Goal: Task Accomplishment & Management: Complete application form

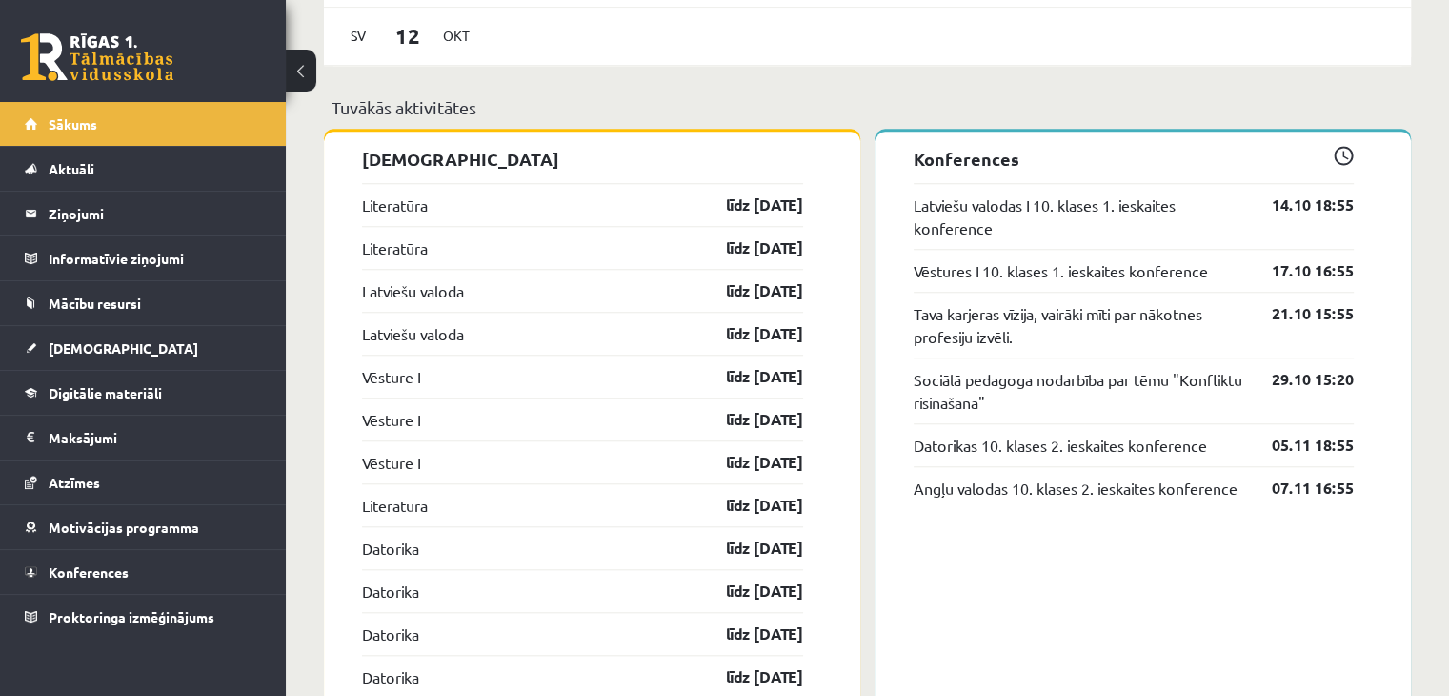
scroll to position [1620, 0]
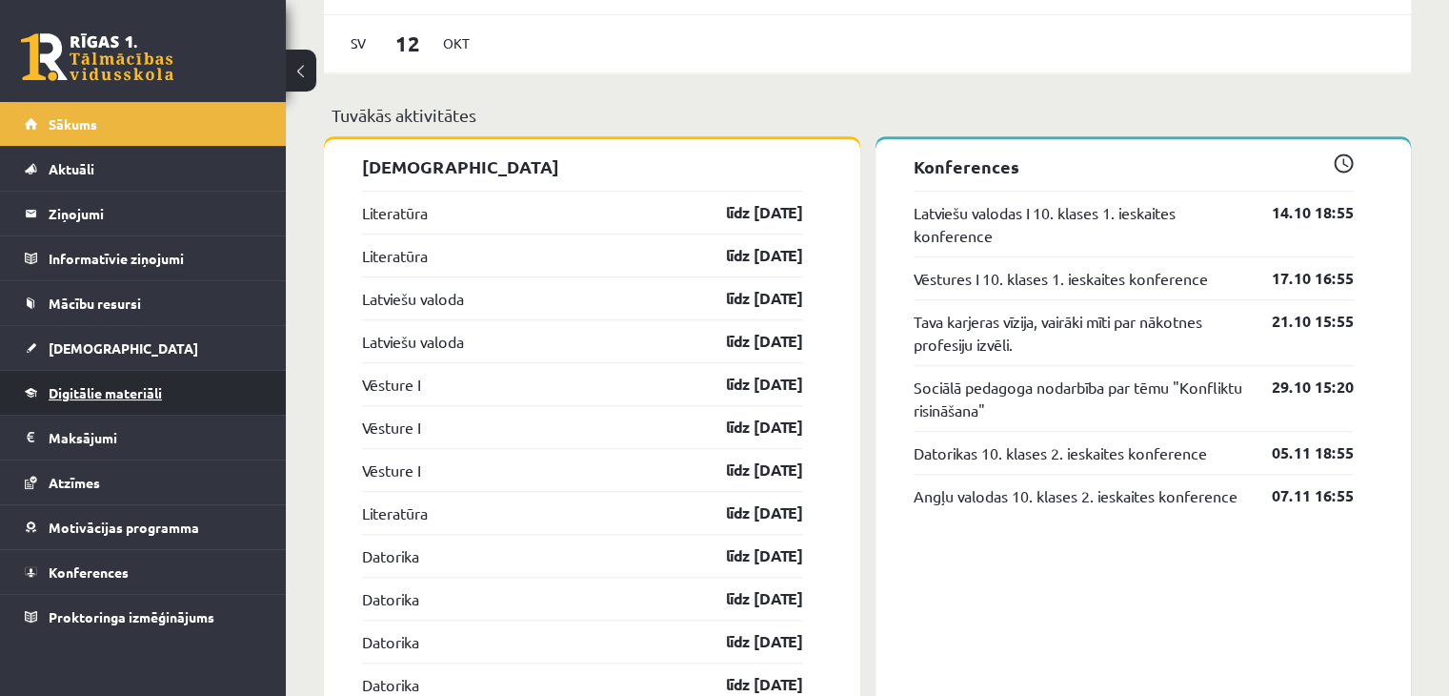
click at [145, 392] on span "Digitālie materiāli" at bounding box center [105, 392] width 113 height 17
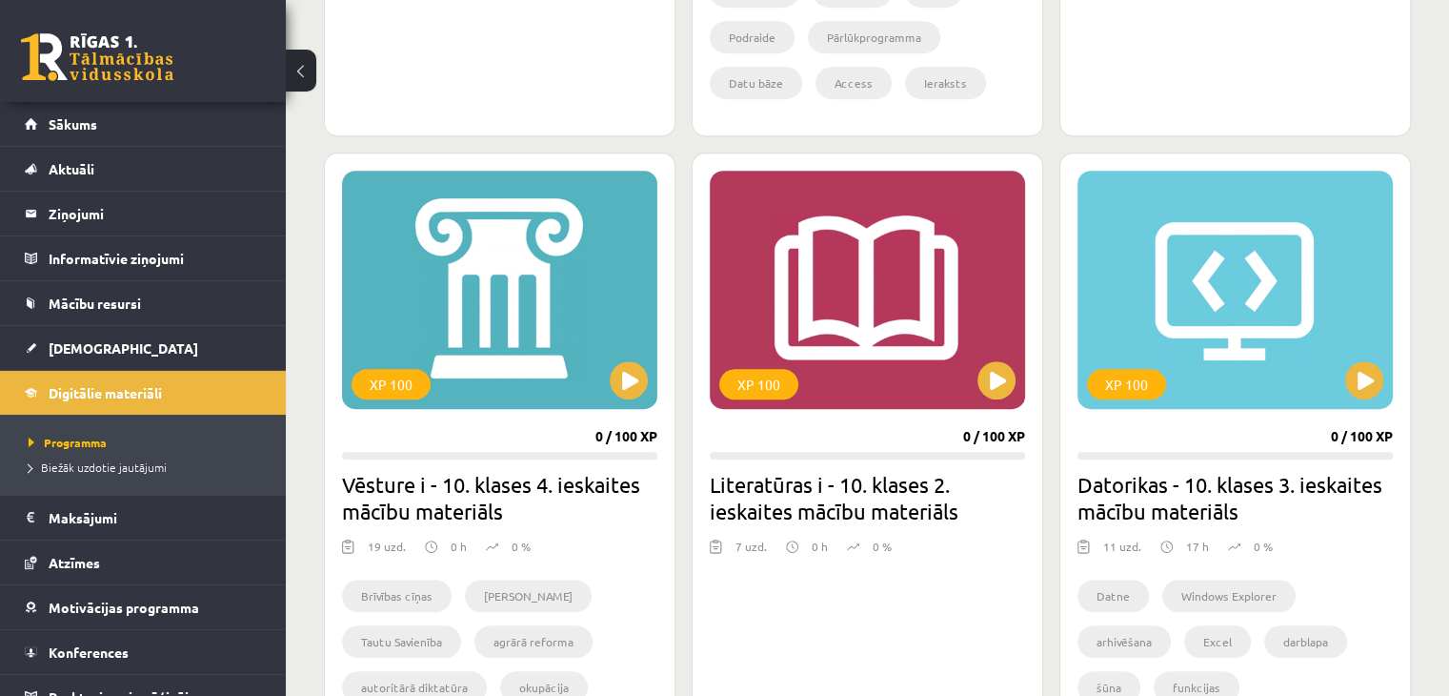
scroll to position [1153, 0]
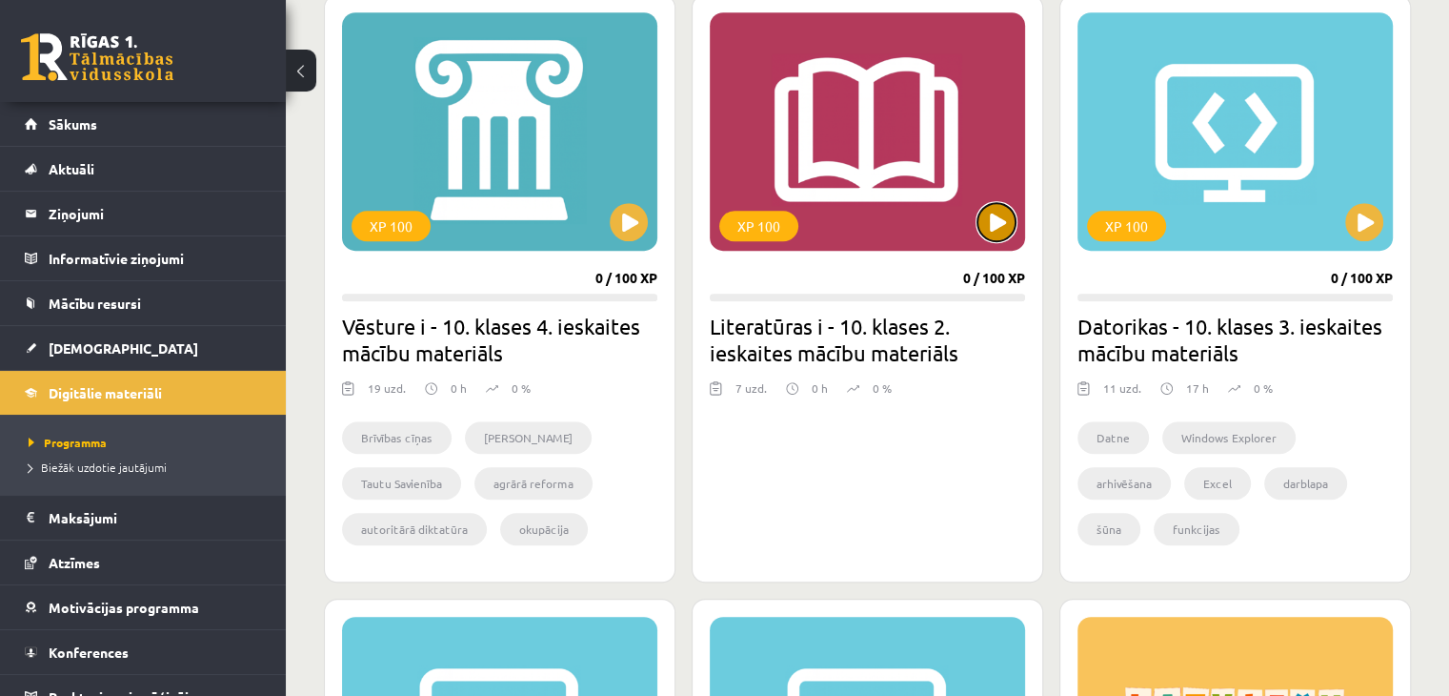
click at [992, 227] on button at bounding box center [997, 222] width 38 height 38
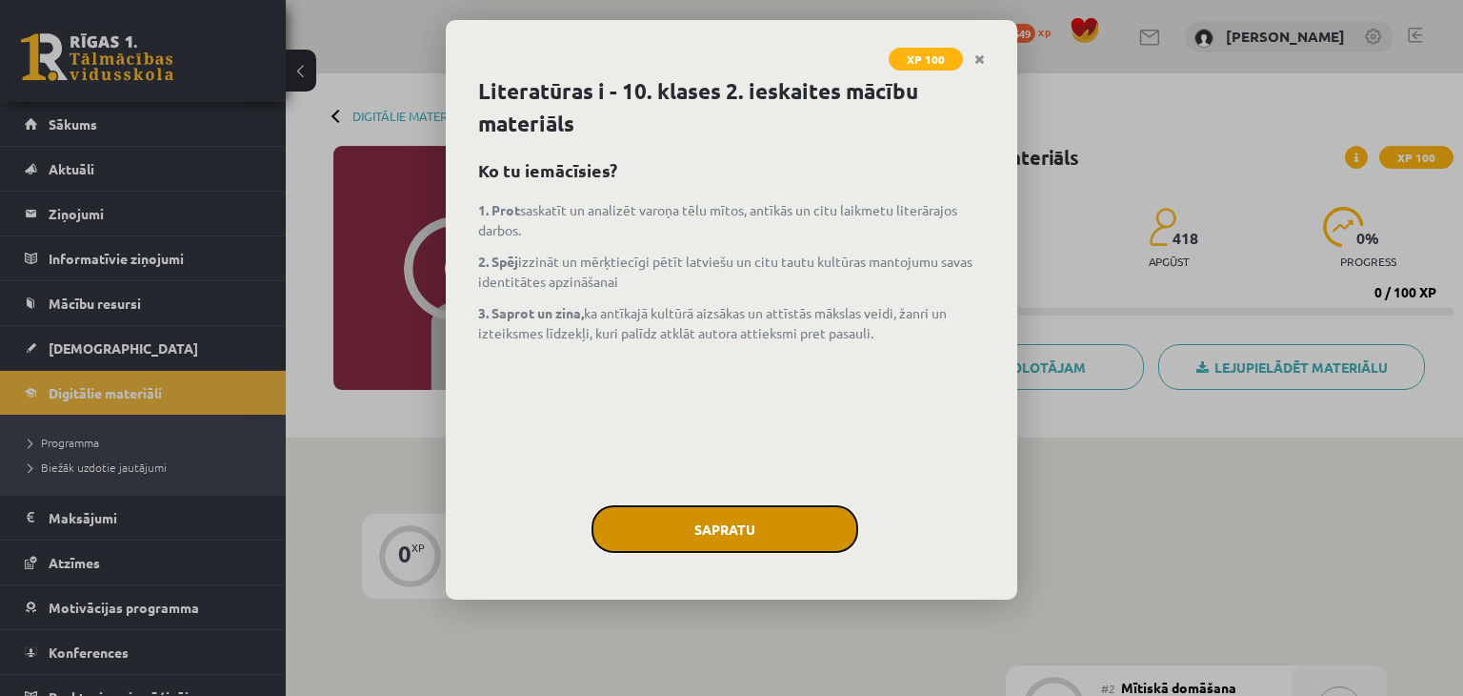
click at [697, 540] on button "Sapratu" at bounding box center [725, 529] width 267 height 48
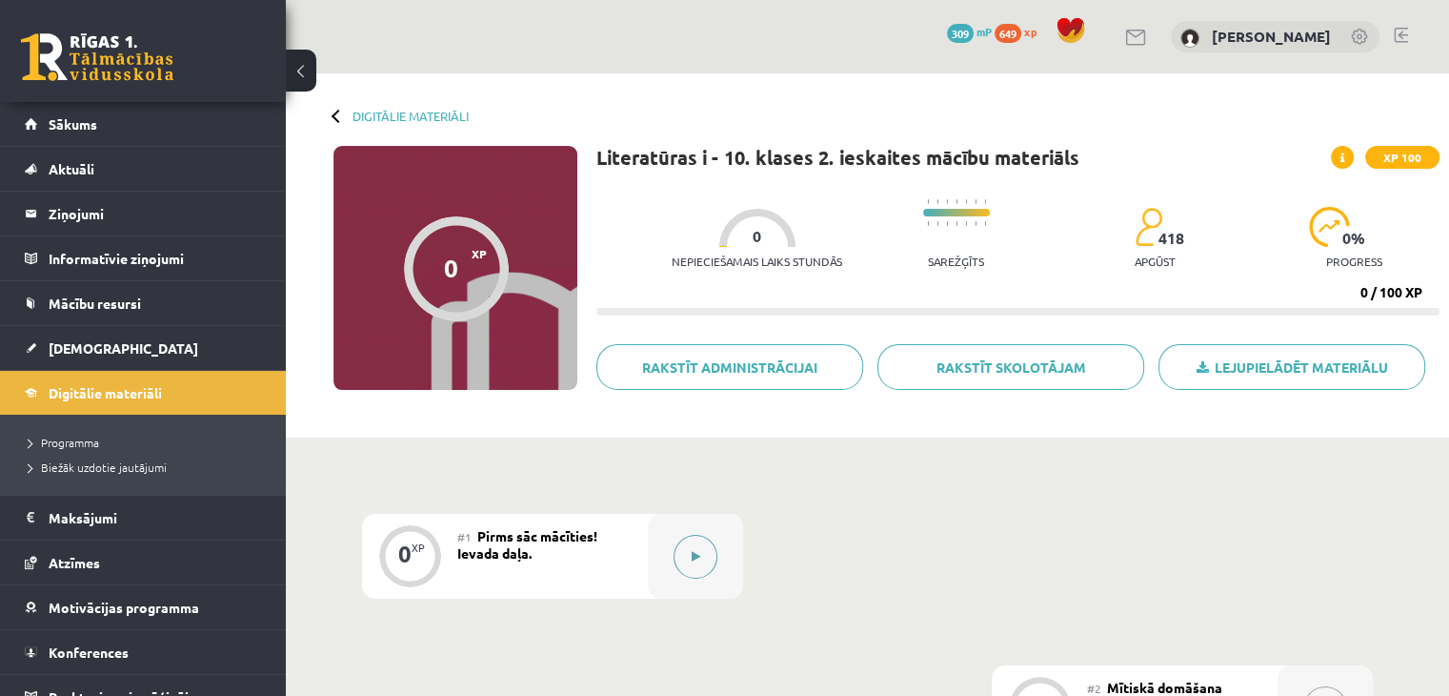
click at [690, 545] on button at bounding box center [696, 556] width 44 height 44
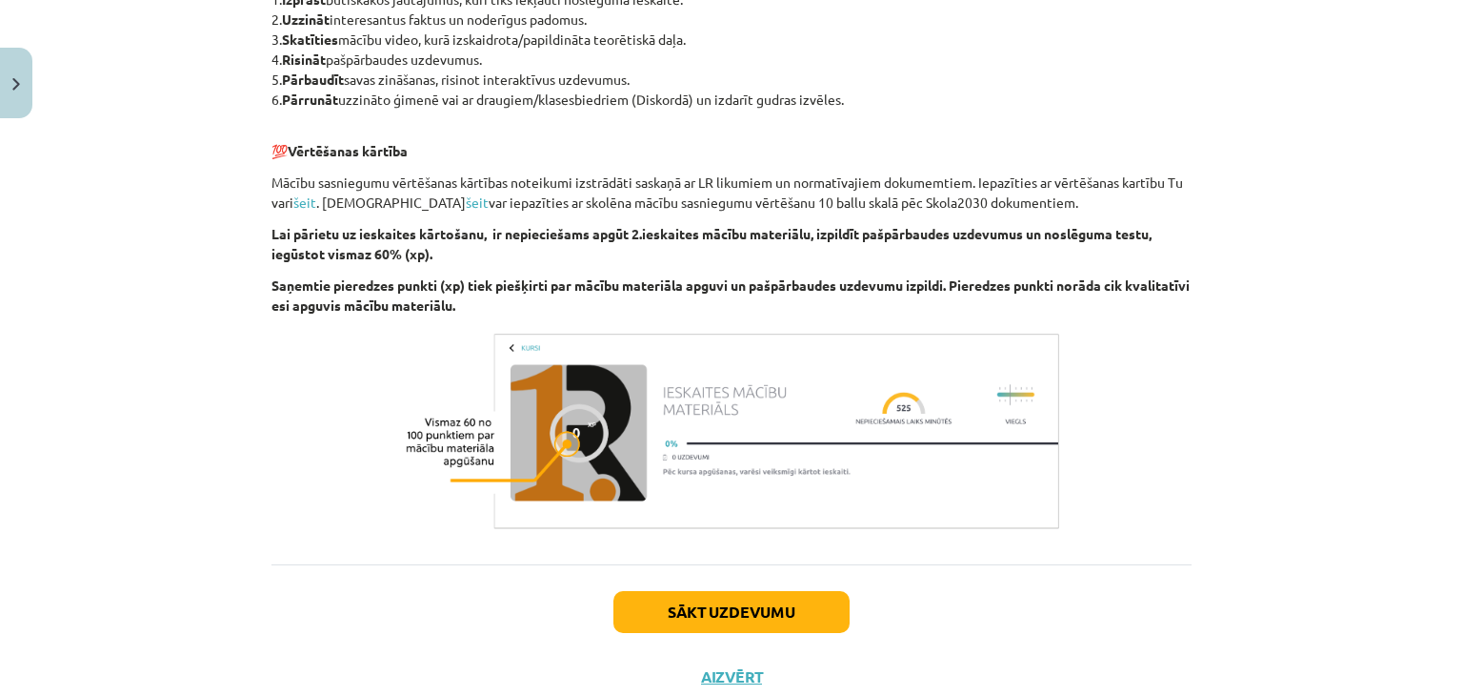
scroll to position [1528, 0]
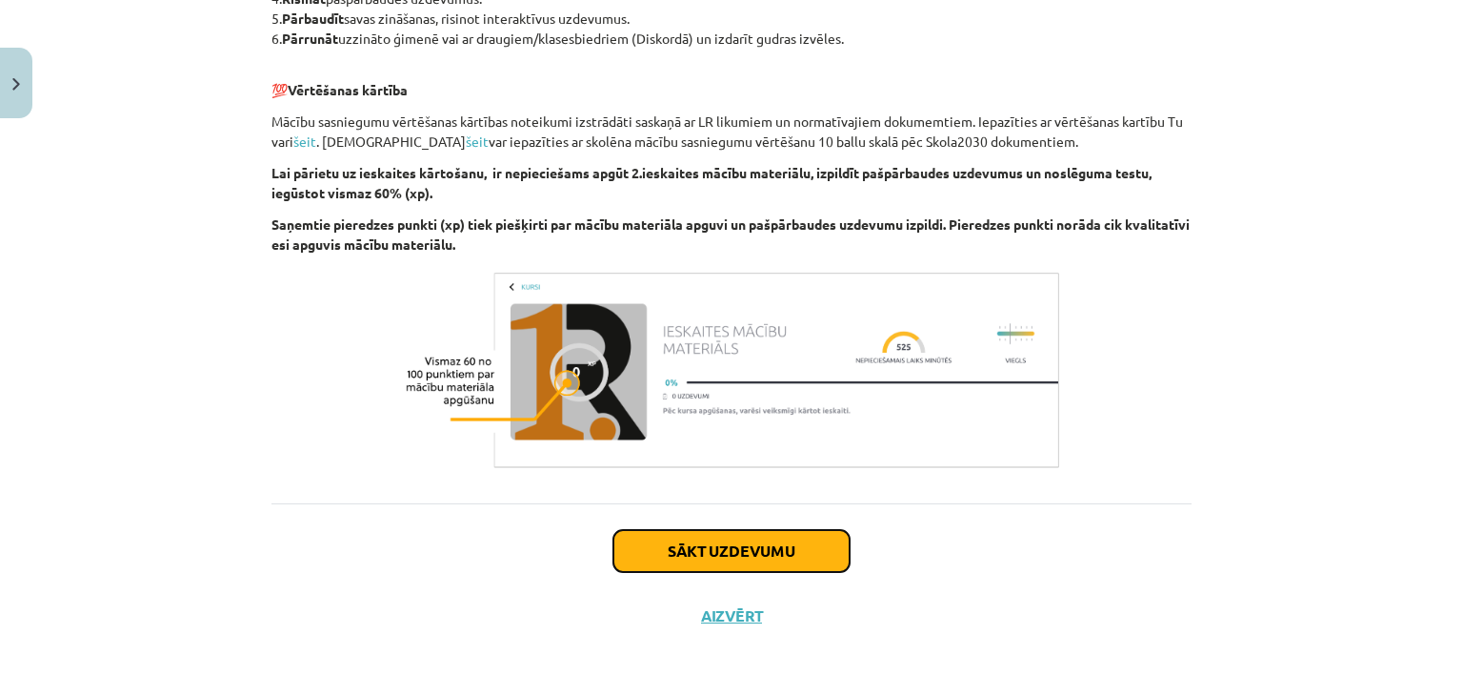
click at [701, 561] on button "Sākt uzdevumu" at bounding box center [732, 551] width 236 height 42
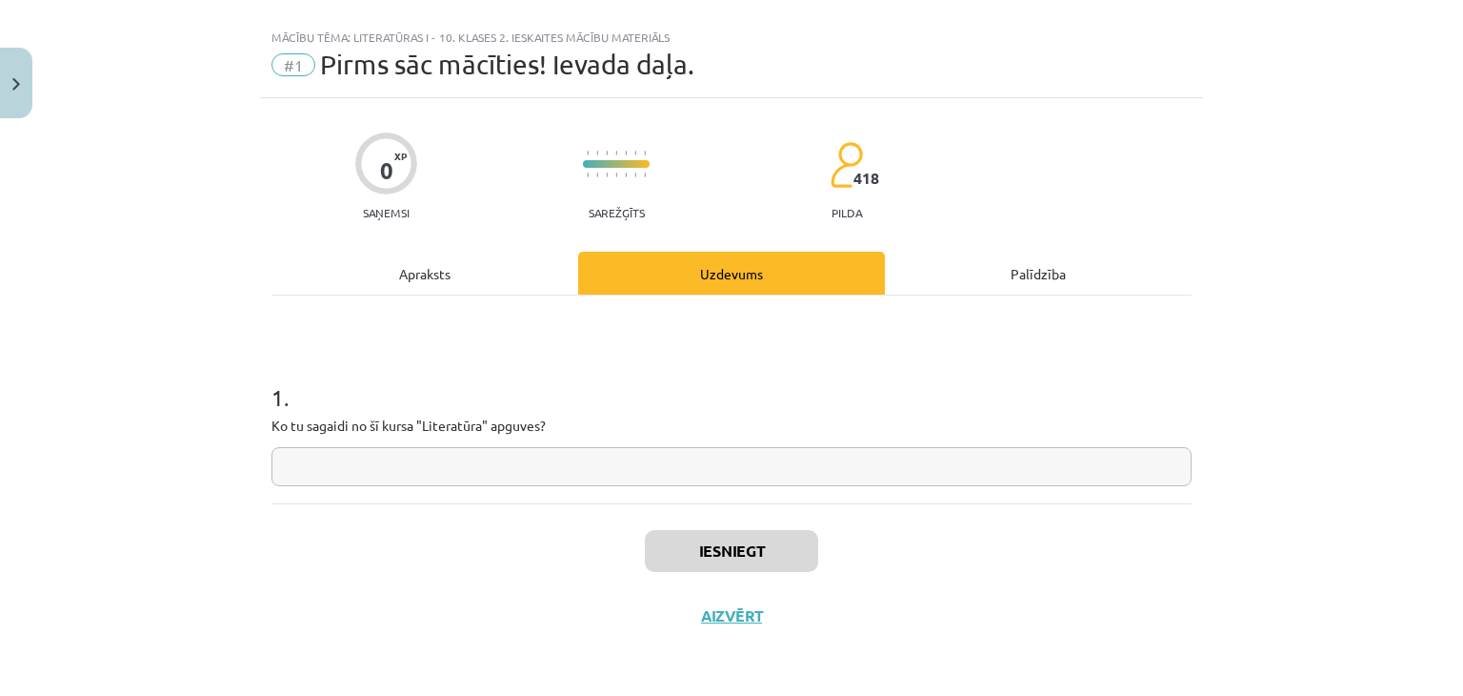
scroll to position [28, 0]
click at [365, 473] on input "text" at bounding box center [732, 467] width 920 height 39
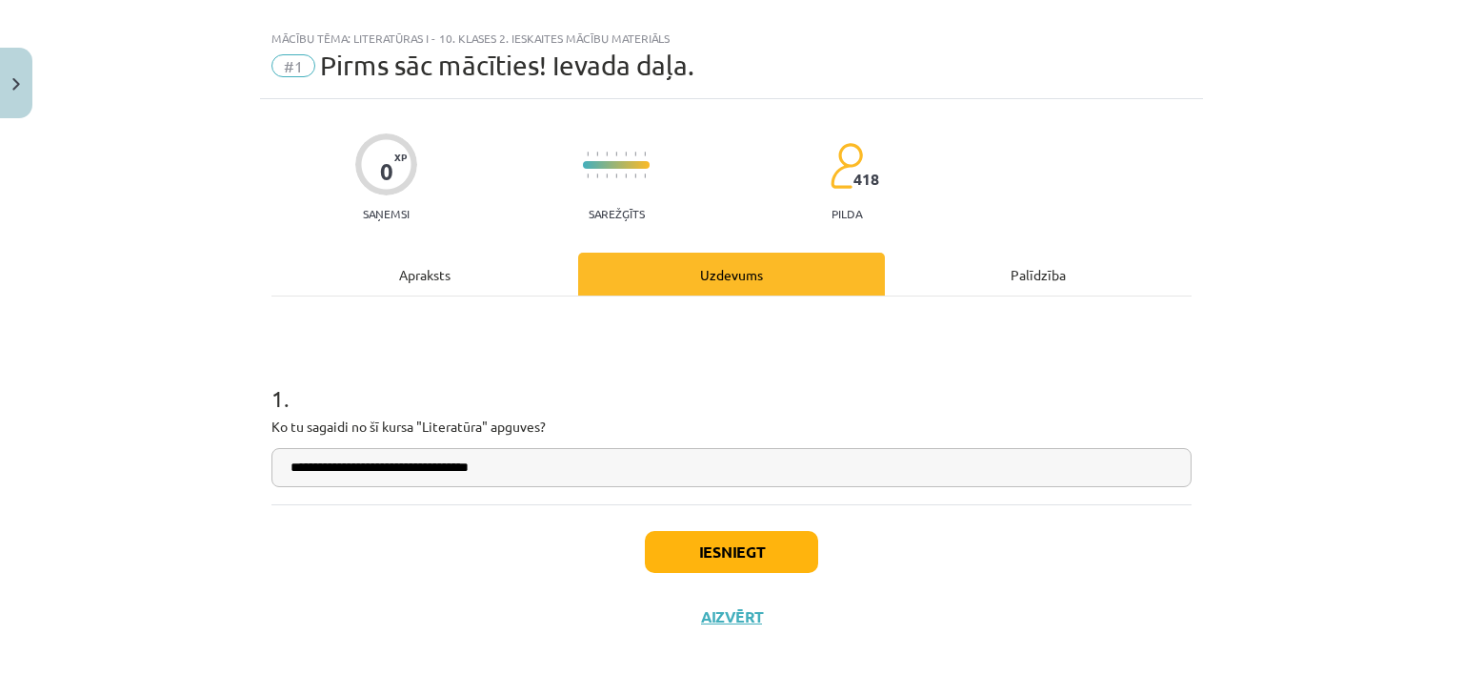
type input "**********"
click at [416, 275] on div "Apraksts" at bounding box center [425, 273] width 307 height 43
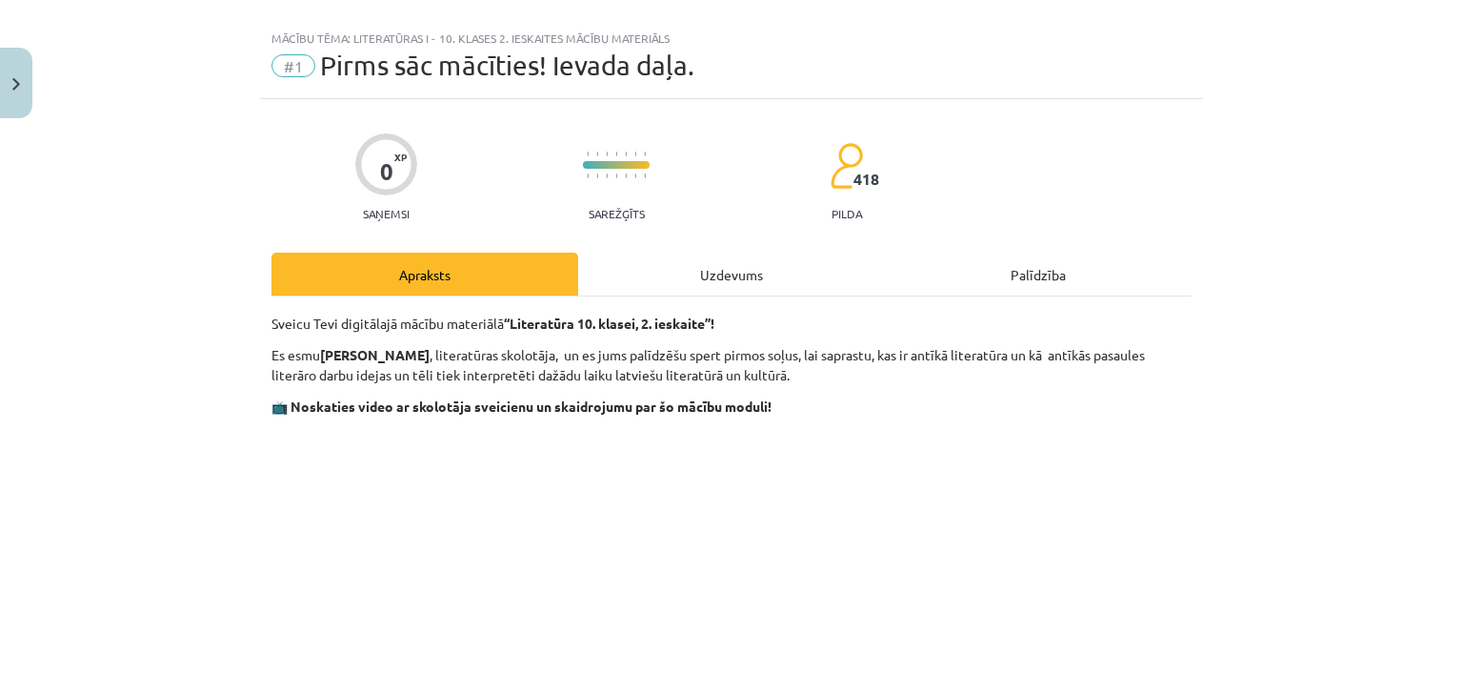
click at [728, 274] on div "Uzdevums" at bounding box center [731, 273] width 307 height 43
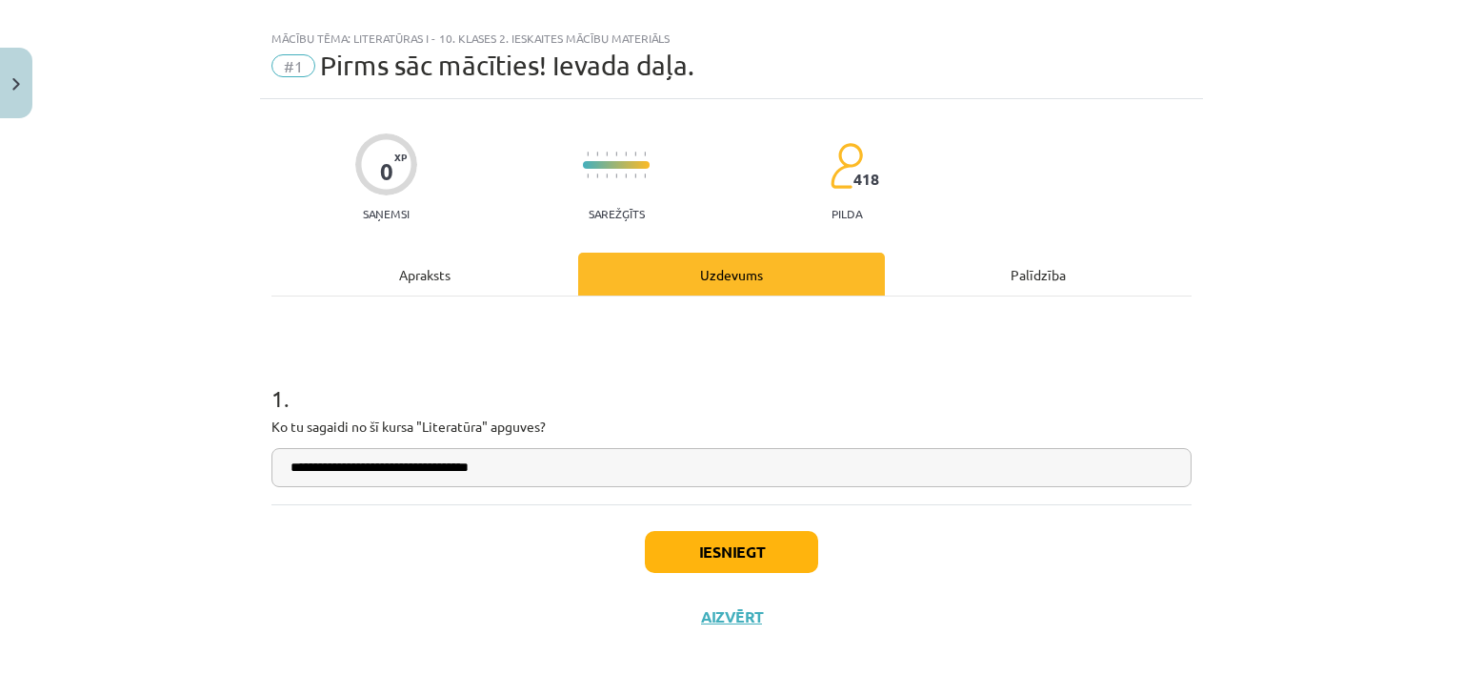
drag, startPoint x: 420, startPoint y: 463, endPoint x: 468, endPoint y: 534, distance: 85.1
click at [421, 464] on input "**********" at bounding box center [732, 467] width 920 height 39
type input "**********"
click at [727, 553] on button "Iesniegt" at bounding box center [731, 552] width 173 height 42
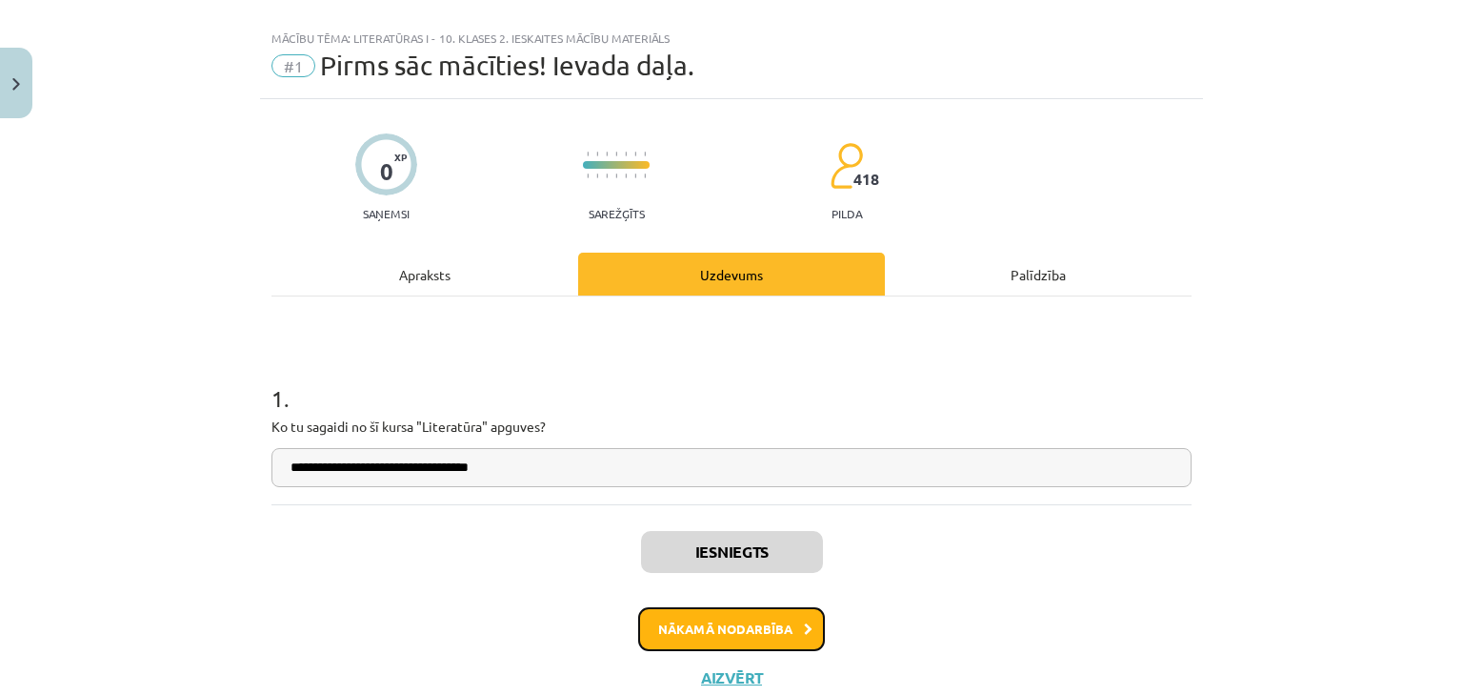
click at [744, 629] on button "Nākamā nodarbība" at bounding box center [731, 629] width 187 height 44
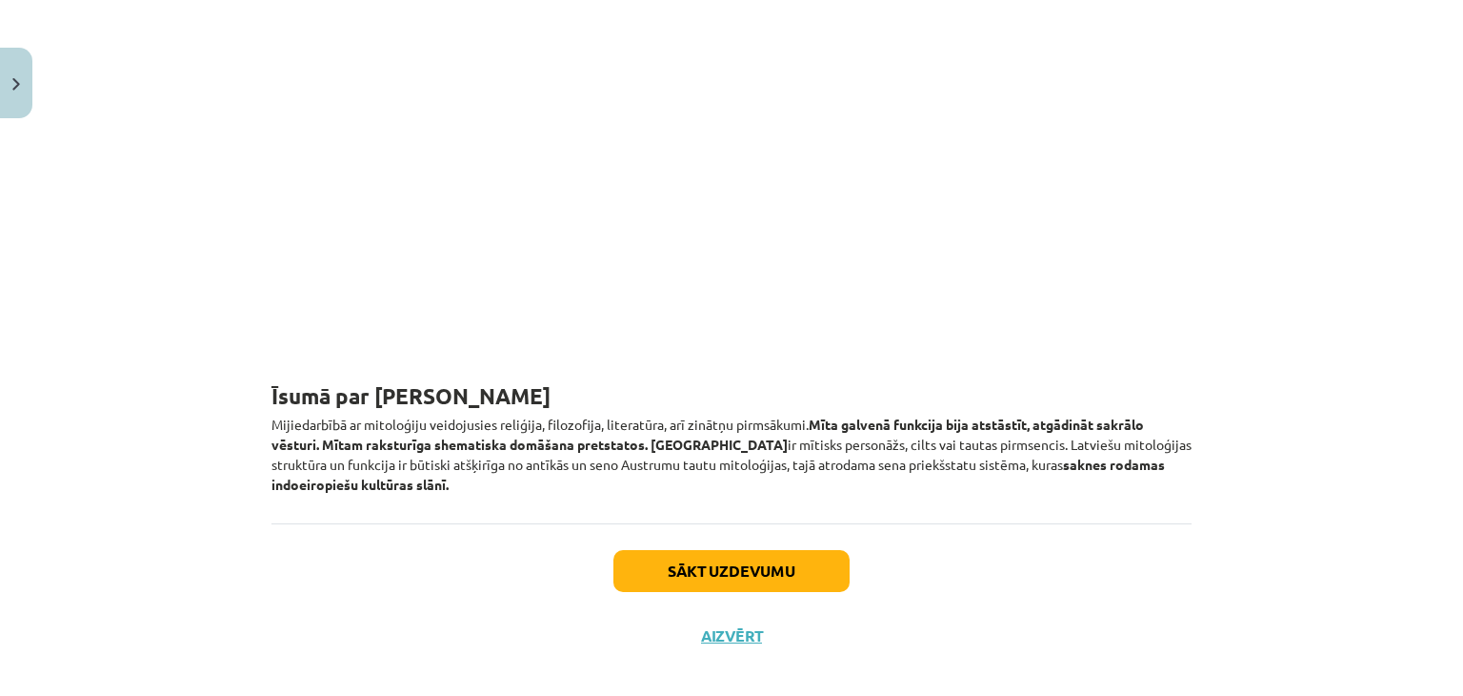
scroll to position [2571, 0]
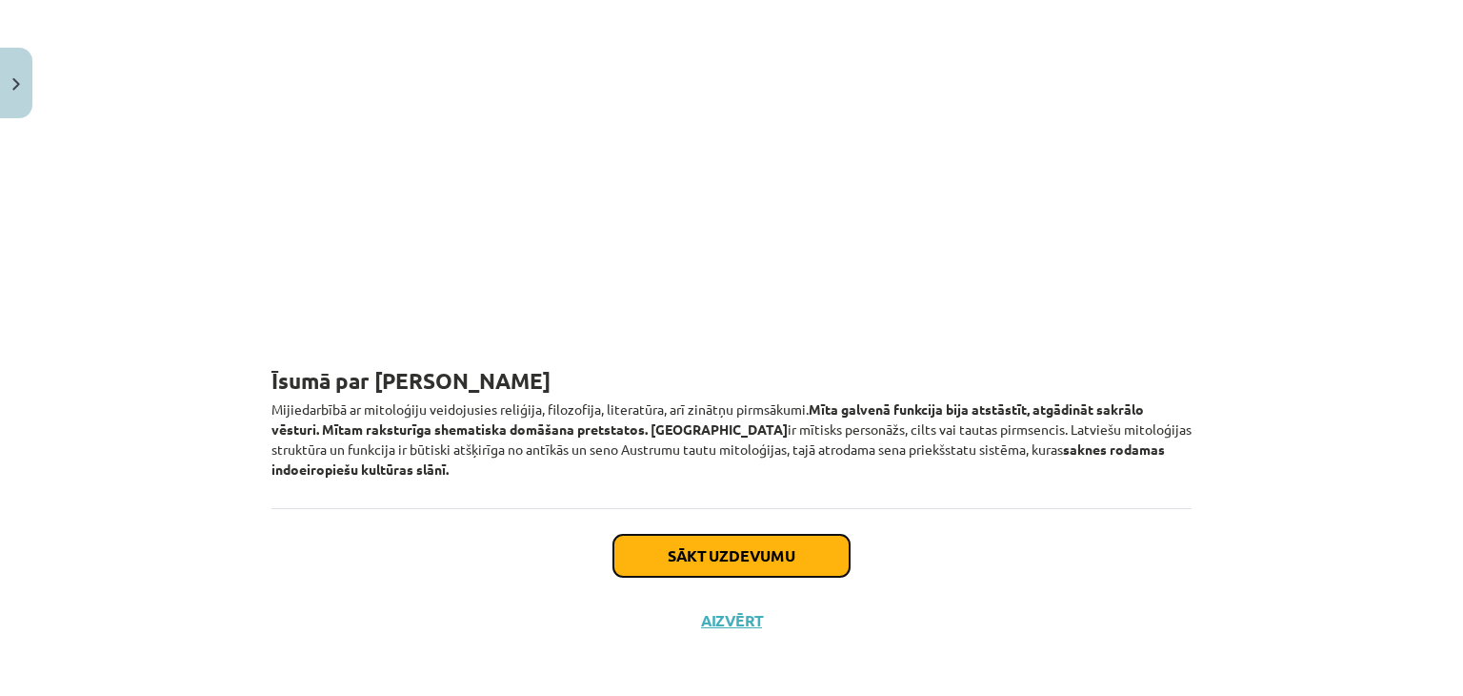
click at [676, 539] on button "Sākt uzdevumu" at bounding box center [732, 555] width 236 height 42
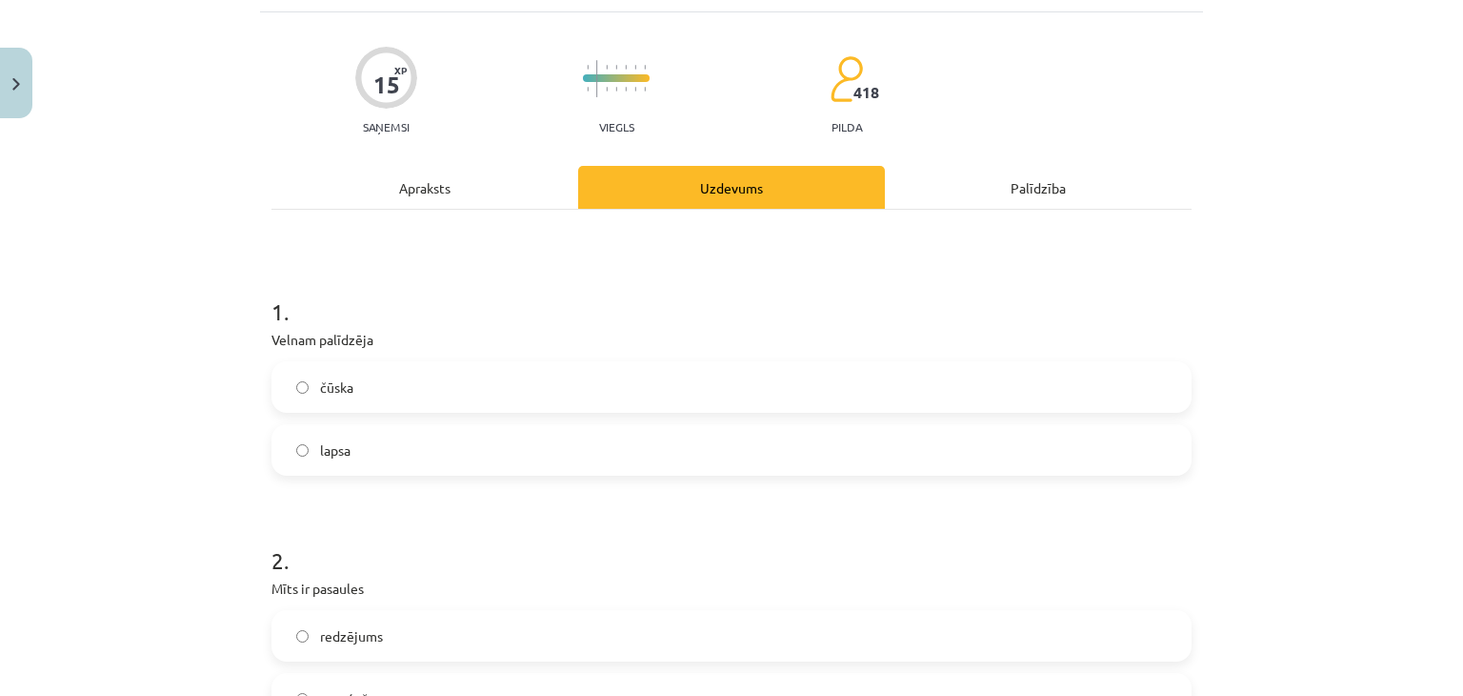
scroll to position [48, 0]
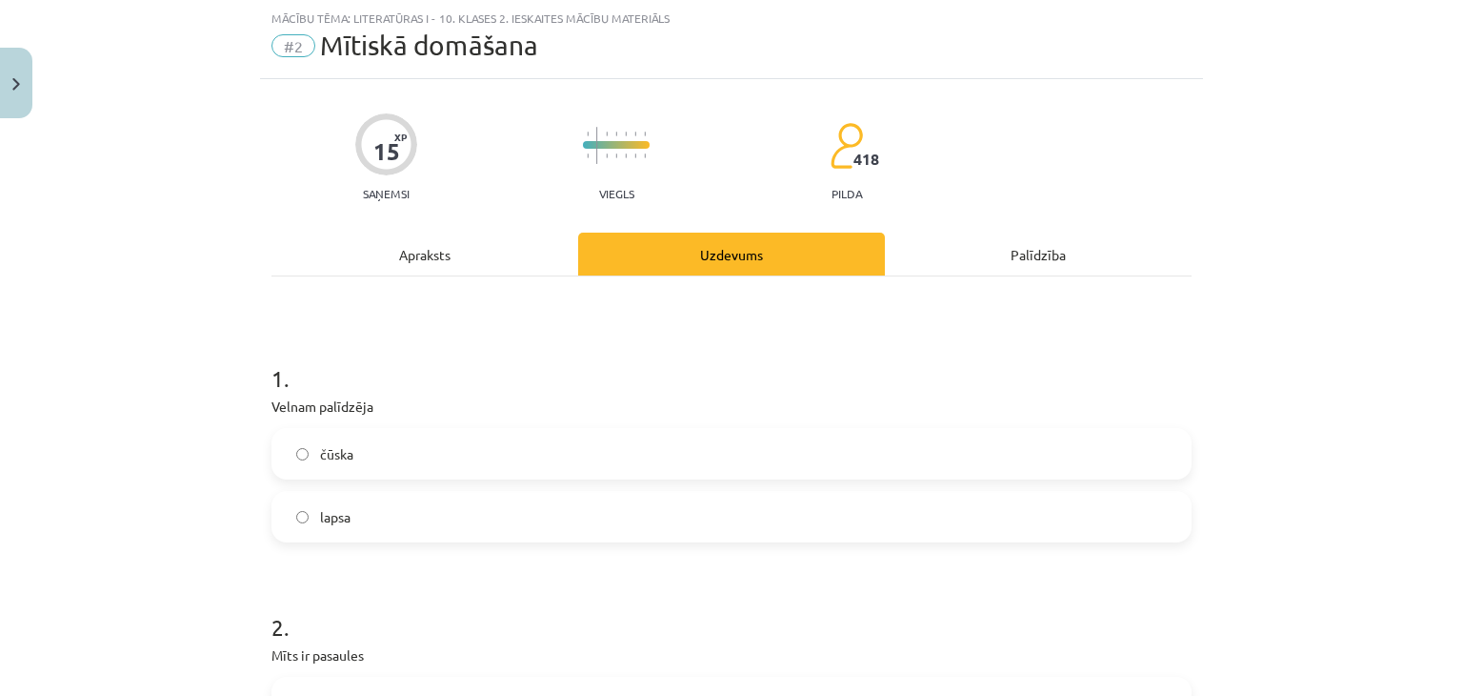
click at [398, 250] on div "Apraksts" at bounding box center [425, 253] width 307 height 43
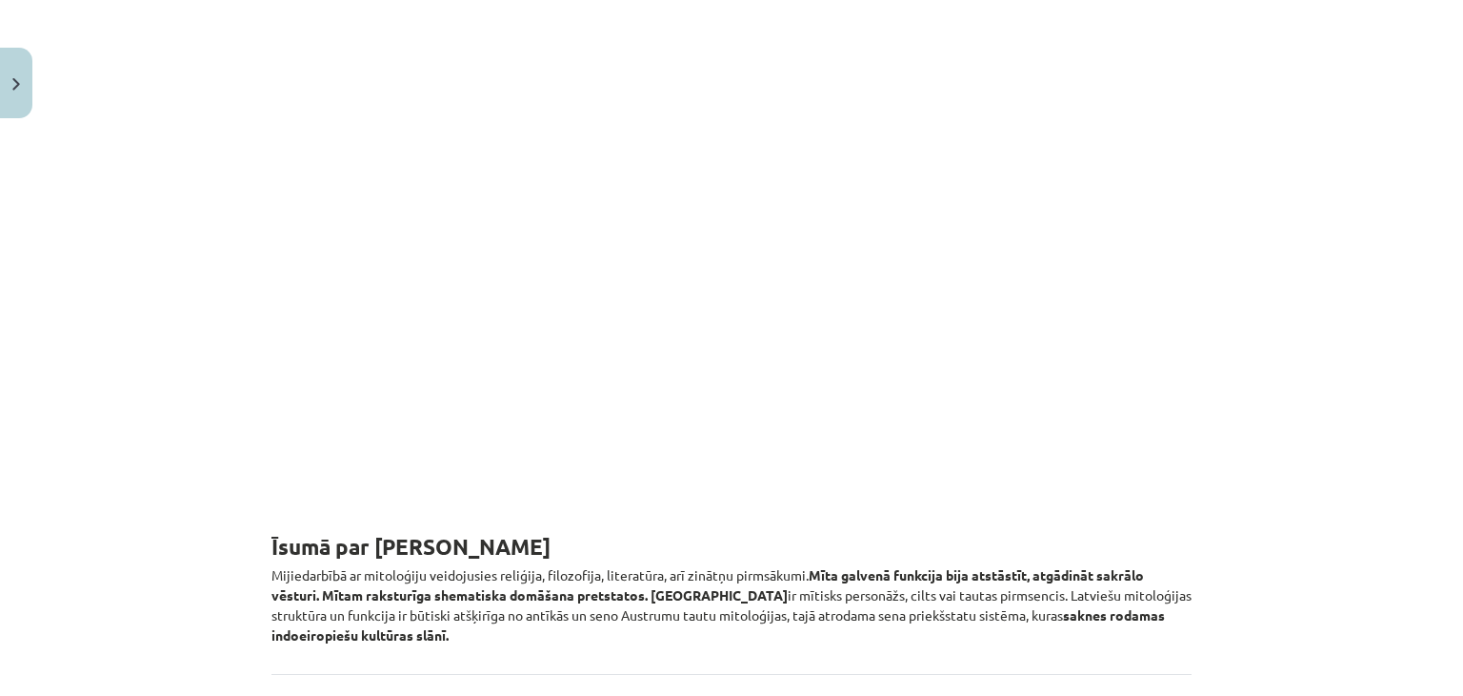
scroll to position [2430, 0]
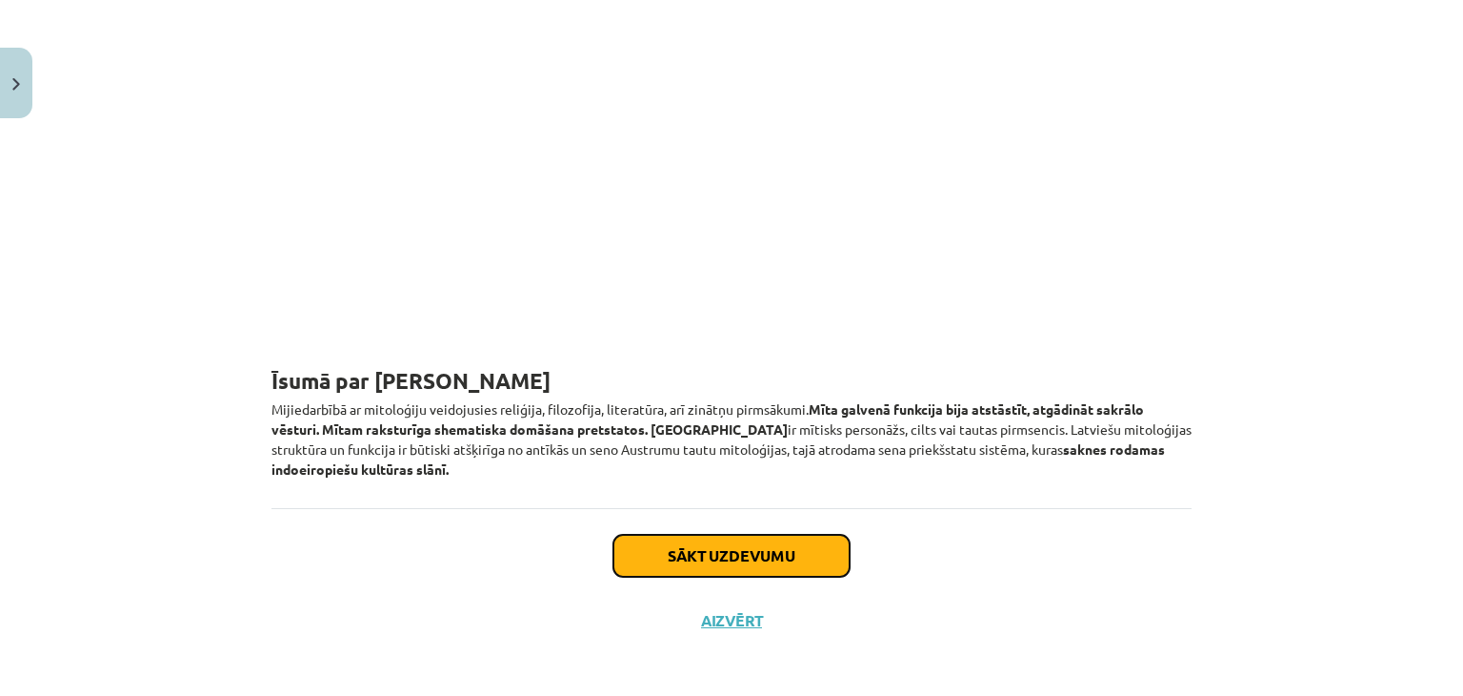
click at [739, 534] on button "Sākt uzdevumu" at bounding box center [732, 555] width 236 height 42
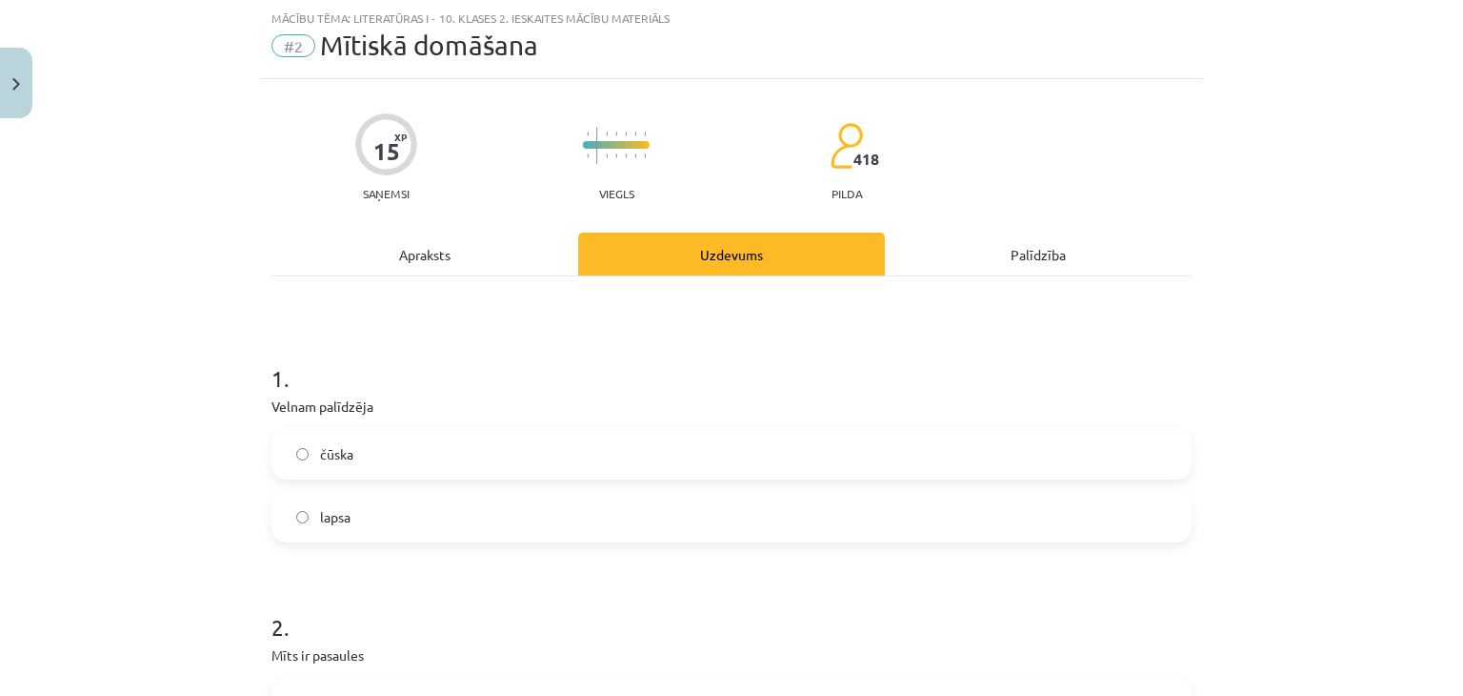
click at [381, 458] on label "čūska" at bounding box center [731, 454] width 917 height 48
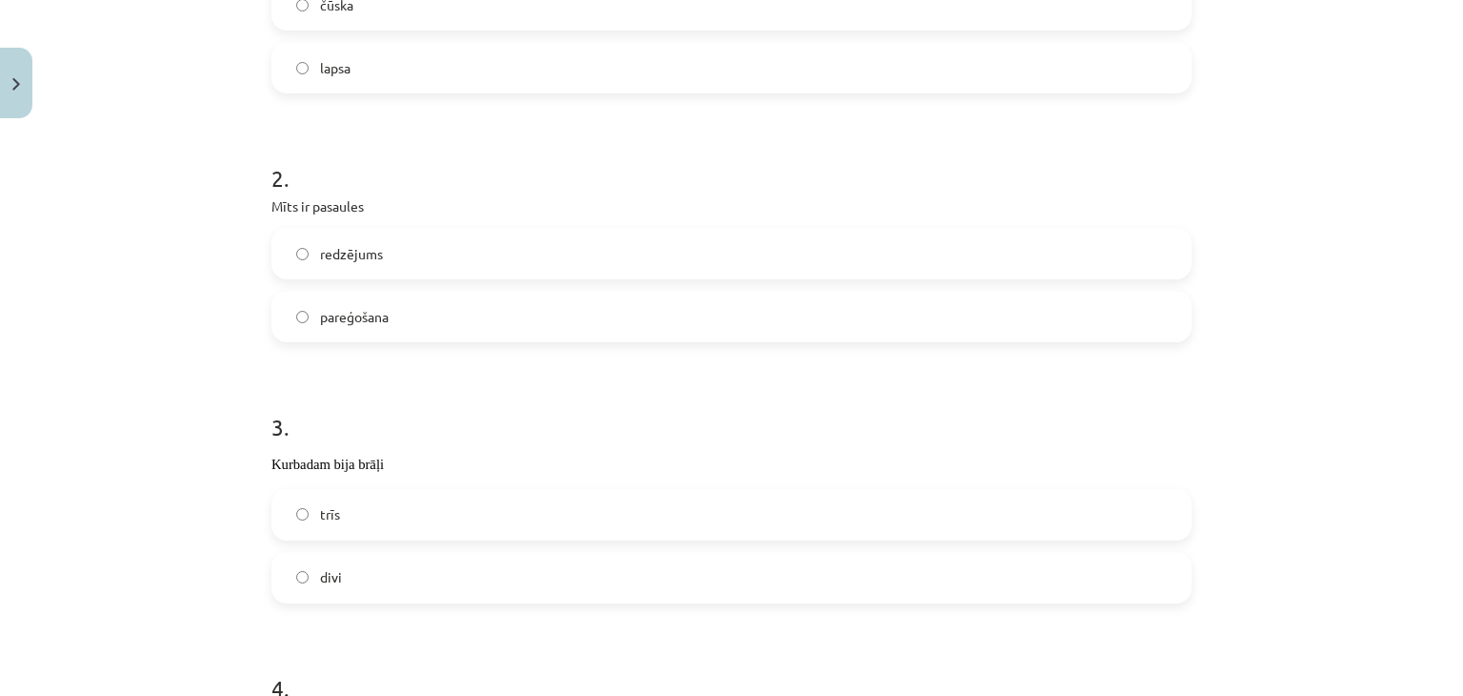
scroll to position [524, 0]
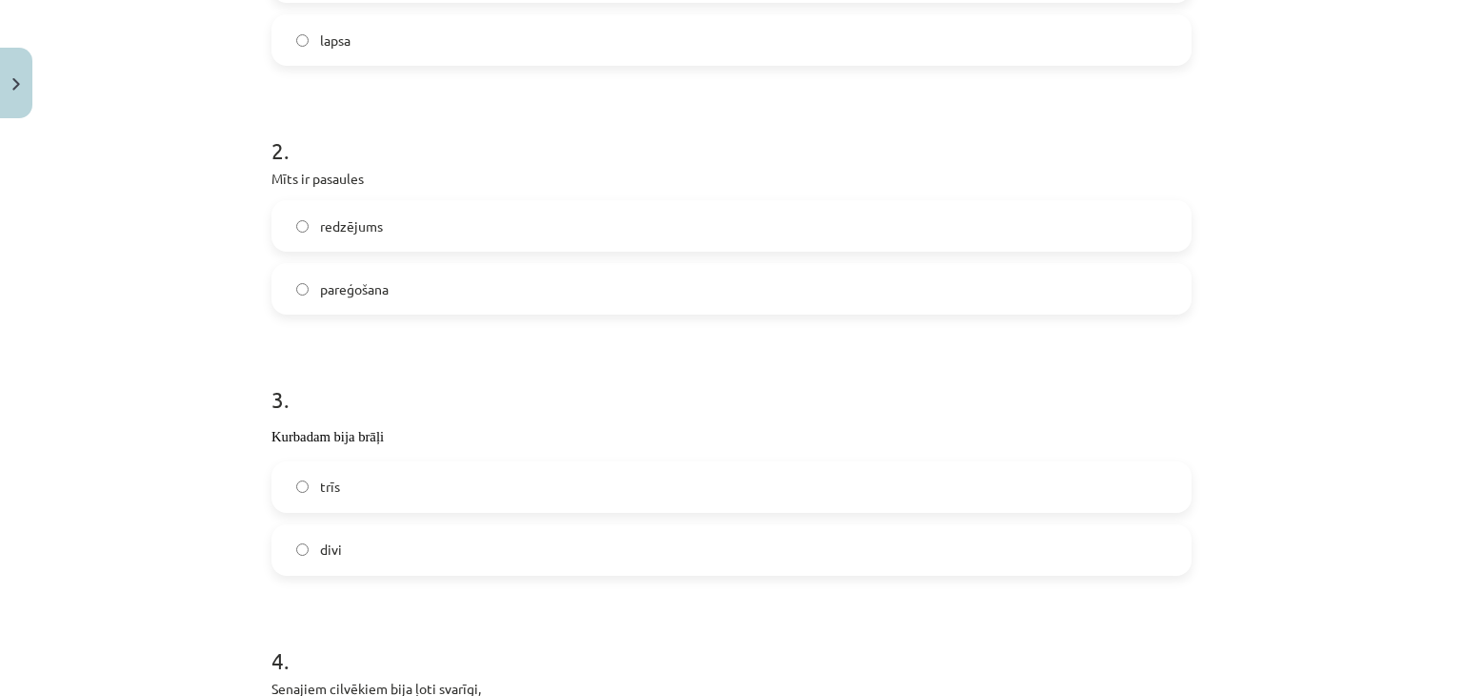
click at [450, 219] on label "redzējums" at bounding box center [731, 226] width 917 height 48
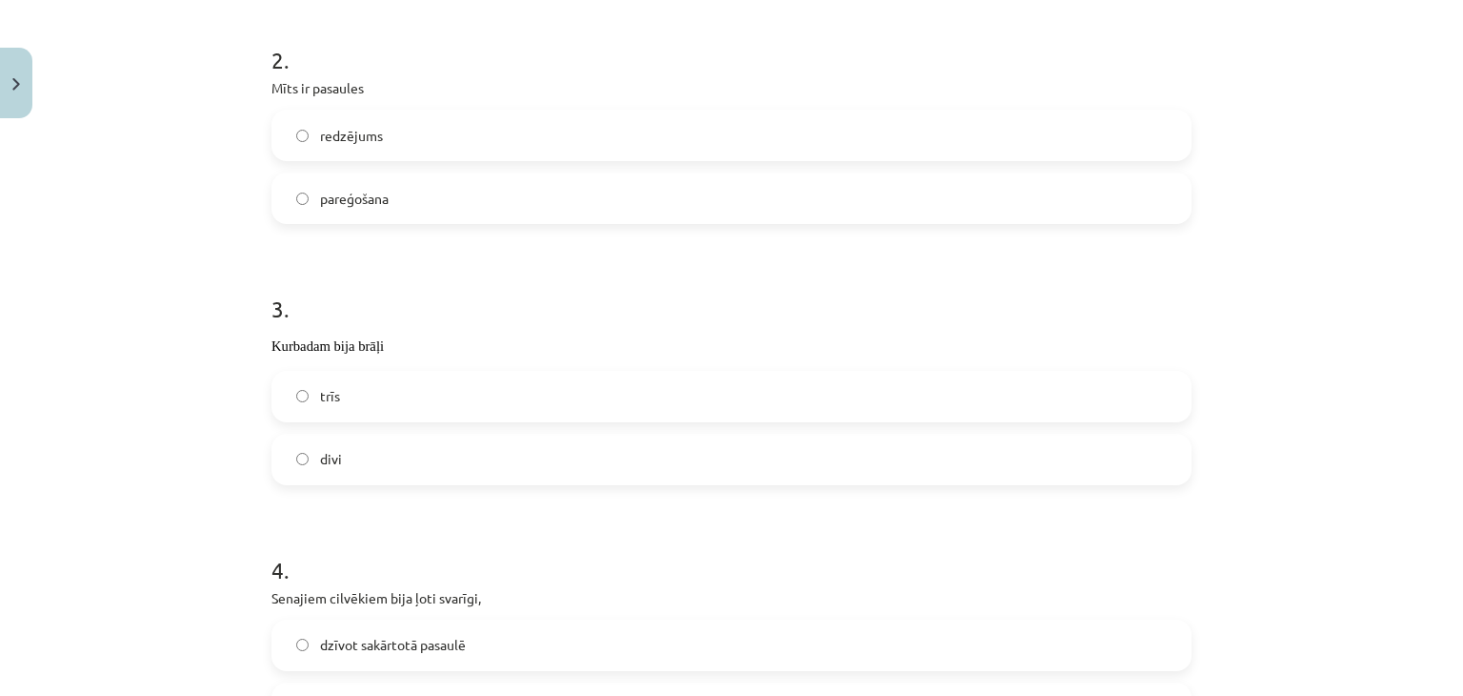
scroll to position [619, 0]
click at [598, 474] on label "divi" at bounding box center [731, 455] width 917 height 48
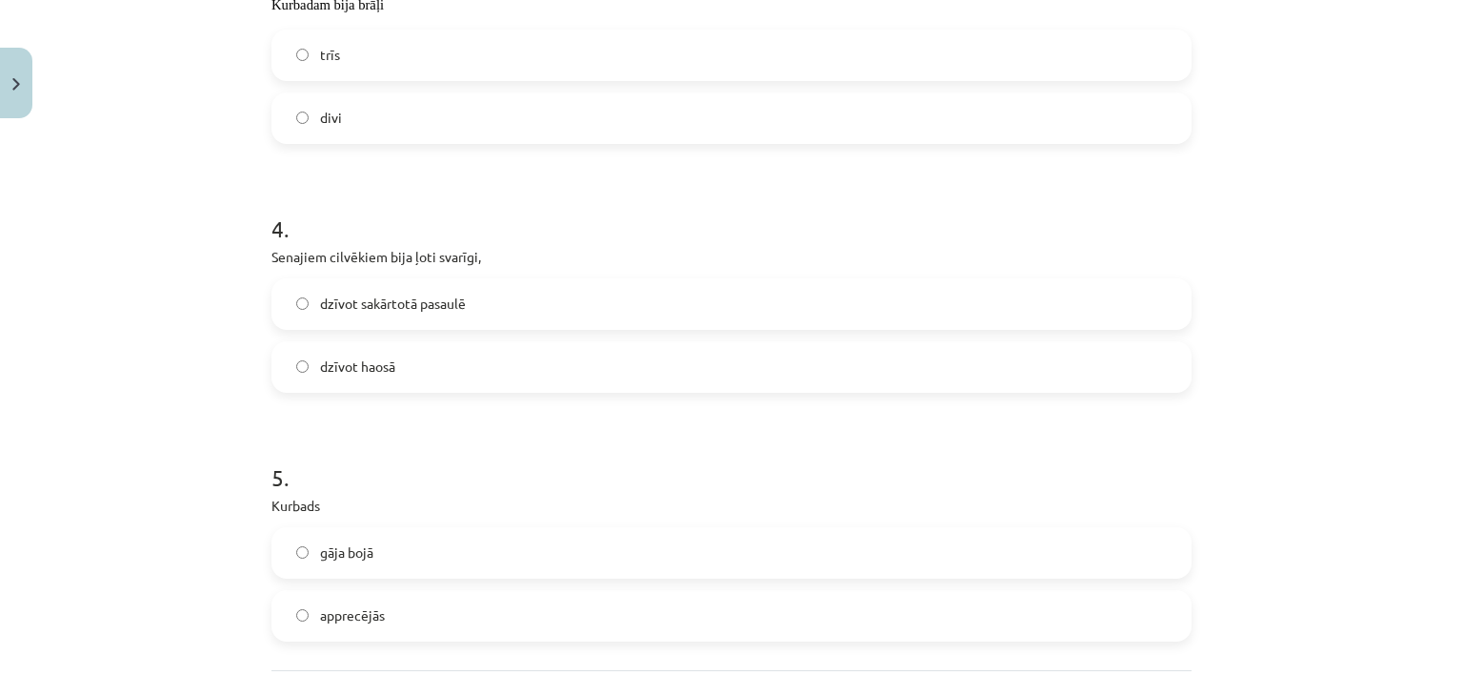
scroll to position [963, 0]
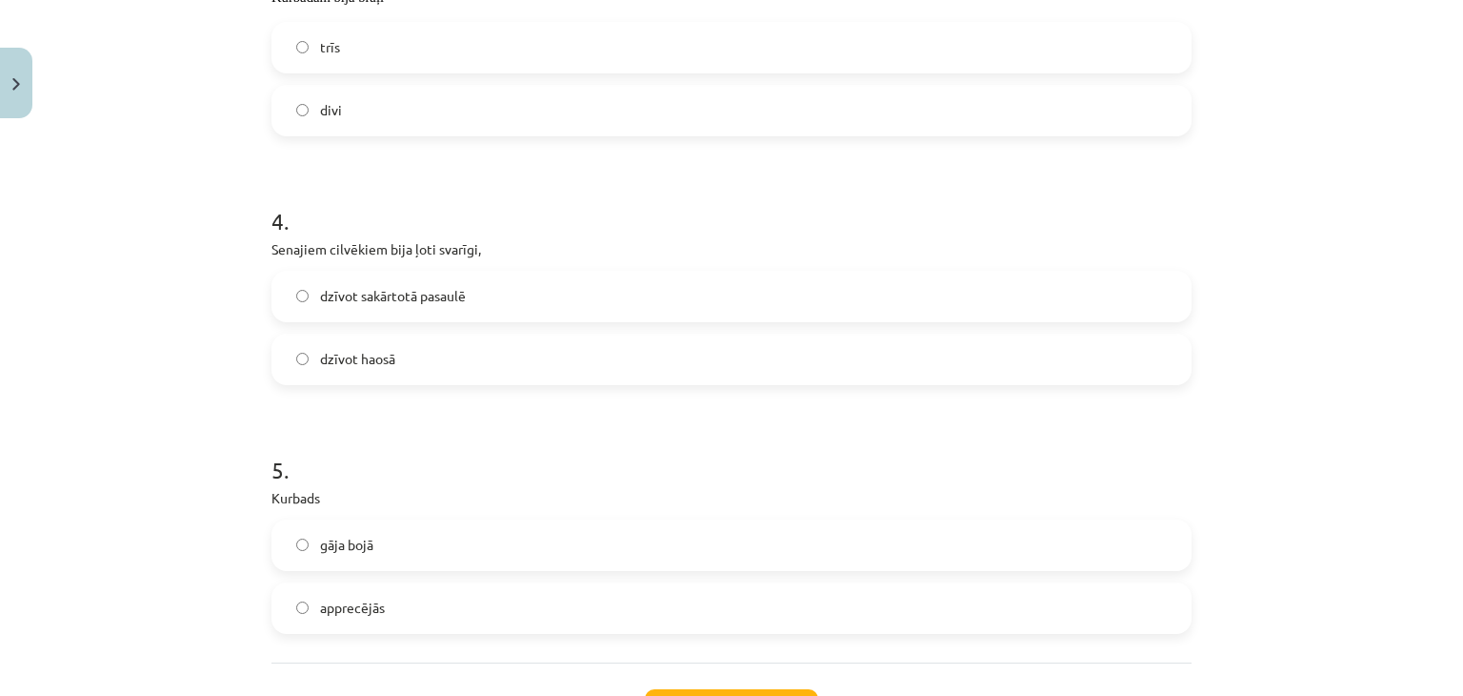
click at [378, 292] on span "dzīvot sakārtotā pasaulē" at bounding box center [393, 296] width 146 height 20
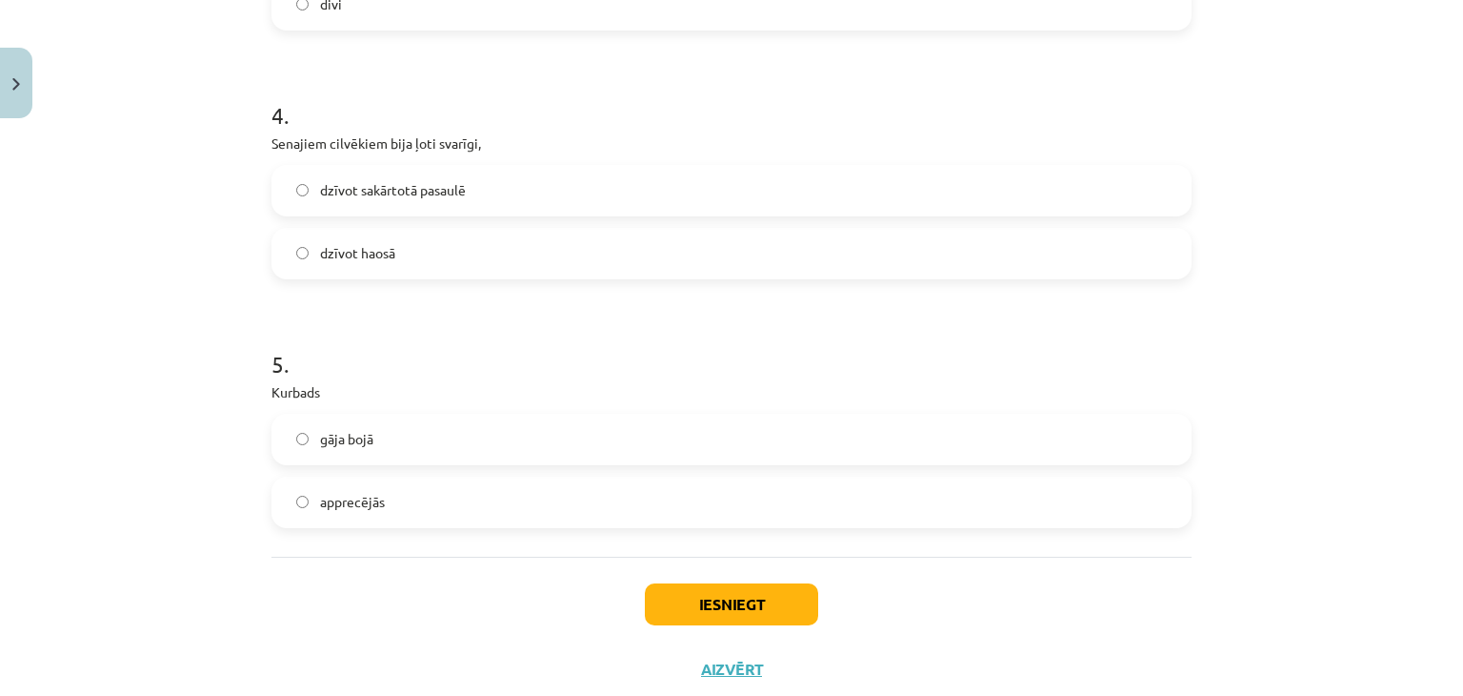
scroll to position [1120, 0]
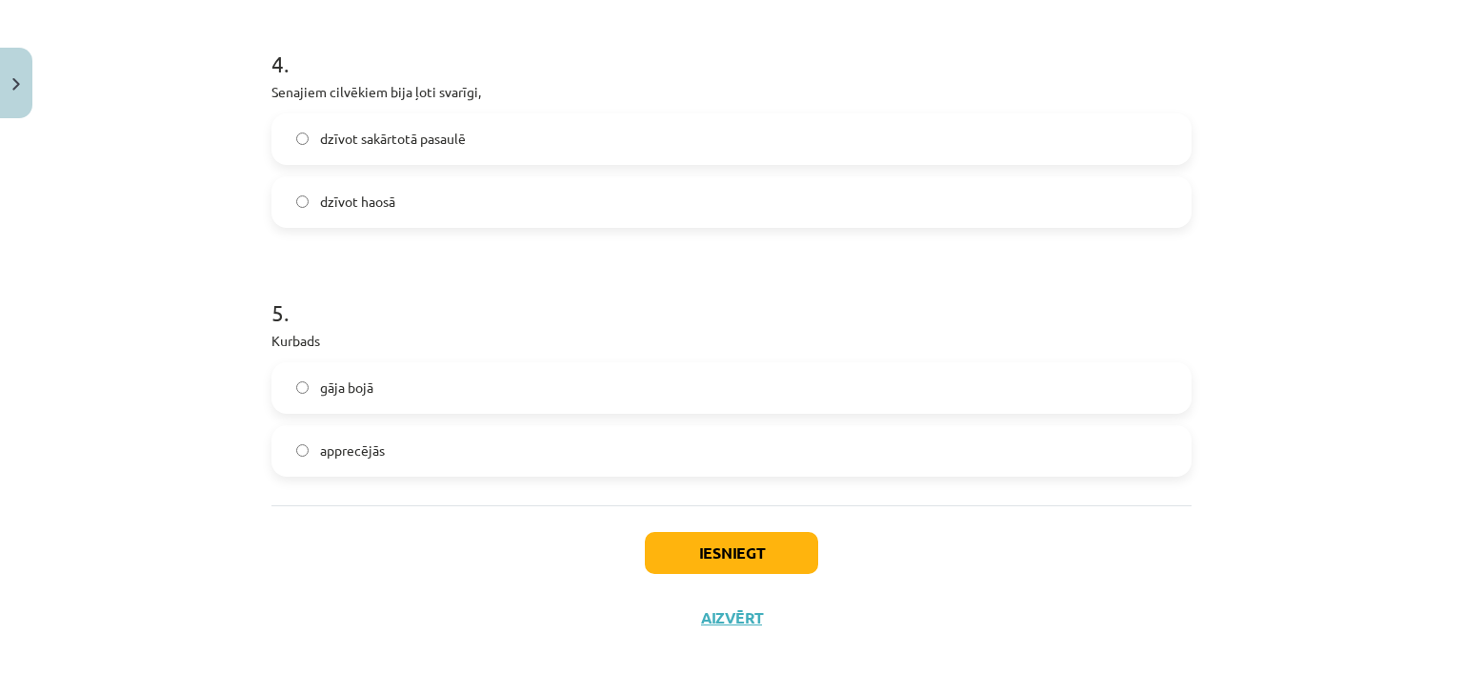
click at [286, 377] on label "gāja bojā" at bounding box center [731, 388] width 917 height 48
click at [716, 551] on button "Iesniegt" at bounding box center [731, 553] width 173 height 42
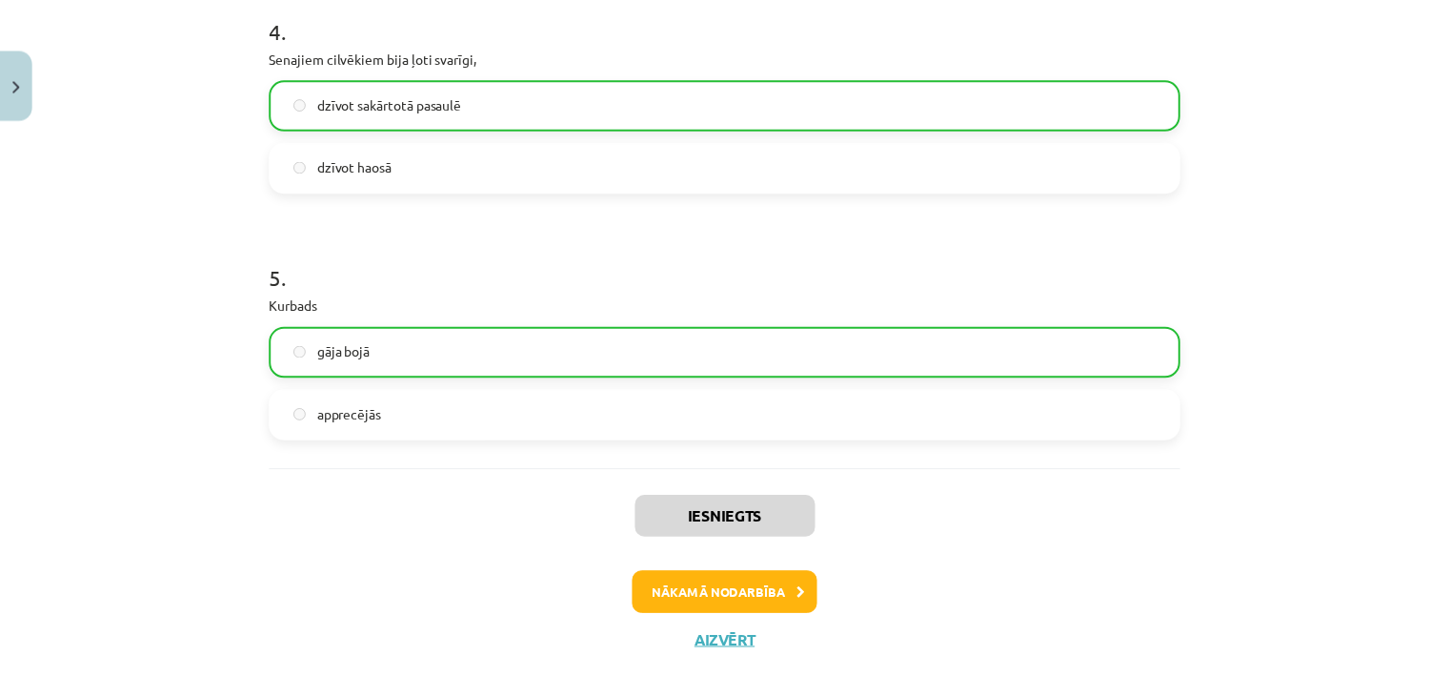
scroll to position [1180, 0]
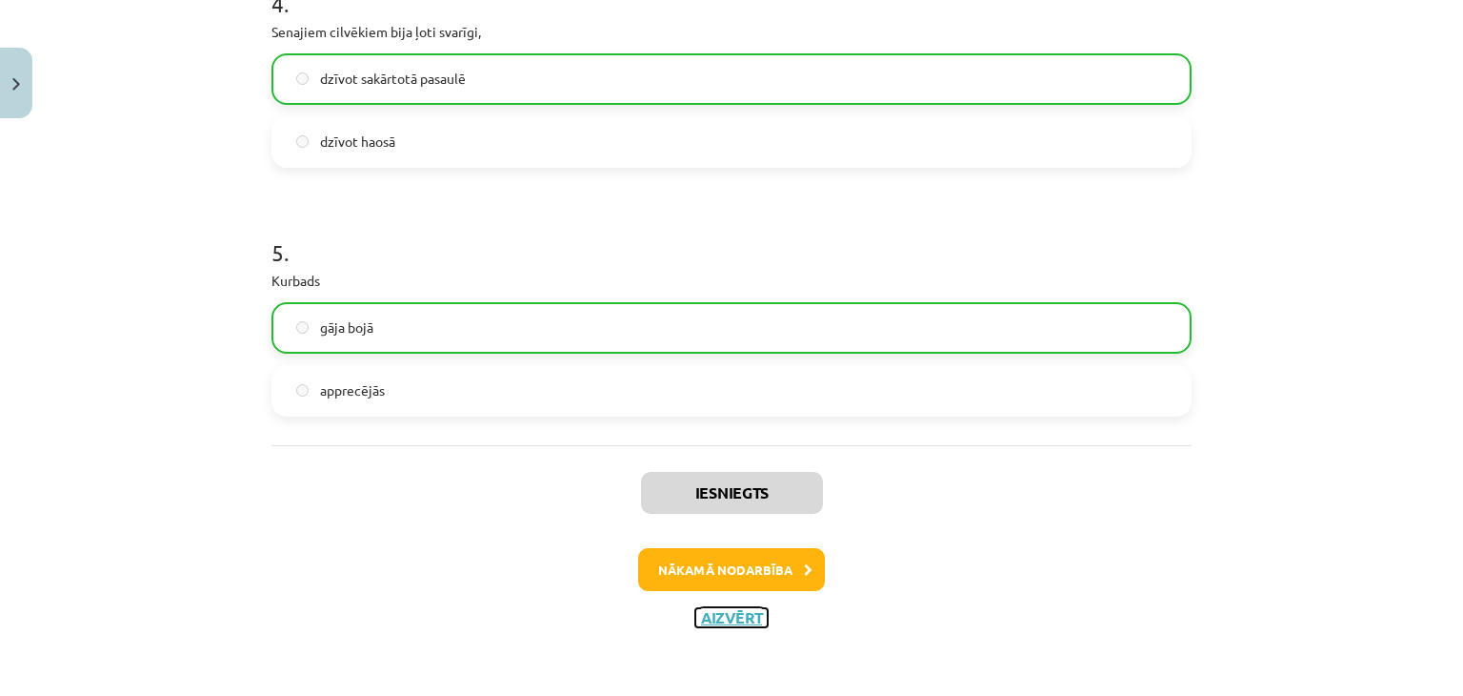
click at [745, 612] on button "Aizvērt" at bounding box center [732, 617] width 72 height 19
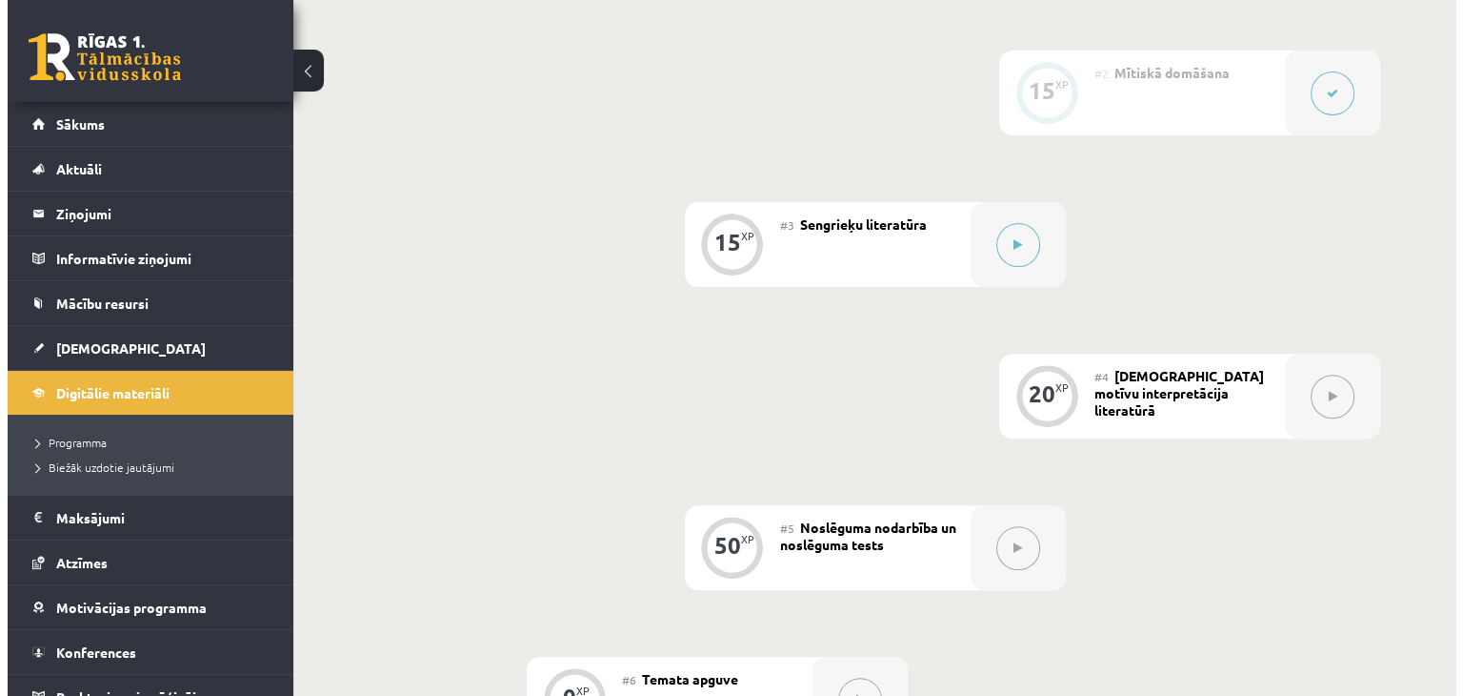
scroll to position [633, 0]
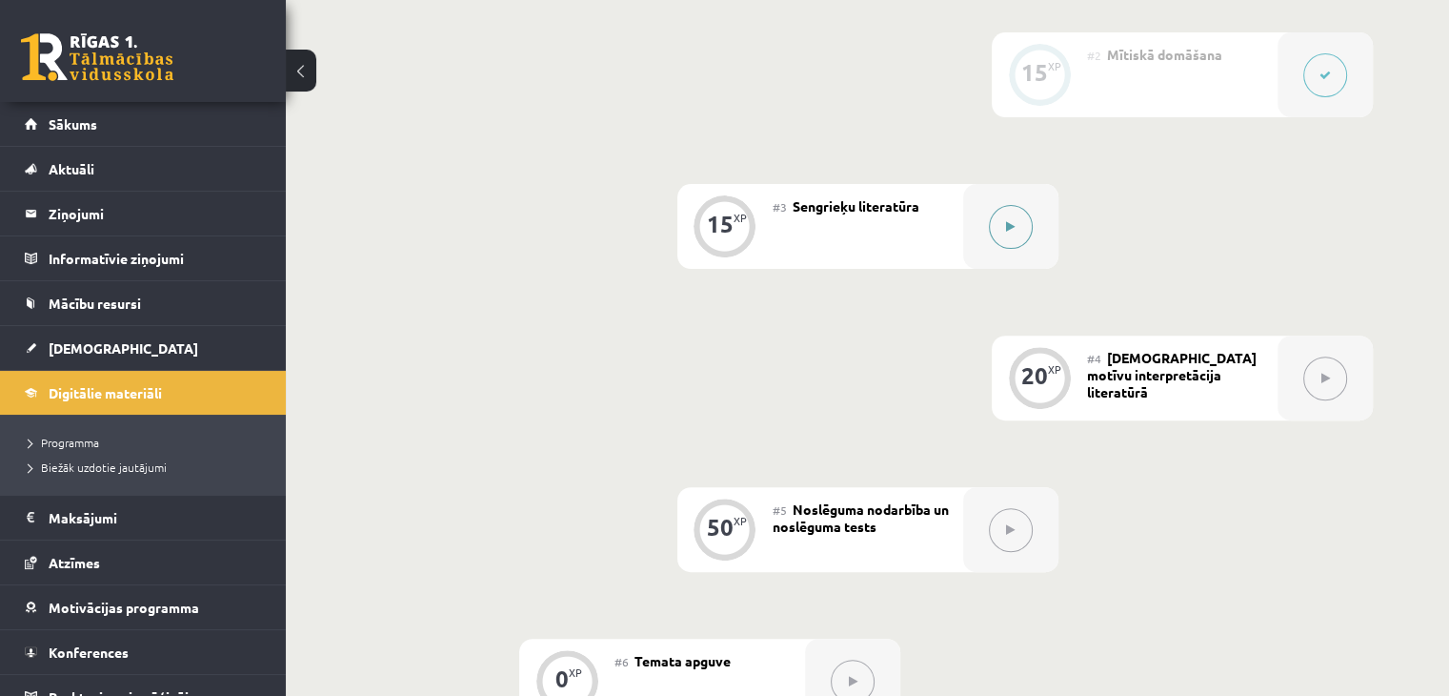
click at [1021, 249] on button at bounding box center [1011, 227] width 44 height 44
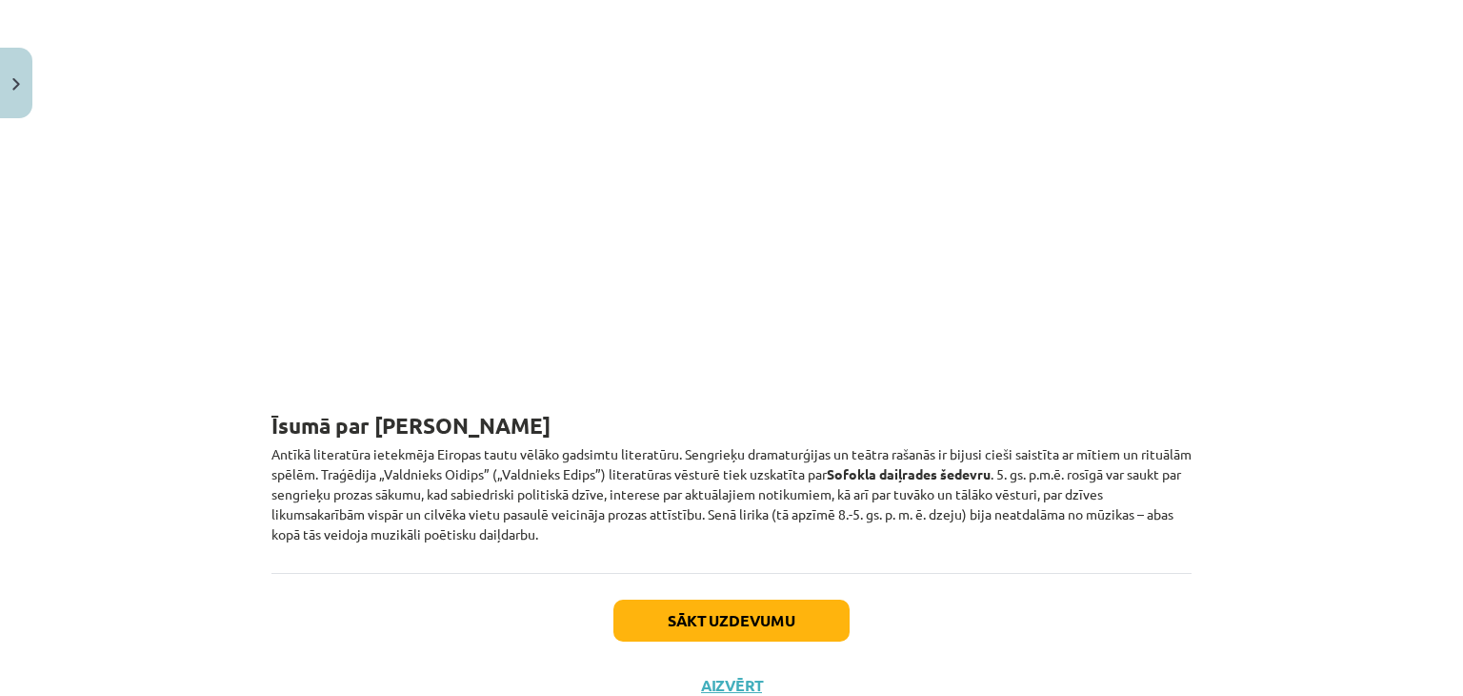
scroll to position [5972, 0]
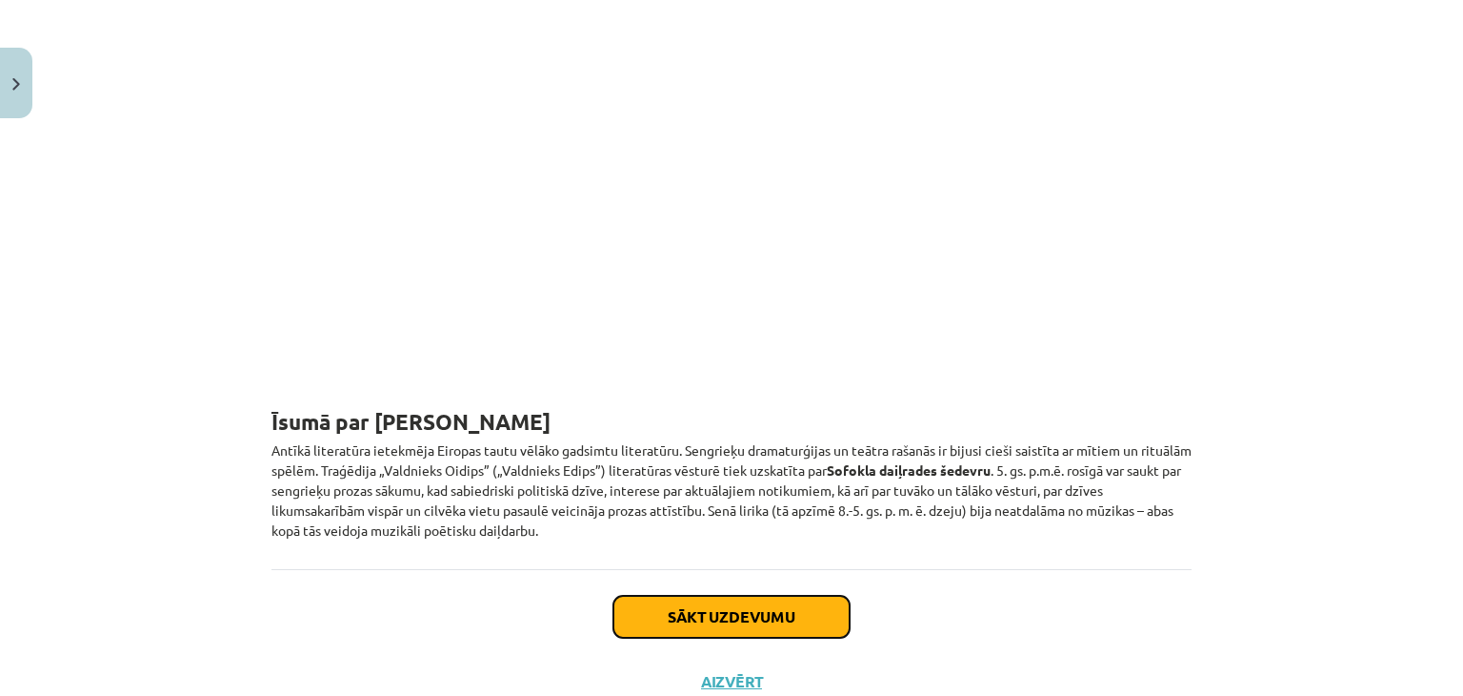
click at [736, 595] on button "Sākt uzdevumu" at bounding box center [732, 616] width 236 height 42
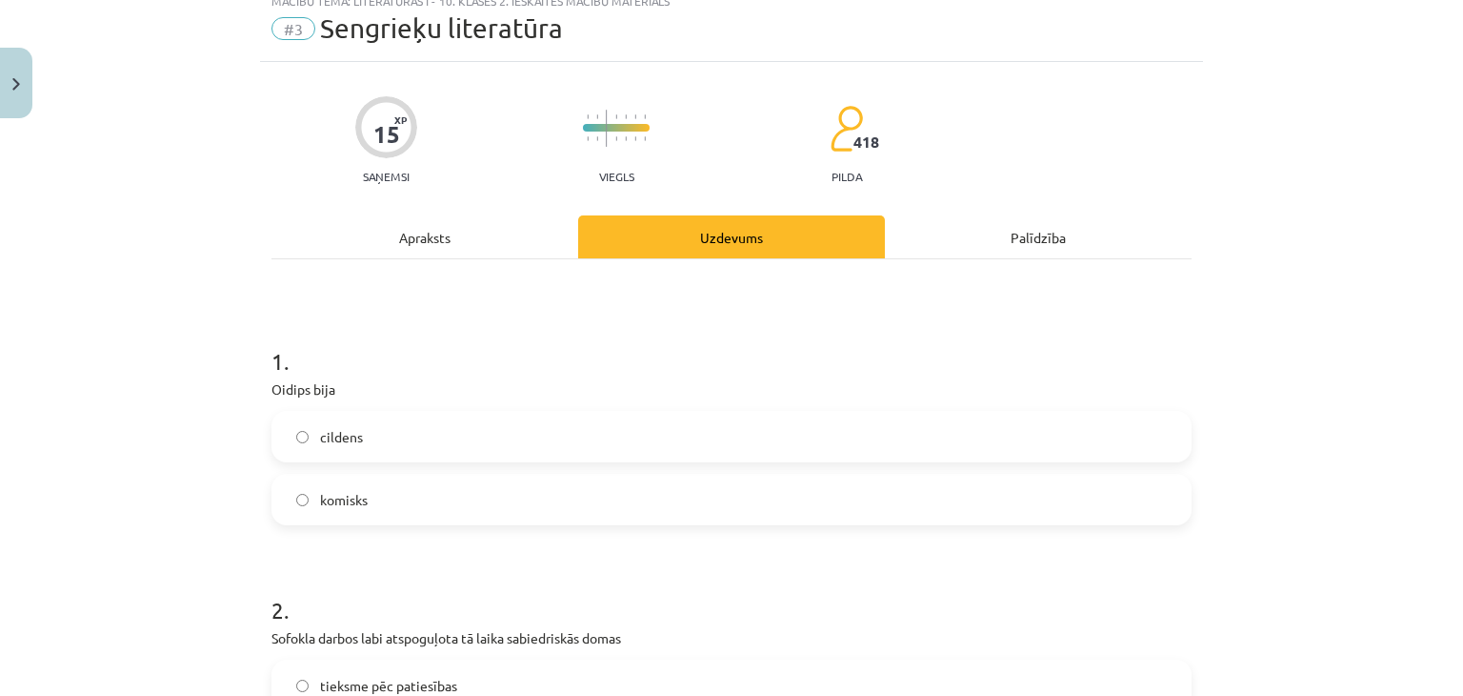
scroll to position [48, 0]
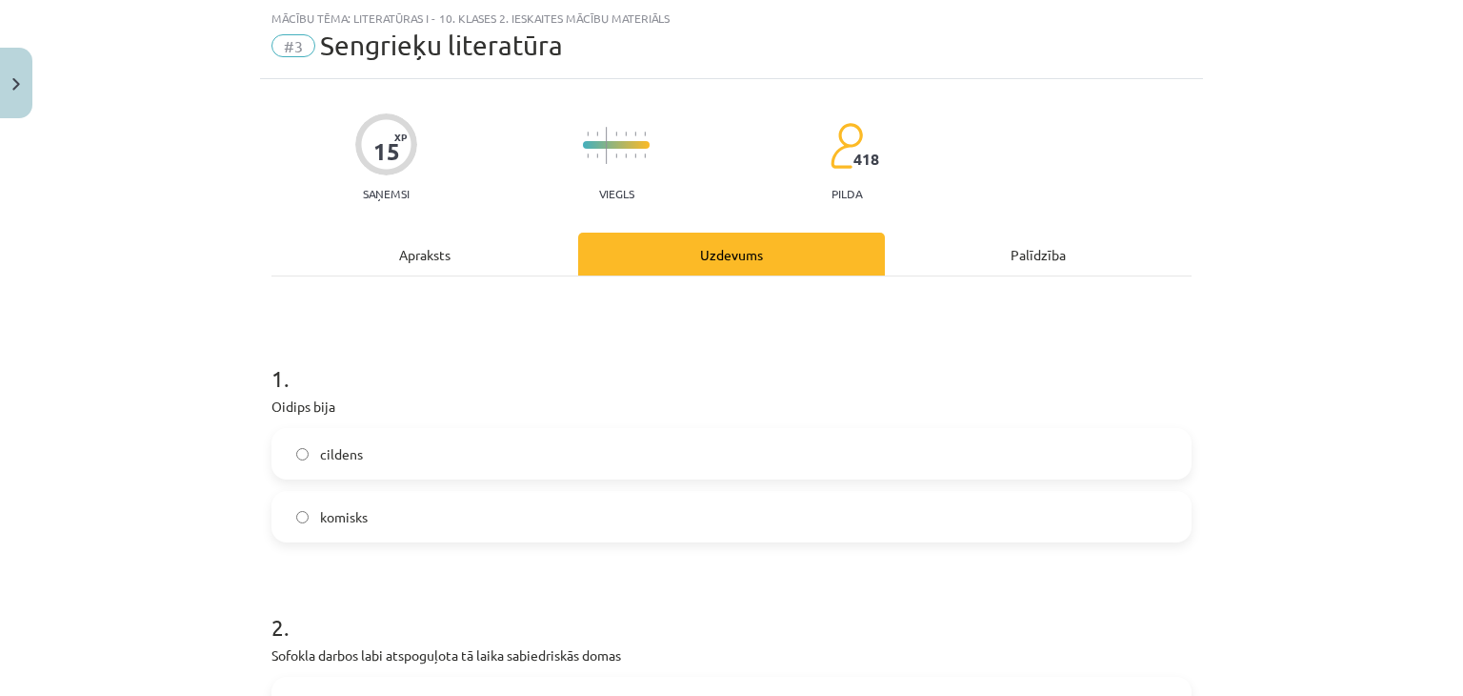
click at [781, 420] on div "1 . Oidips bija cildens komisks" at bounding box center [732, 437] width 920 height 211
click at [783, 436] on label "cildens" at bounding box center [731, 454] width 917 height 48
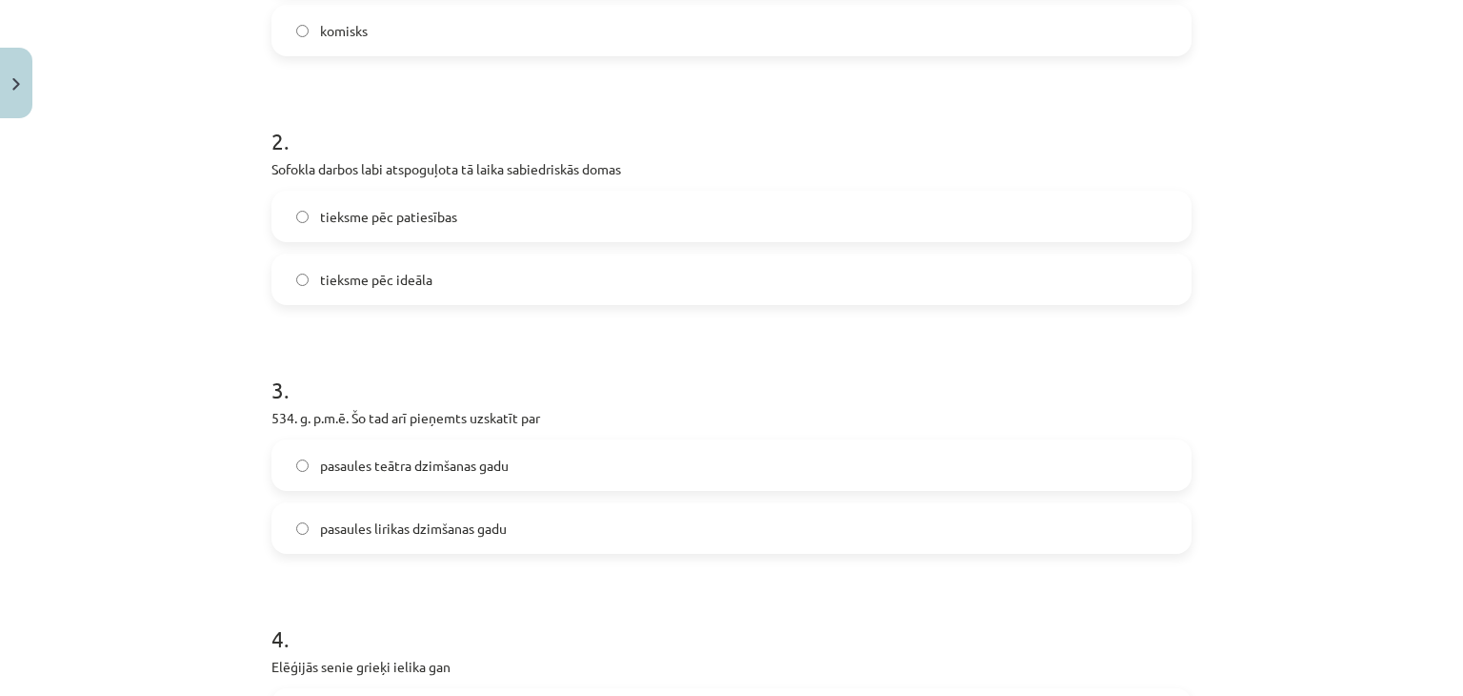
scroll to position [460, 0]
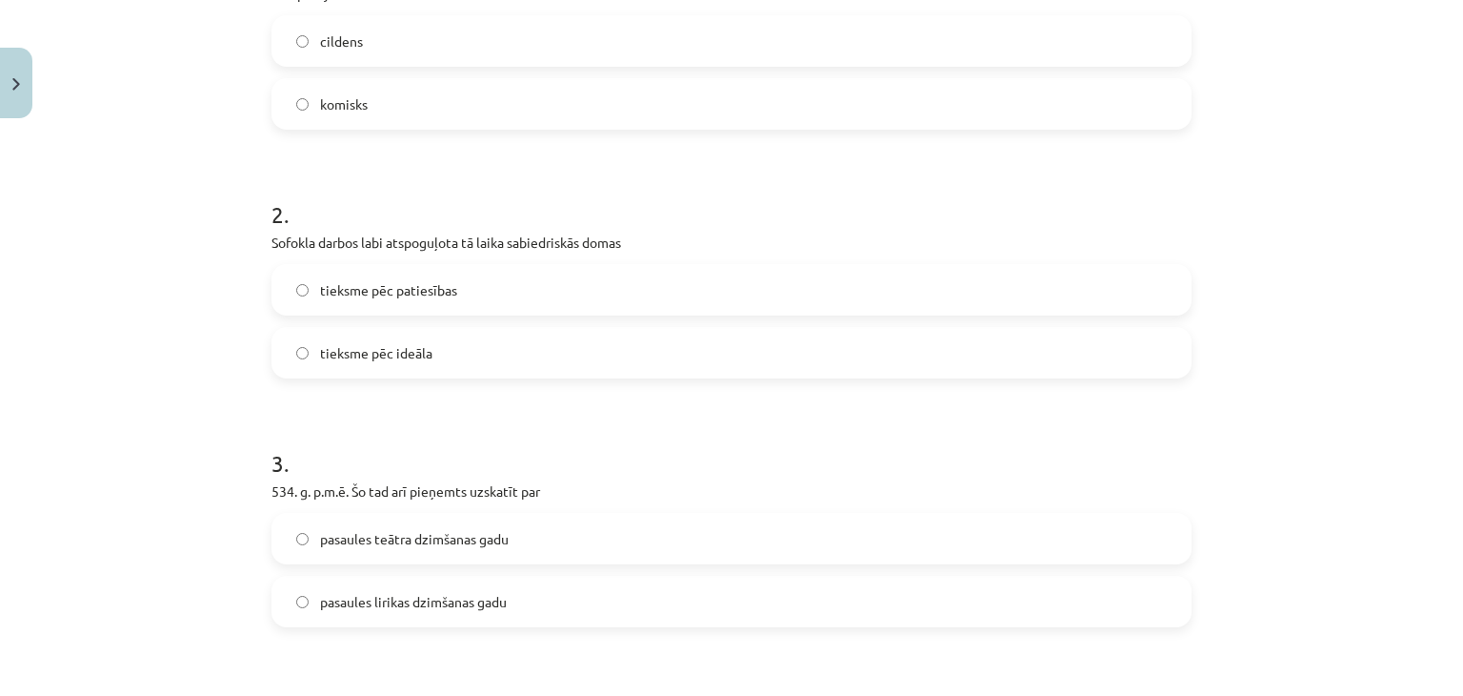
click at [463, 296] on label "tieksme pēc patiesības" at bounding box center [731, 290] width 917 height 48
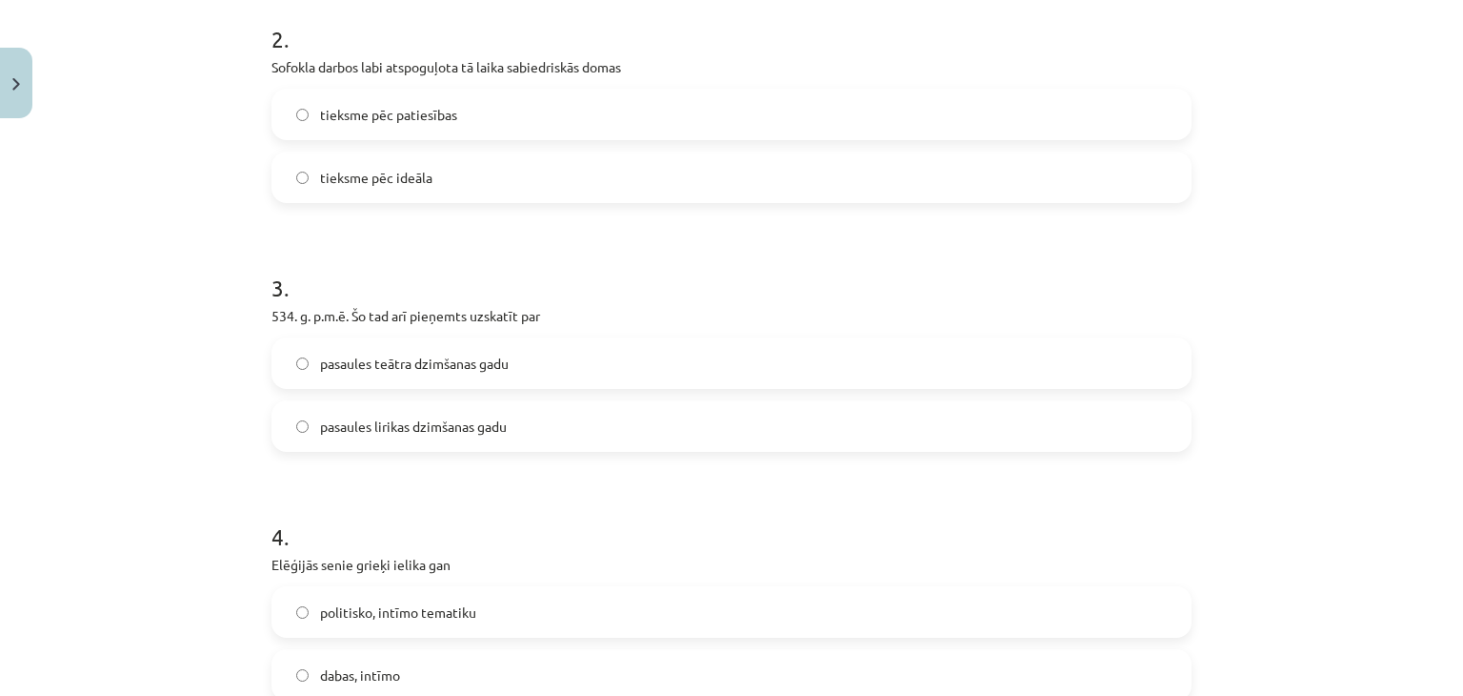
scroll to position [651, 0]
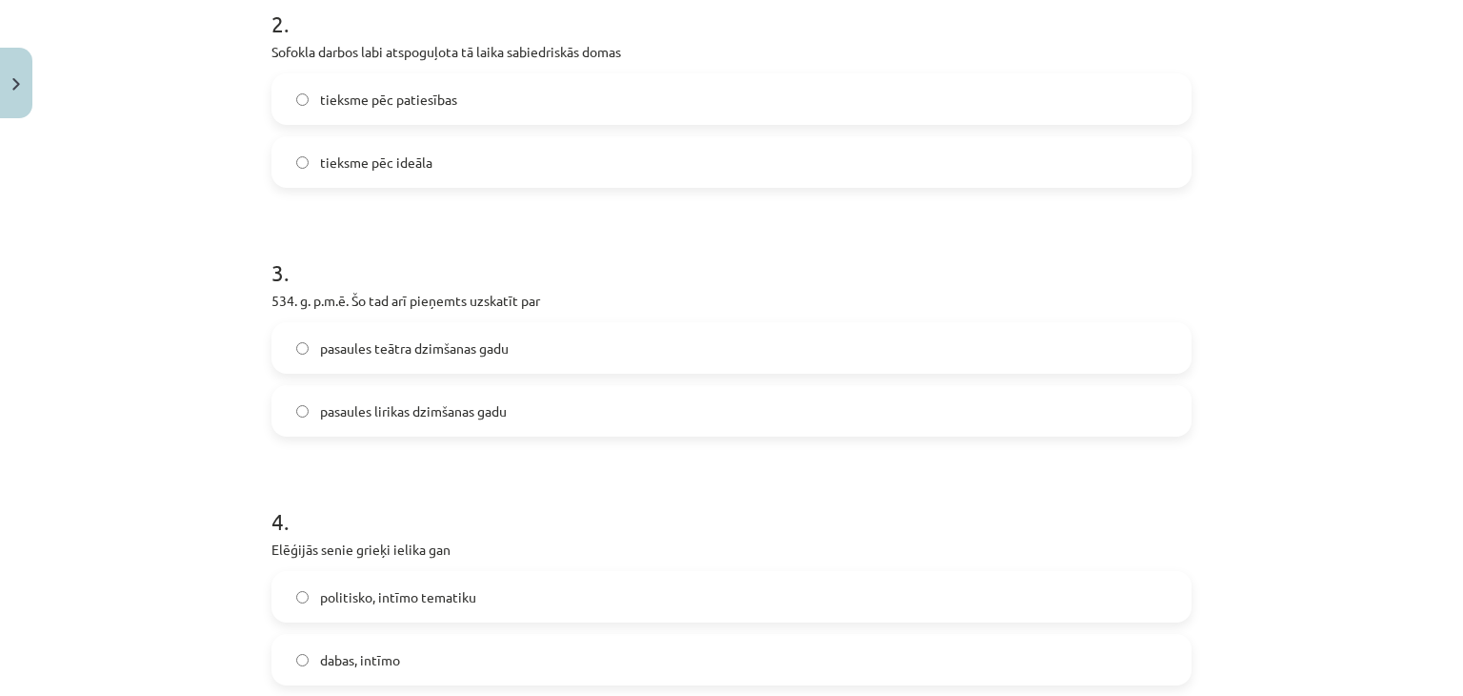
click at [431, 341] on span "pasaules teātra dzimšanas gadu" at bounding box center [414, 348] width 189 height 20
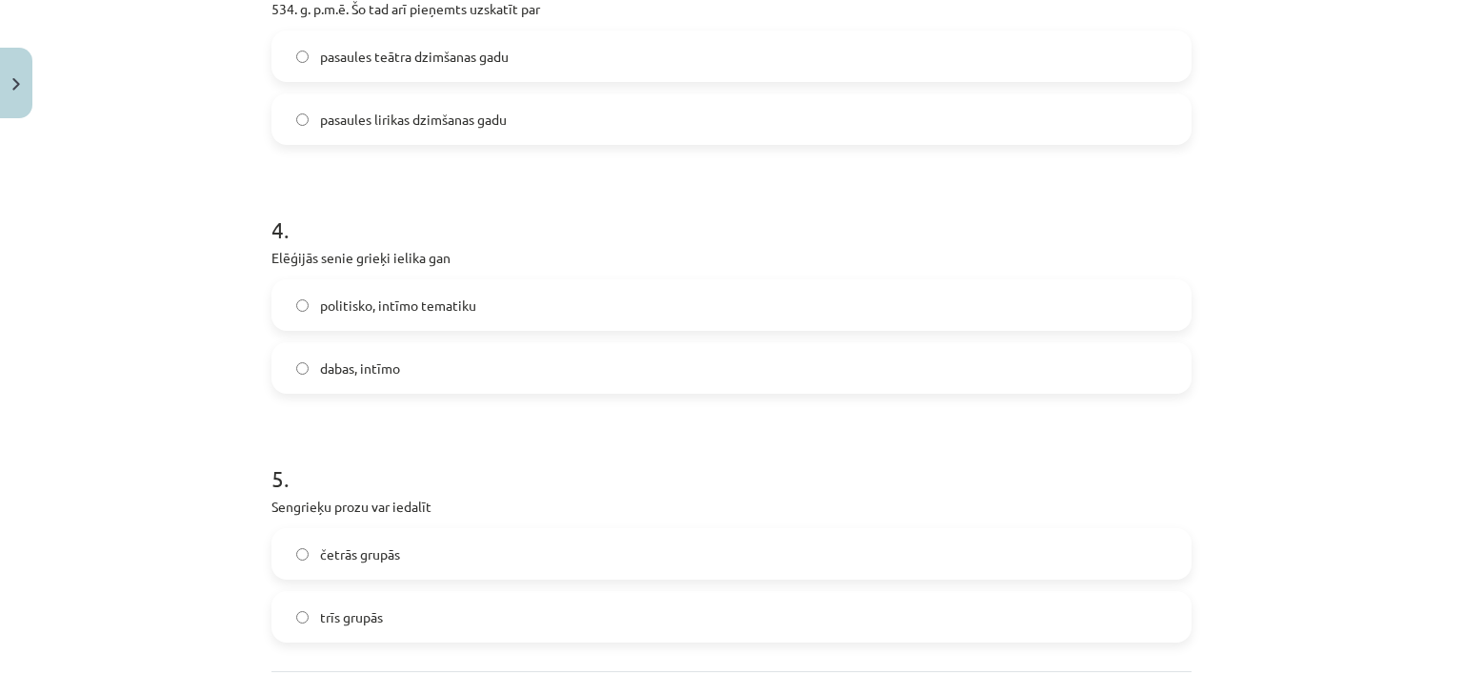
scroll to position [937, 0]
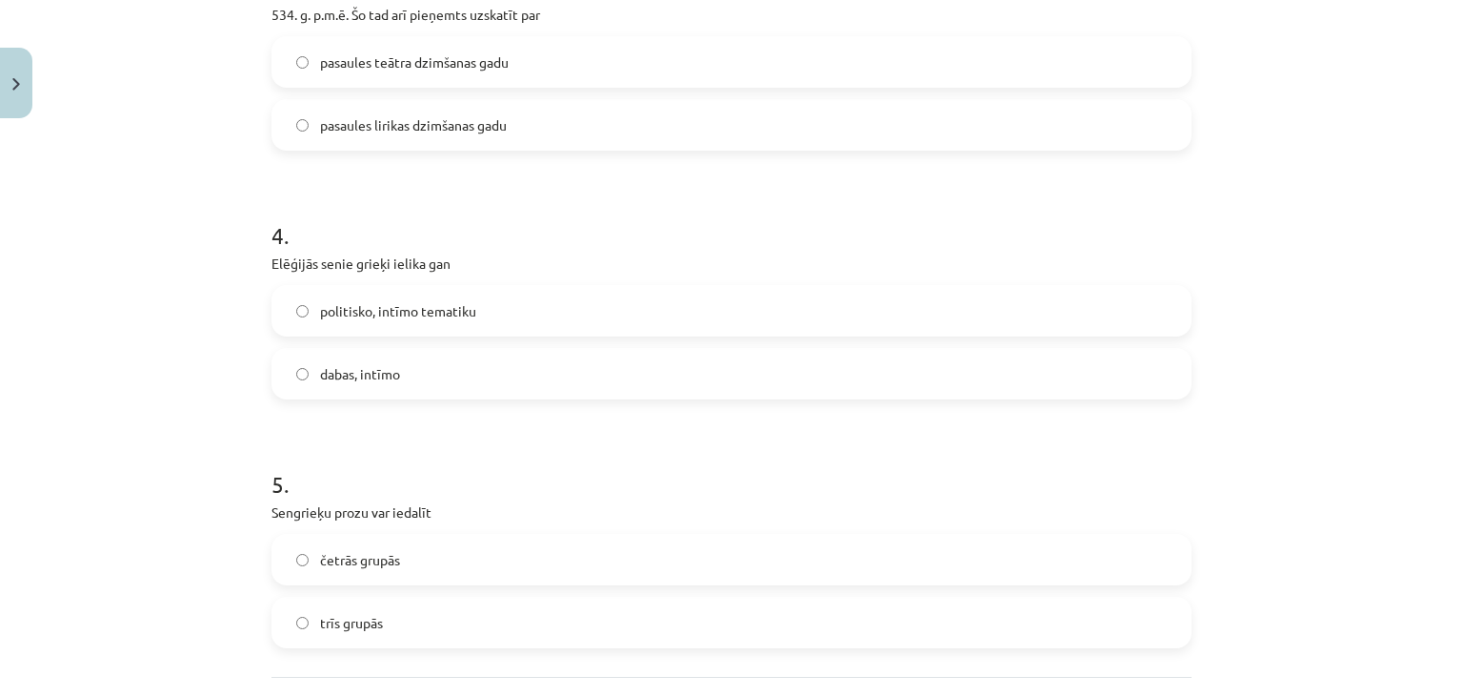
click at [438, 285] on div "politisko, intīmo tematiku" at bounding box center [732, 310] width 920 height 51
click at [438, 315] on span "politisko, intīmo tematiku" at bounding box center [398, 311] width 156 height 20
click at [341, 565] on span "četrās grupās" at bounding box center [360, 560] width 80 height 20
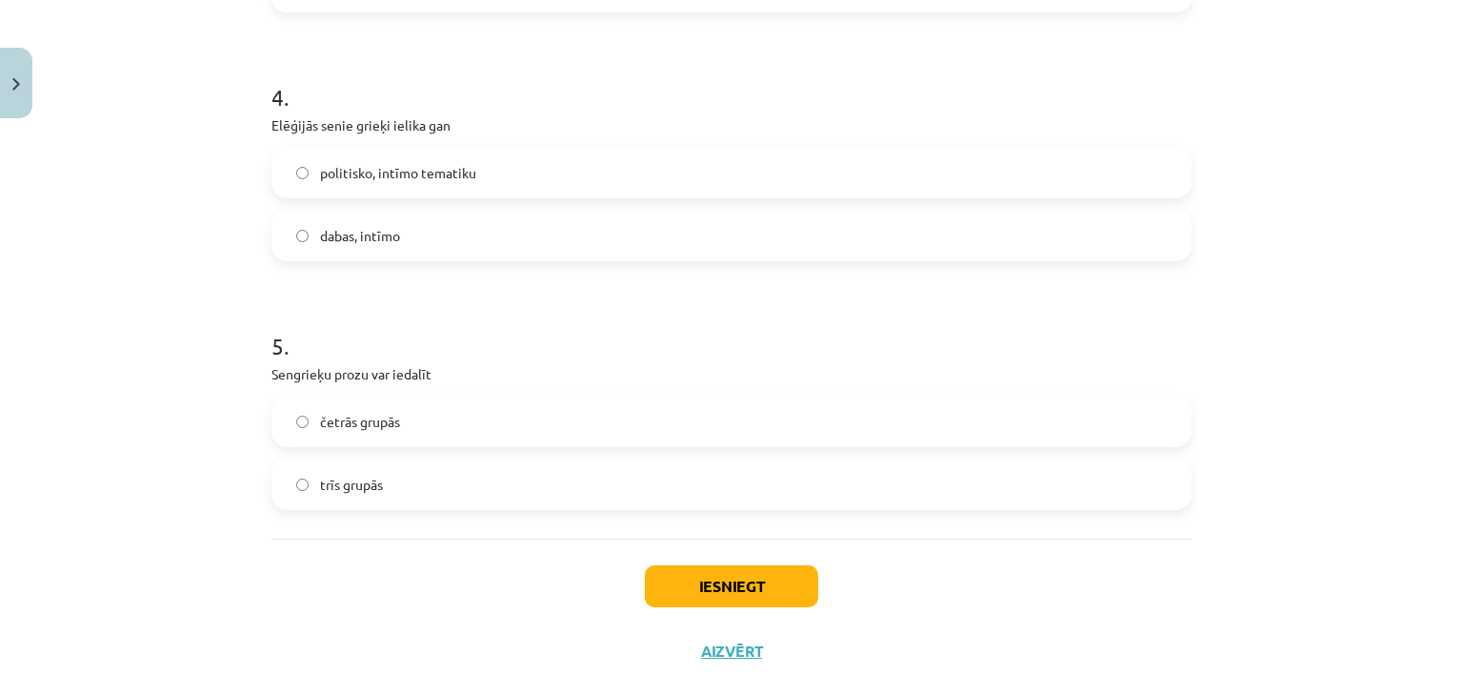
scroll to position [1109, 0]
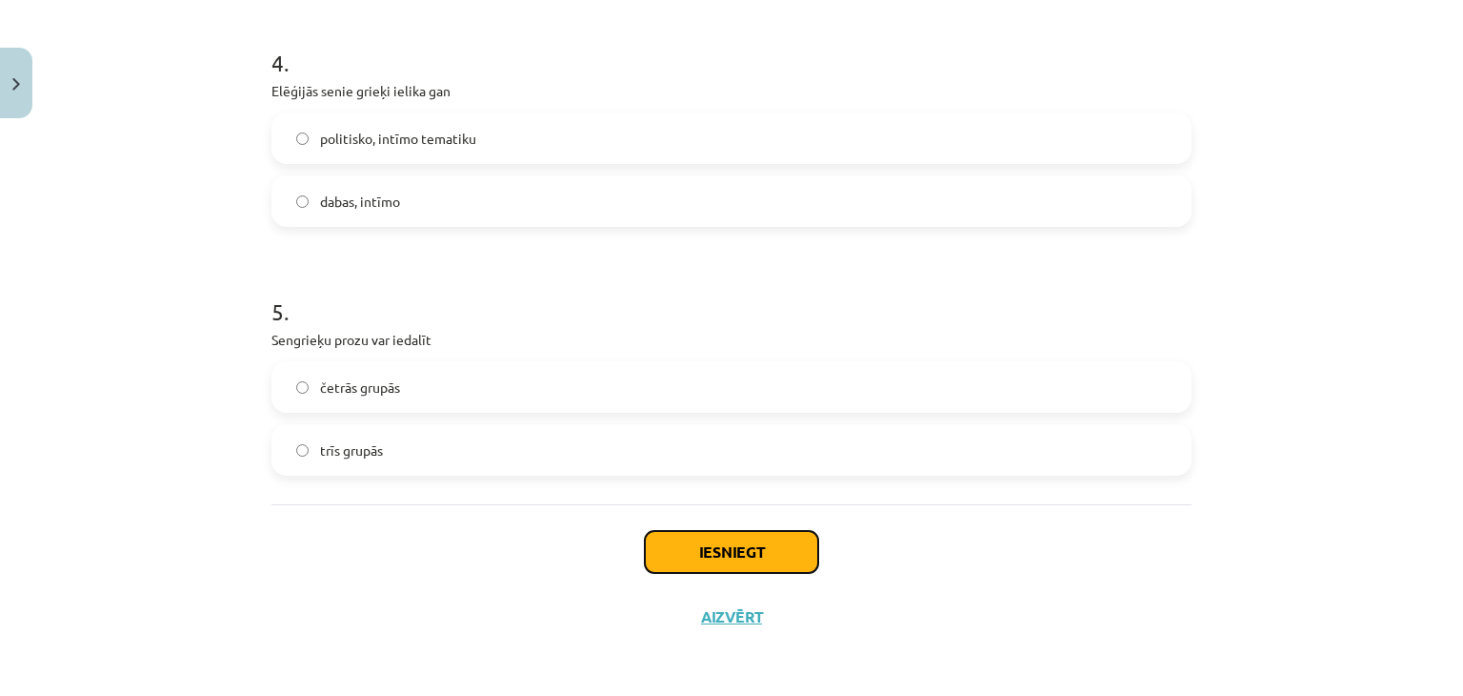
click at [793, 550] on button "Iesniegt" at bounding box center [731, 552] width 173 height 42
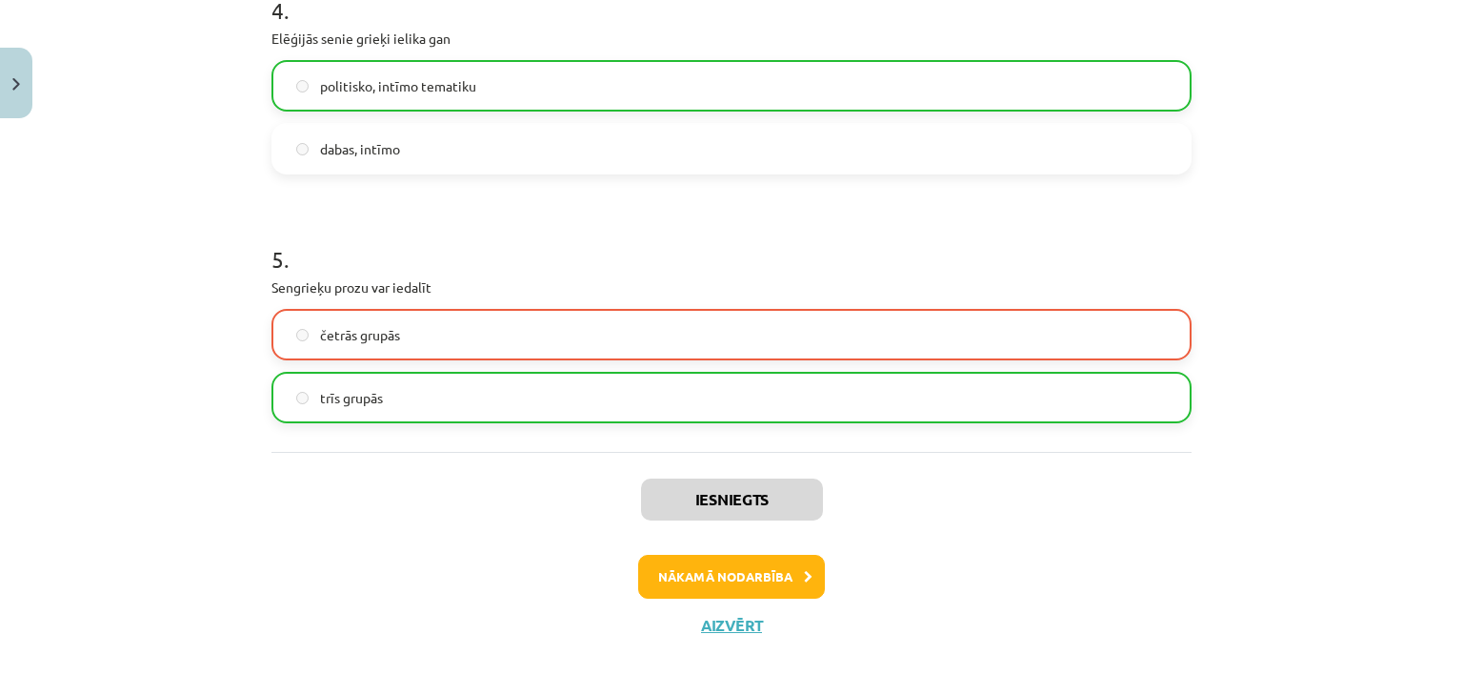
scroll to position [1170, 0]
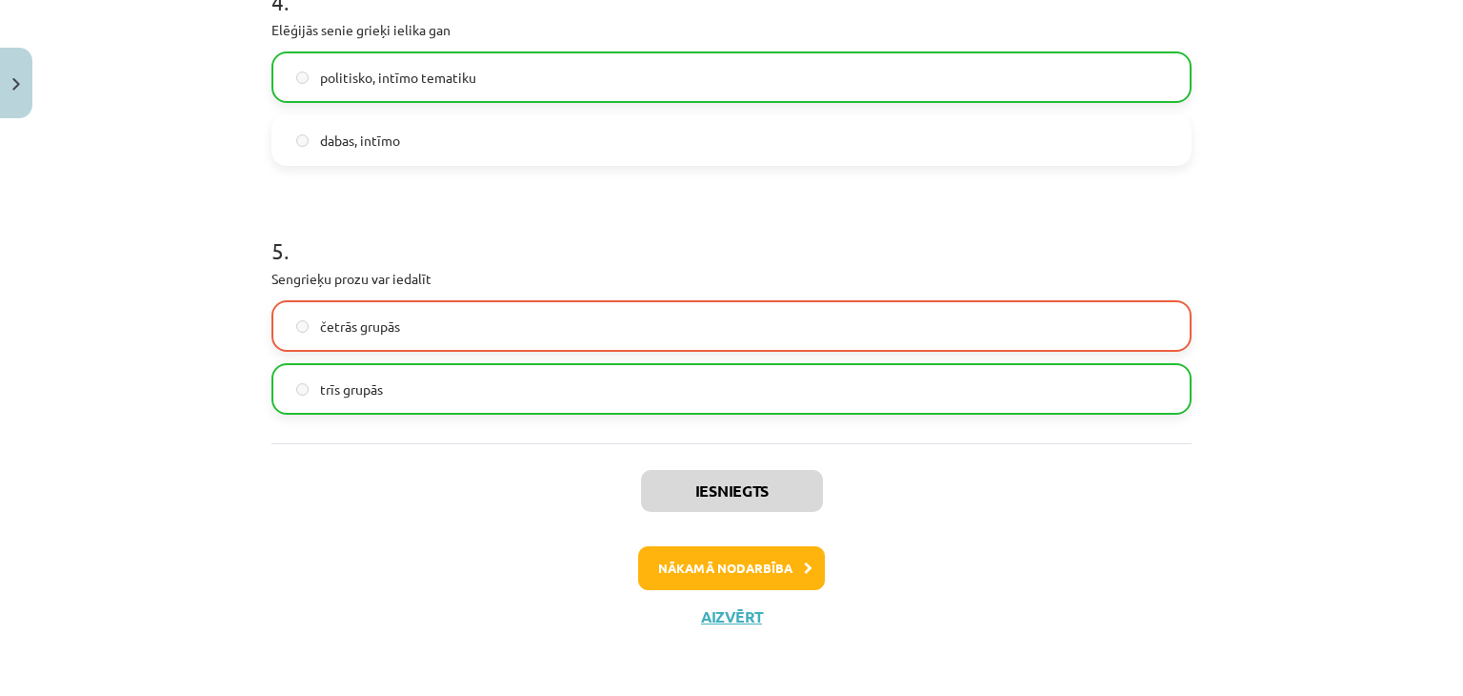
click at [690, 600] on div "Iesniegts Nākamā nodarbība Aizvērt" at bounding box center [732, 540] width 920 height 194
click at [720, 595] on div "Iesniegts Nākamā nodarbība Aizvērt" at bounding box center [732, 540] width 920 height 194
click at [716, 615] on button "Aizvērt" at bounding box center [732, 616] width 72 height 19
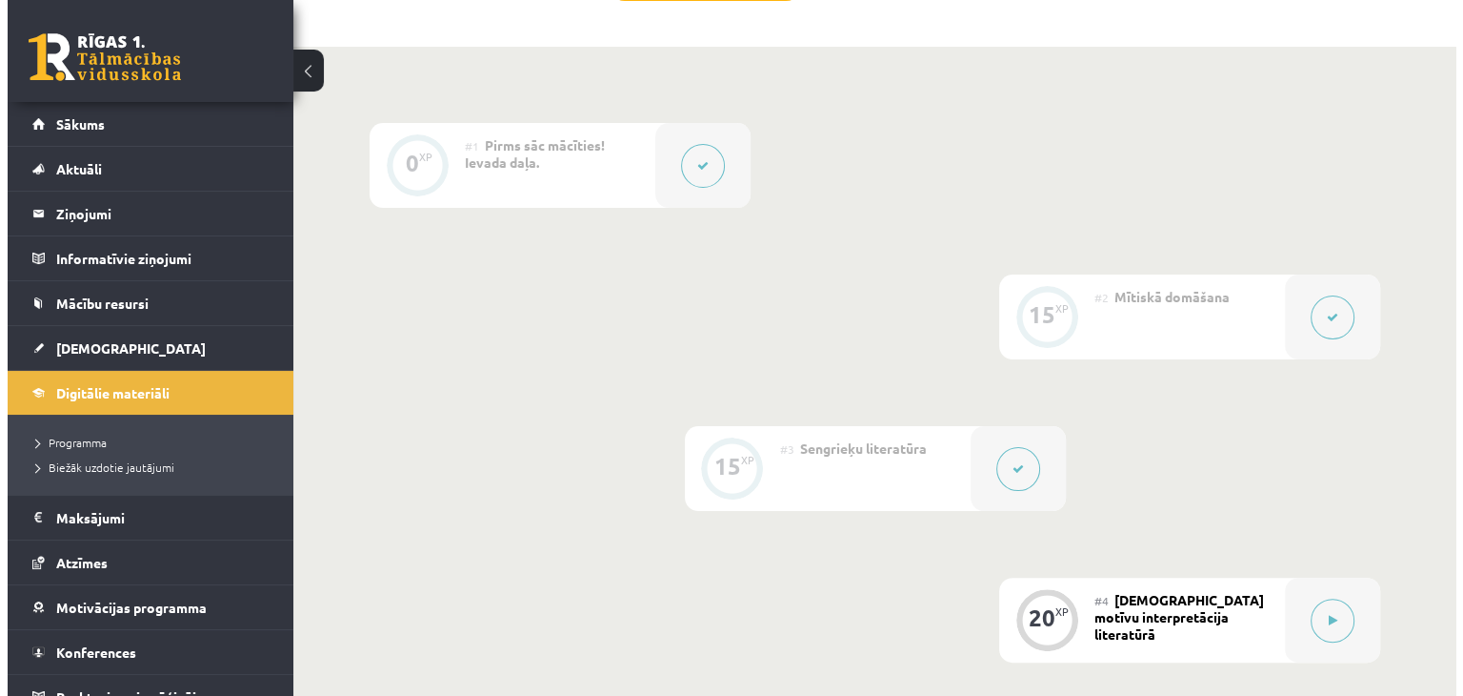
scroll to position [572, 0]
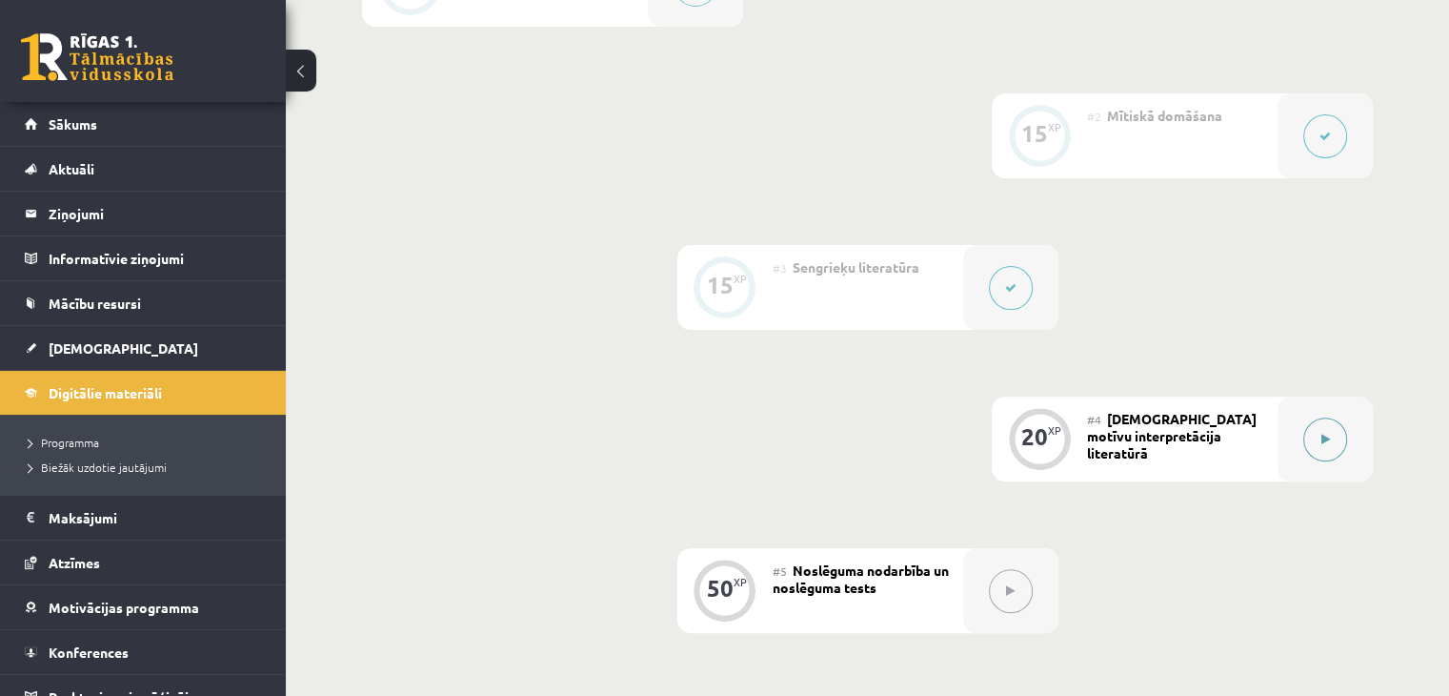
click at [1330, 461] on button at bounding box center [1325, 439] width 44 height 44
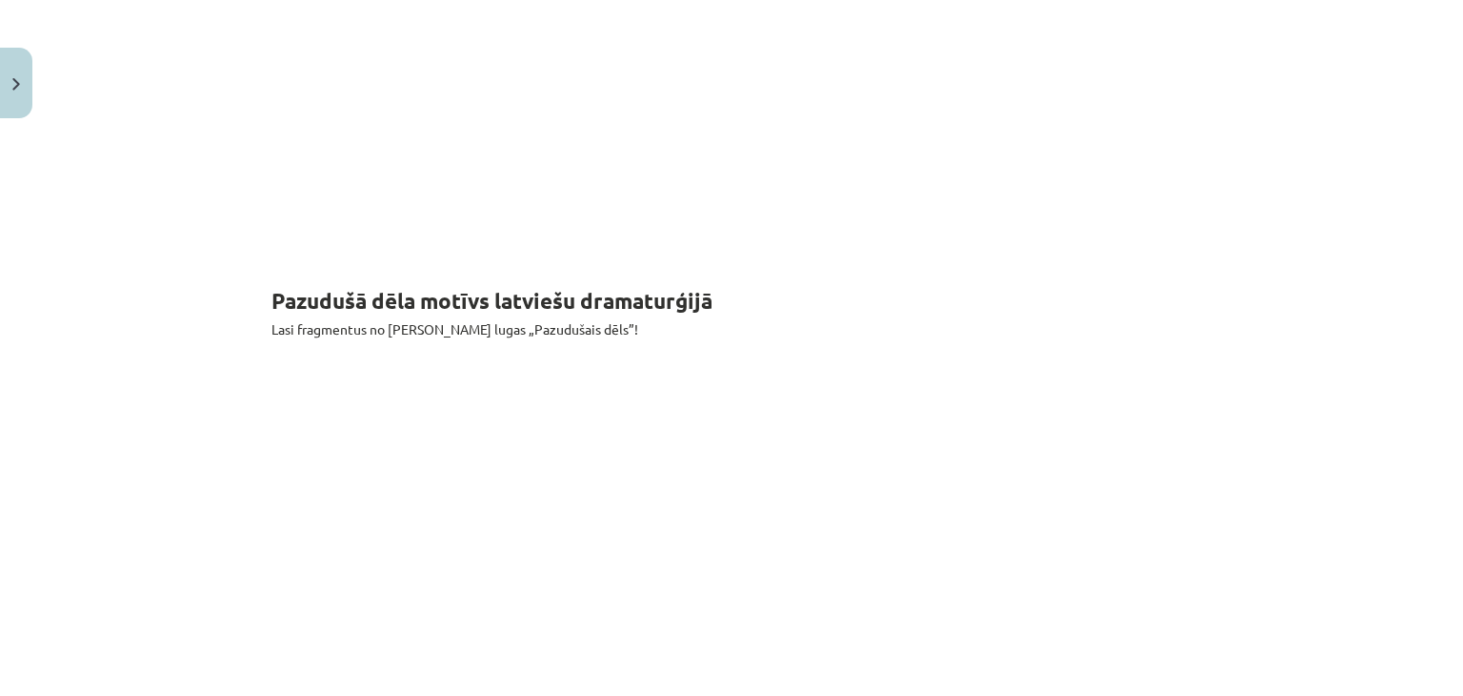
scroll to position [2572, 0]
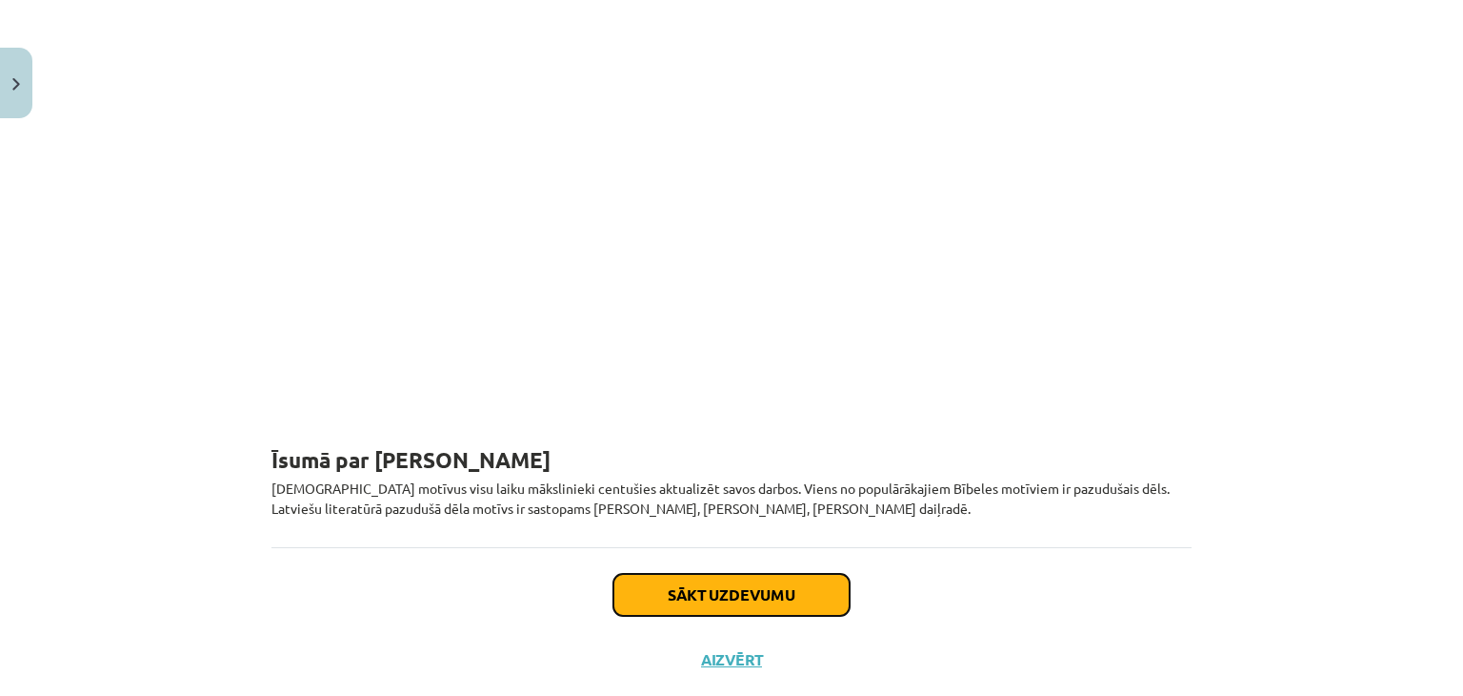
click at [749, 574] on button "Sākt uzdevumu" at bounding box center [732, 595] width 236 height 42
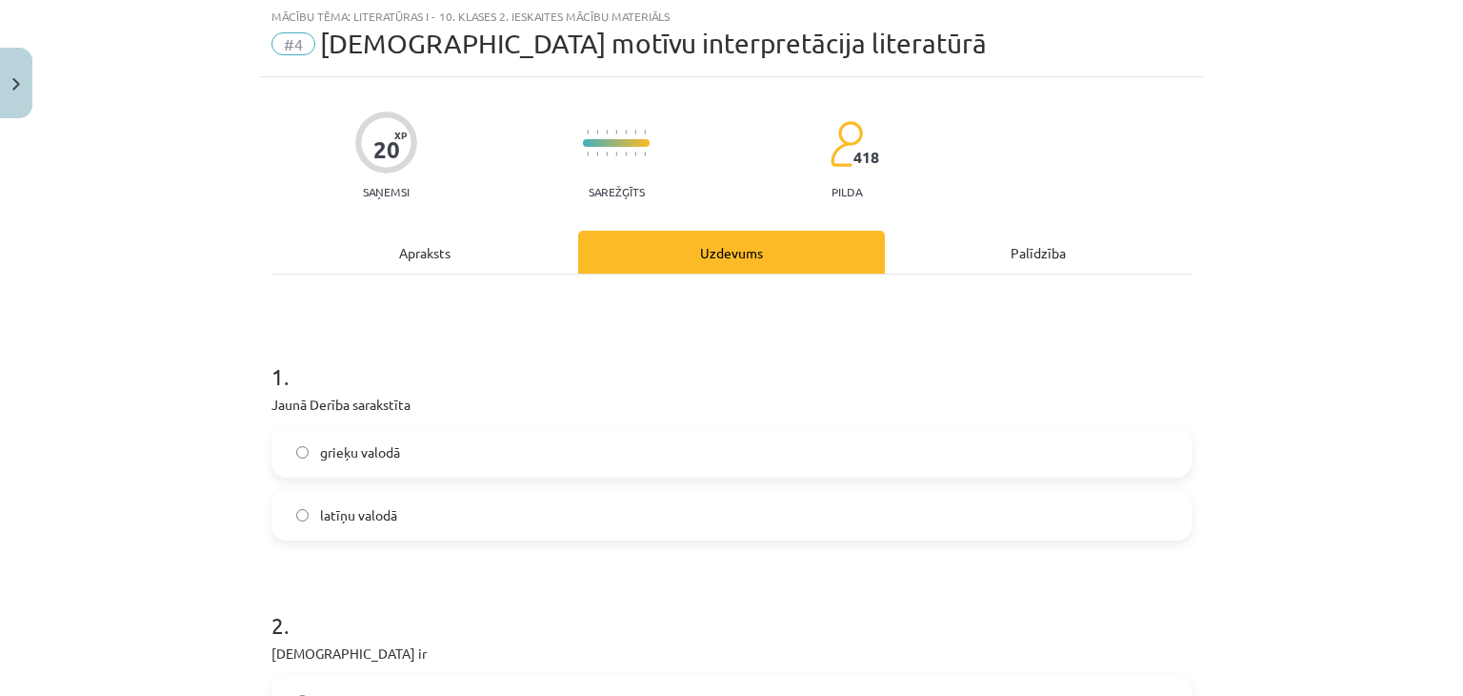
scroll to position [48, 0]
click at [334, 518] on span "latīņu valodā" at bounding box center [358, 517] width 77 height 20
click at [337, 444] on span "grieķu valodā" at bounding box center [360, 454] width 80 height 20
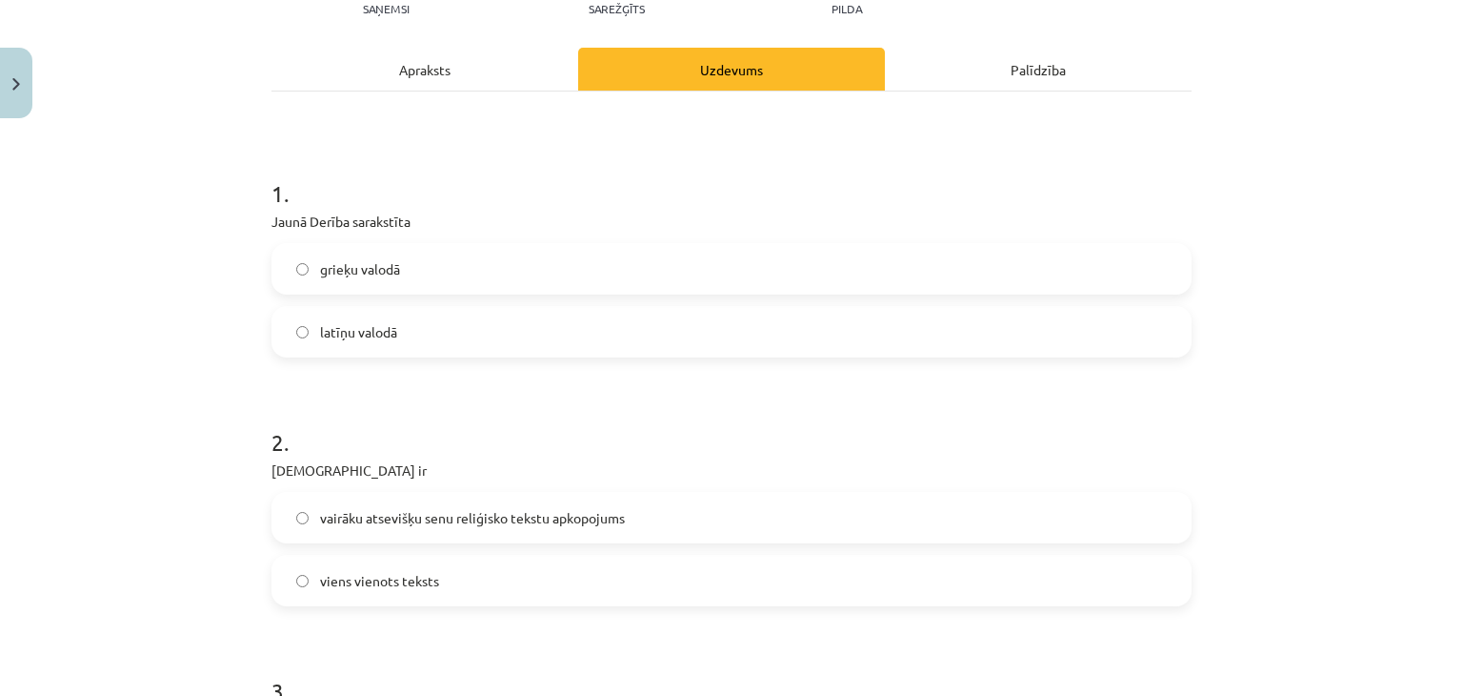
scroll to position [333, 0]
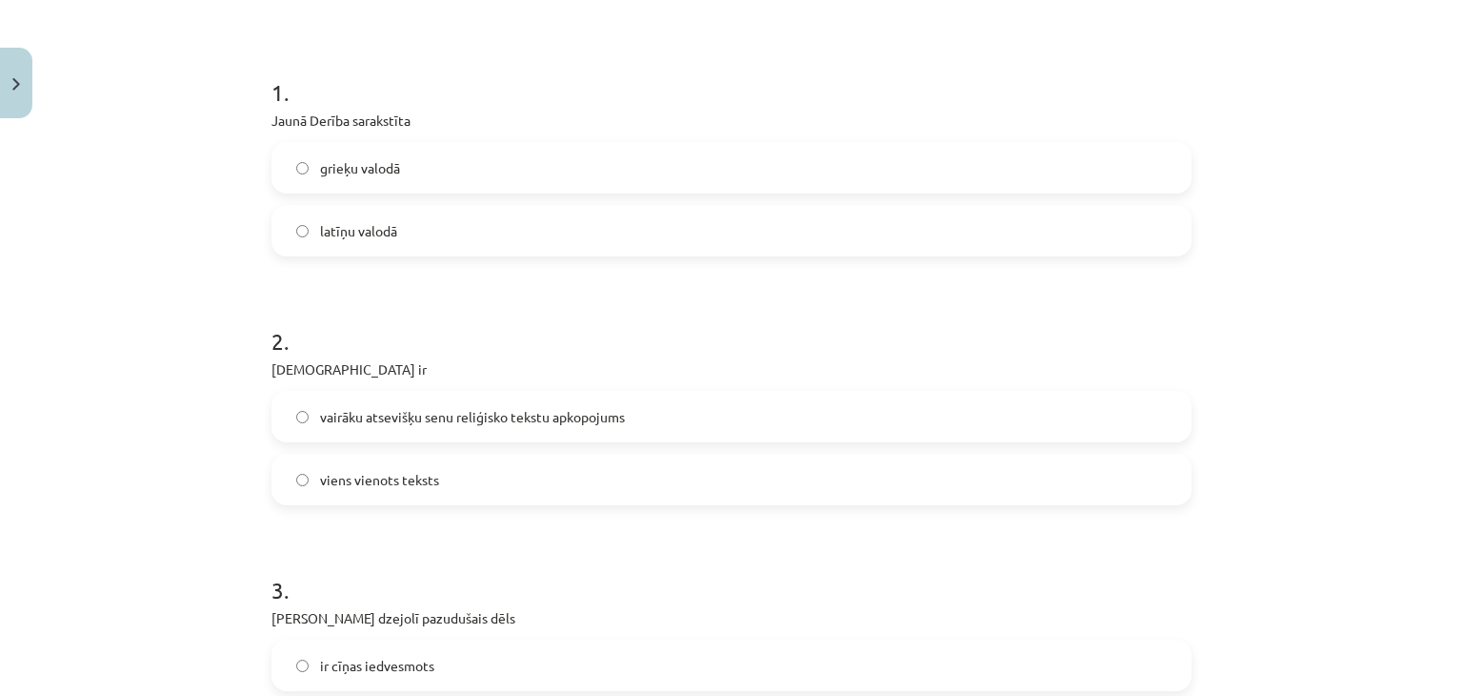
click at [347, 430] on label "vairāku atsevišķu senu reliģisko tekstu apkopojums" at bounding box center [731, 417] width 917 height 48
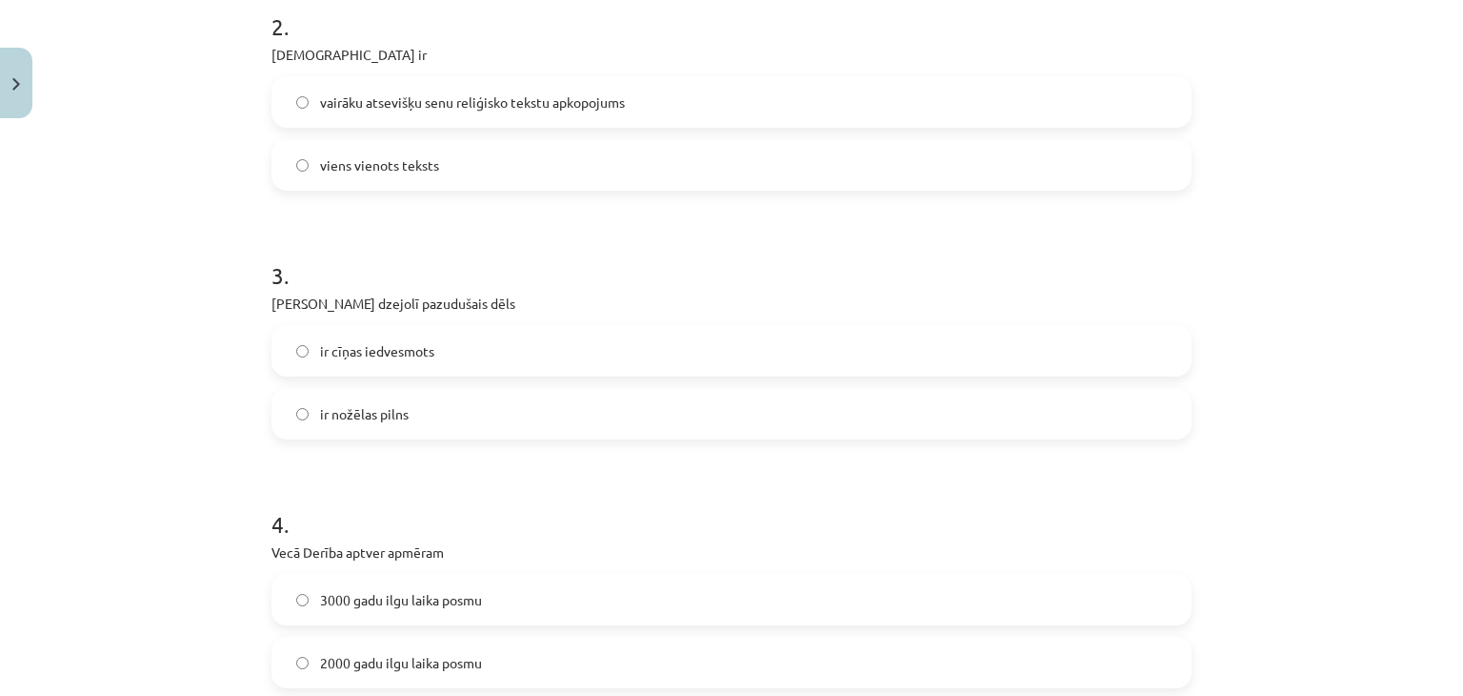
scroll to position [619, 0]
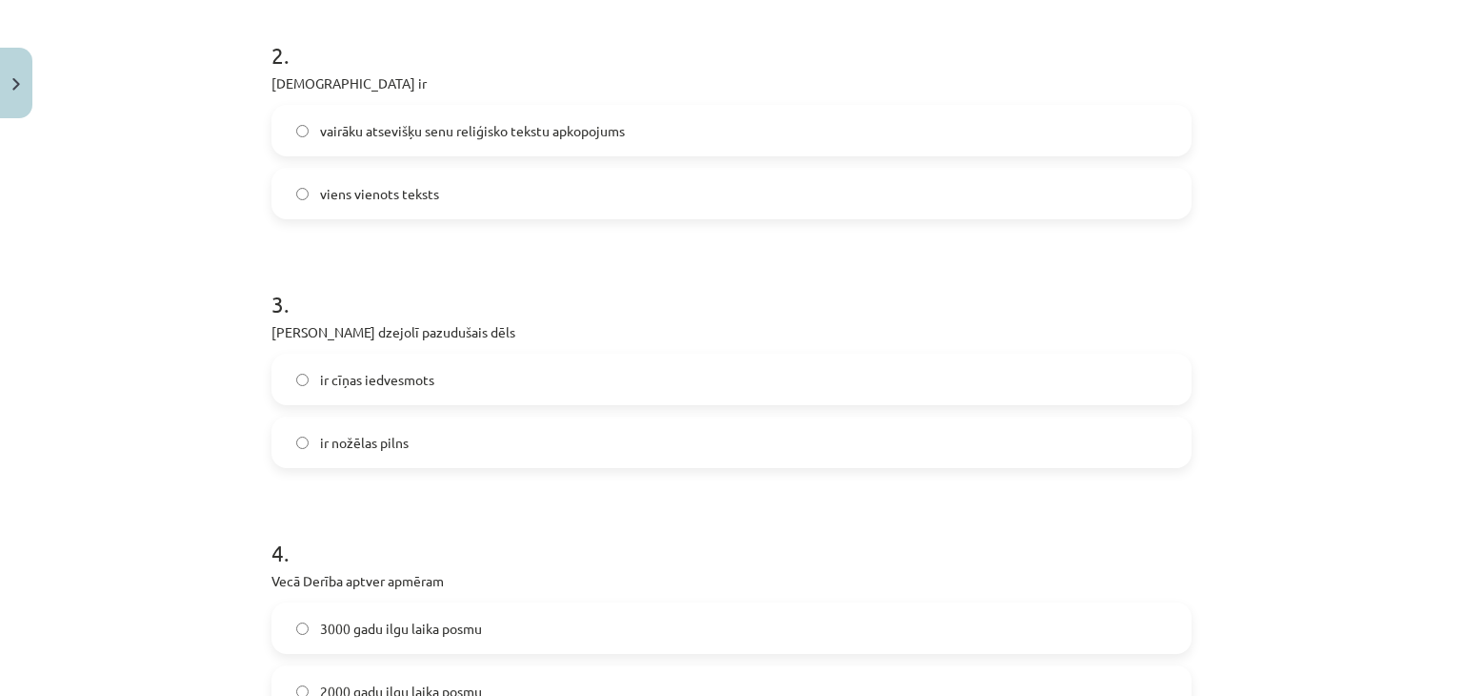
click at [404, 378] on span "ir cīņas iedvesmots" at bounding box center [377, 380] width 114 height 20
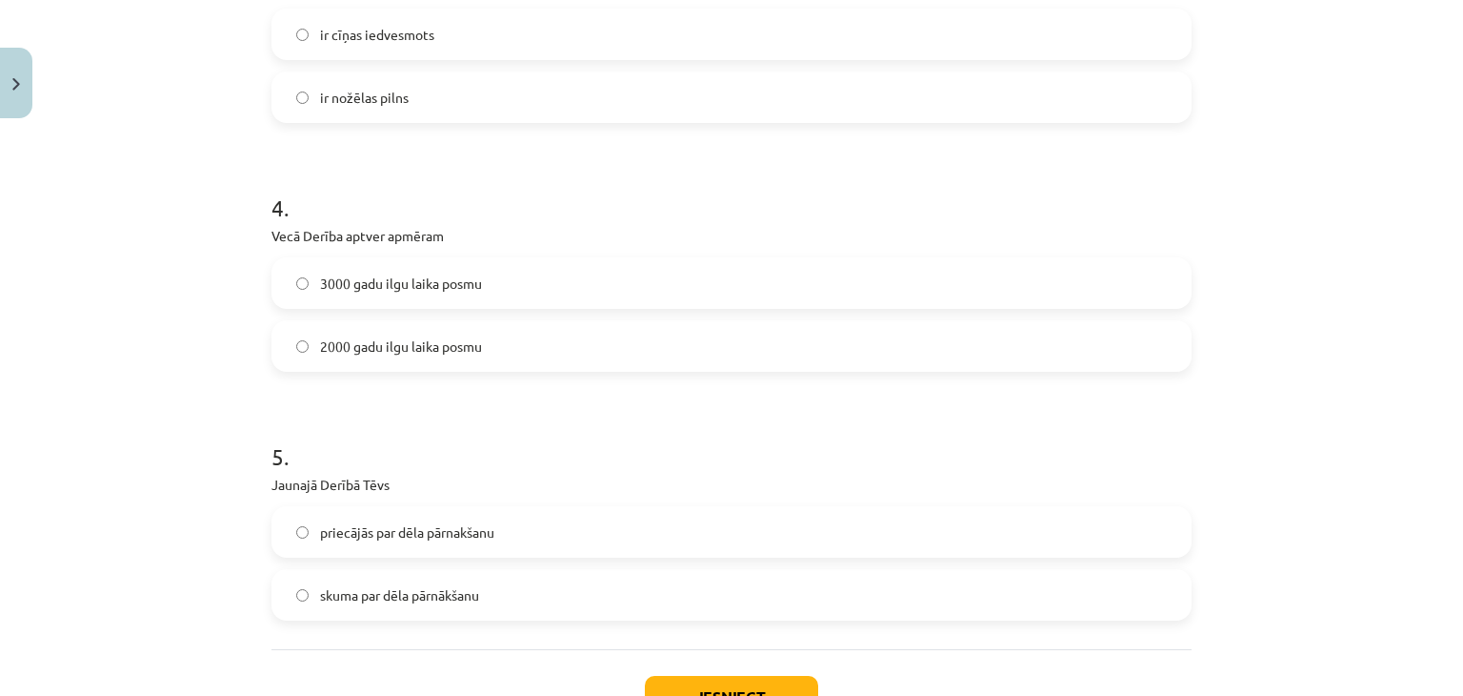
scroll to position [1000, 0]
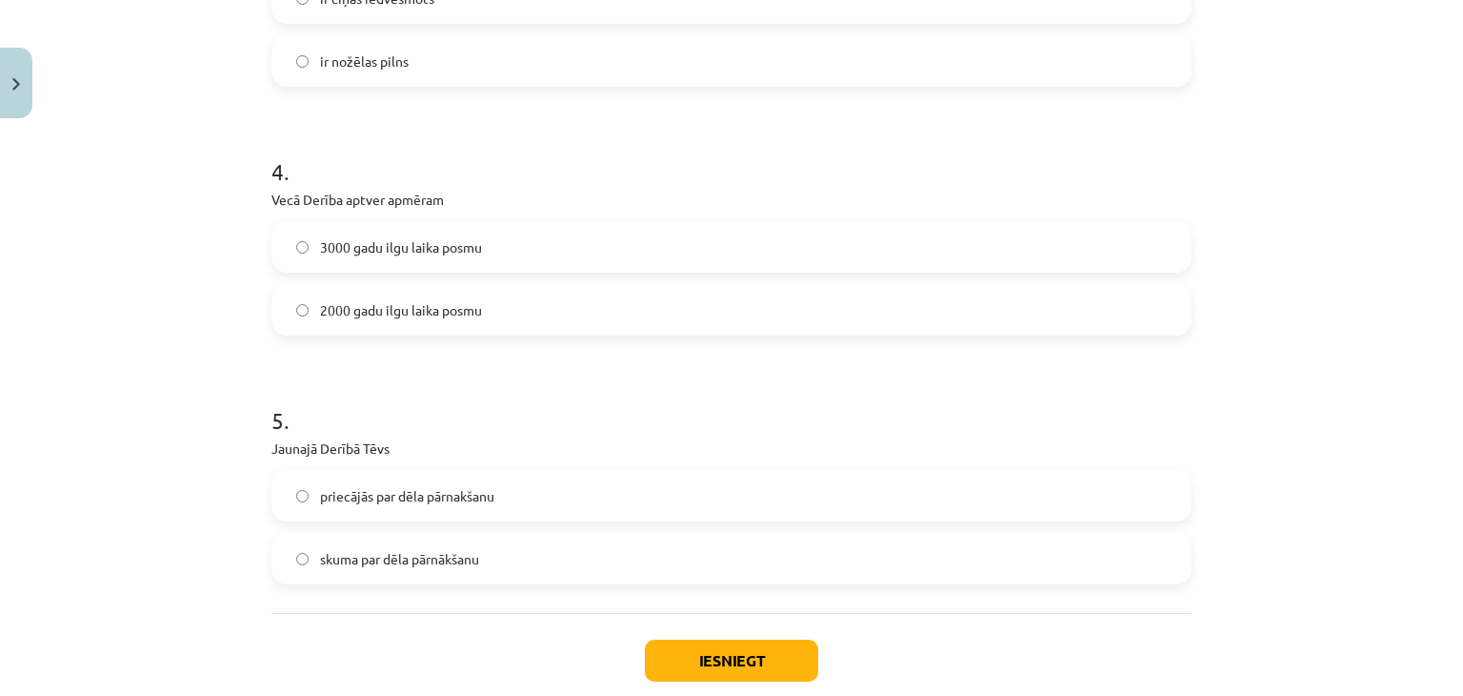
drag, startPoint x: 490, startPoint y: 264, endPoint x: 481, endPoint y: 237, distance: 28.0
click at [489, 256] on label "3000 gadu ilgu laika posmu" at bounding box center [731, 247] width 917 height 48
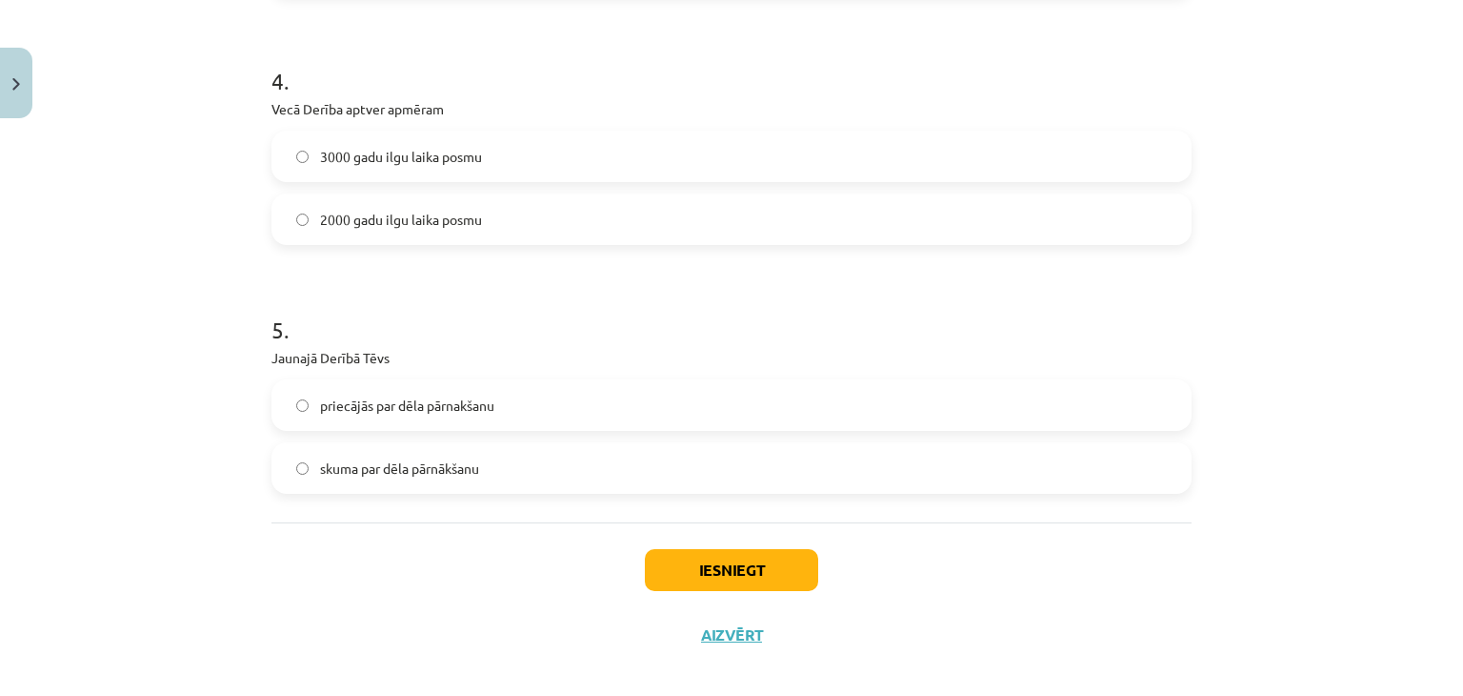
scroll to position [1109, 0]
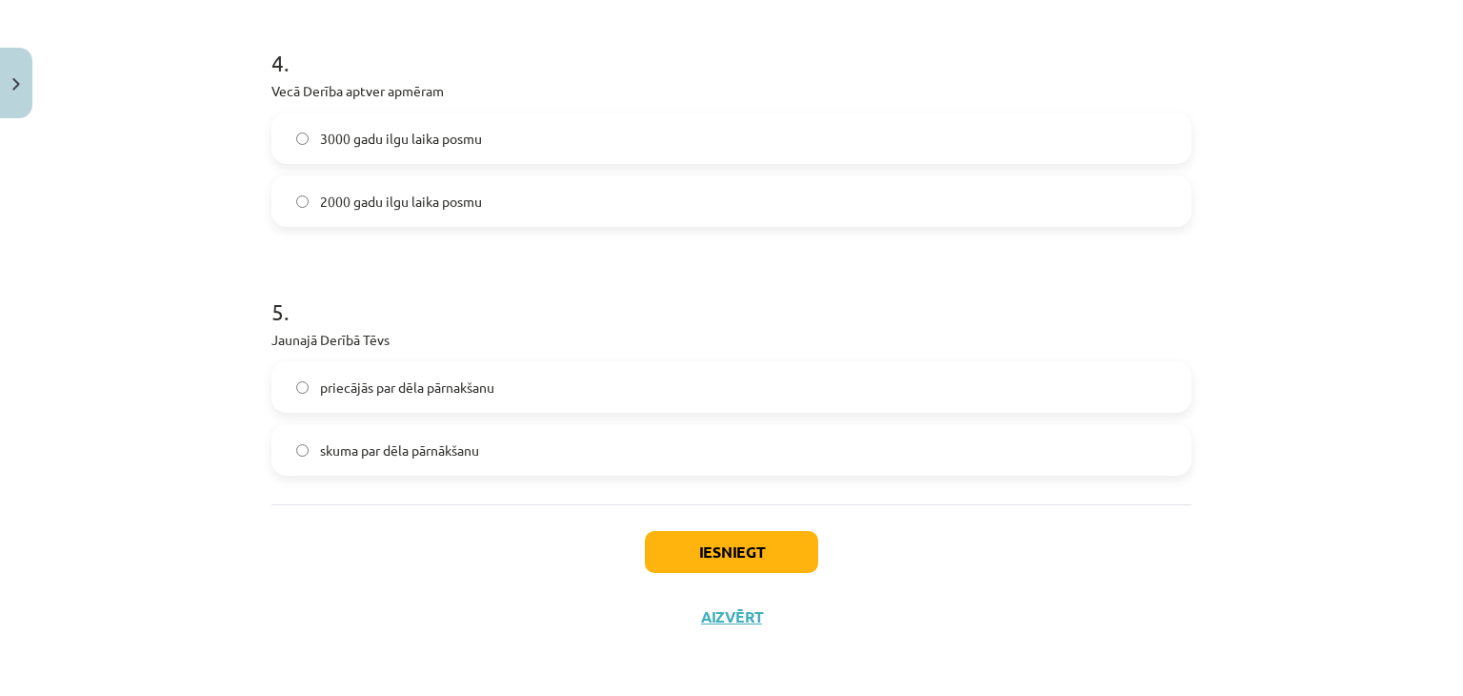
click at [130, 327] on div "Mācību tēma: Literatūras i - 10. klases 2. ieskaites mācību materiāls #4 Bībele…" at bounding box center [731, 348] width 1463 height 696
click at [335, 390] on span "priecājās par dēla pārnakšanu" at bounding box center [407, 387] width 174 height 20
click at [741, 553] on button "Iesniegt" at bounding box center [731, 552] width 173 height 42
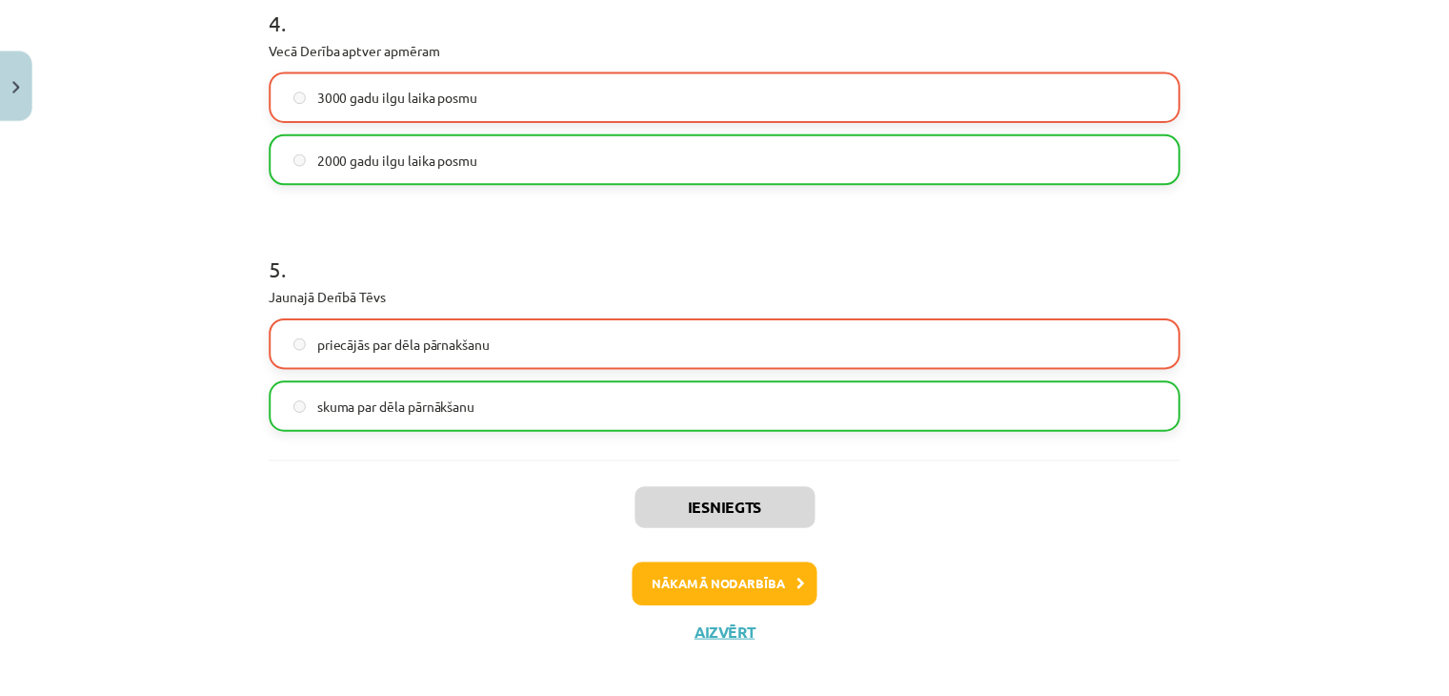
scroll to position [1170, 0]
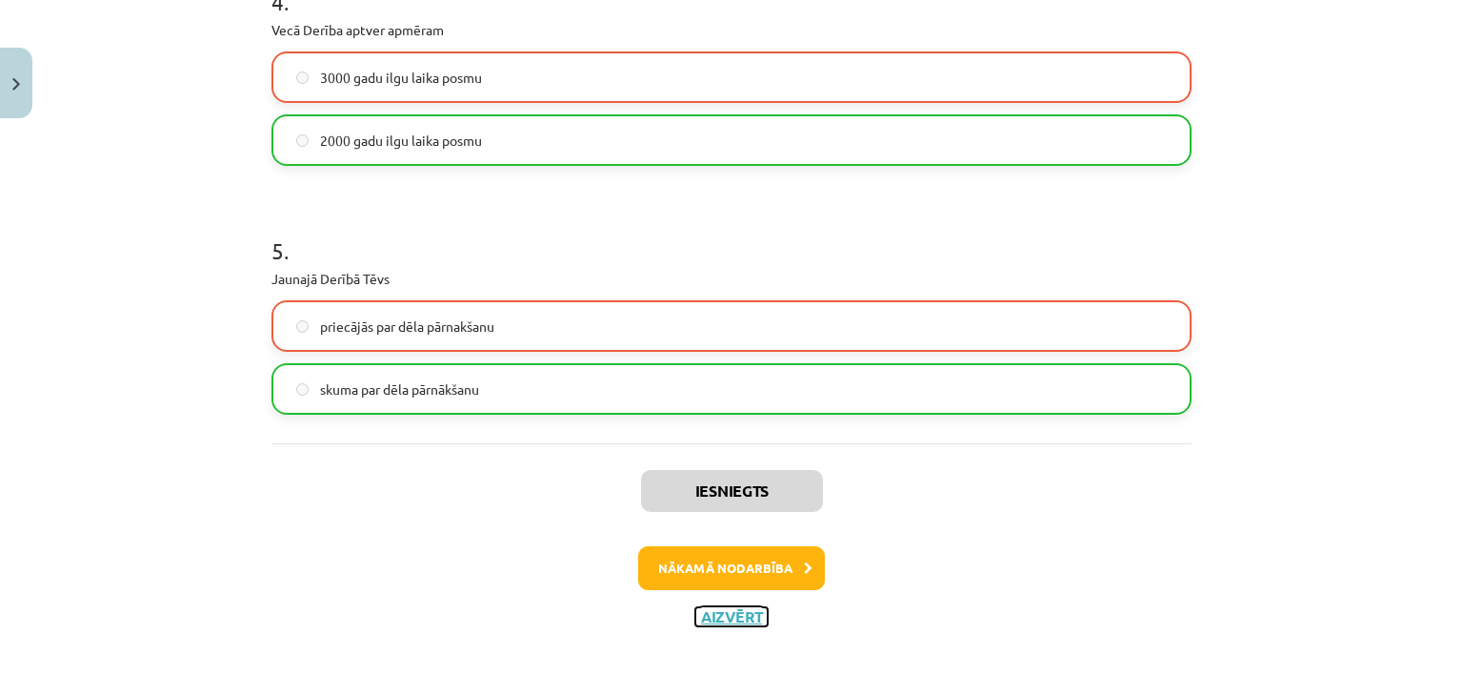
click at [734, 615] on button "Aizvērt" at bounding box center [732, 616] width 72 height 19
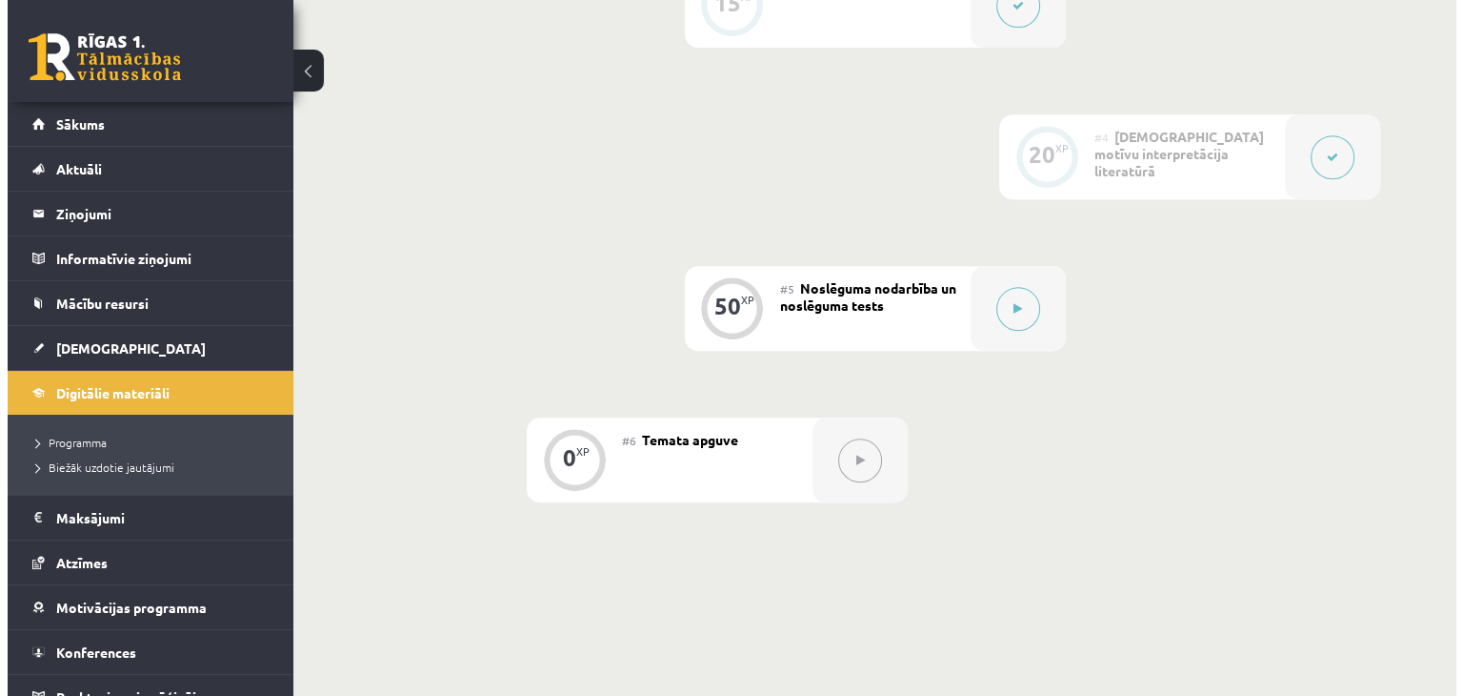
scroll to position [762, 0]
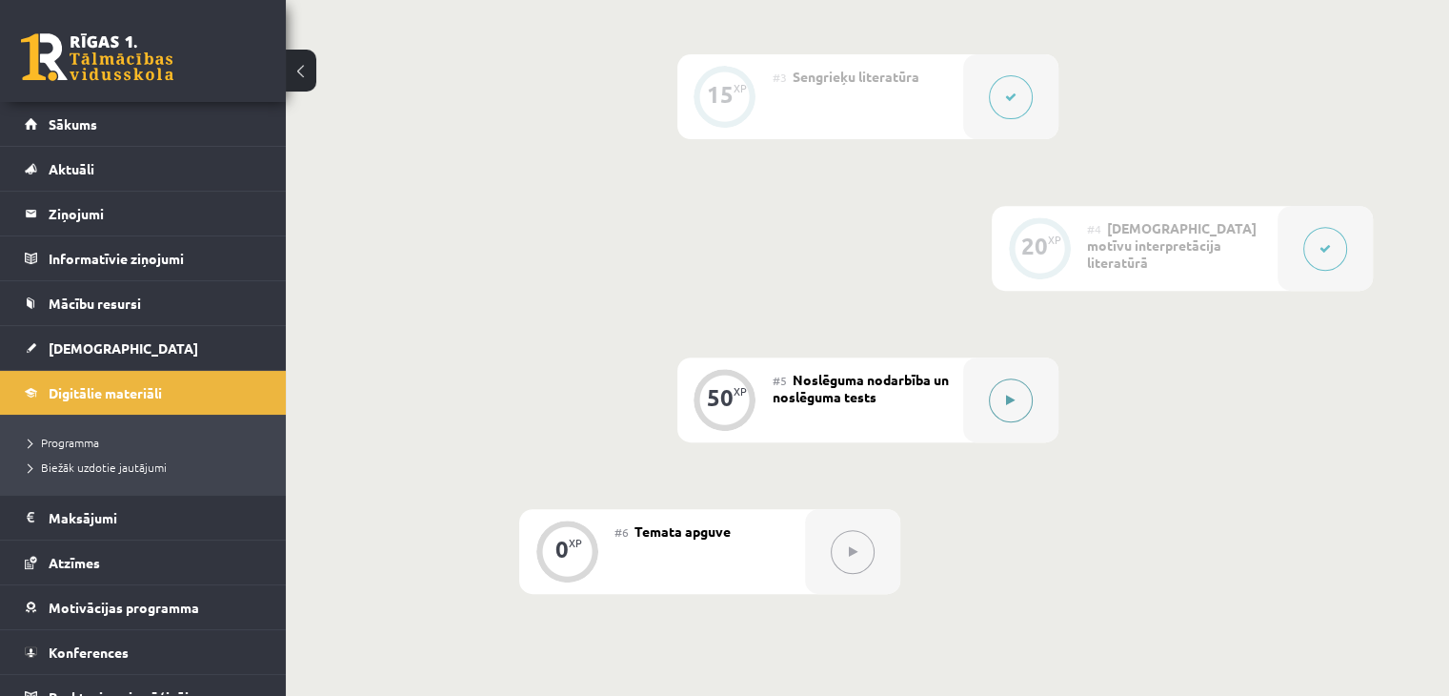
click at [1010, 422] on button at bounding box center [1011, 400] width 44 height 44
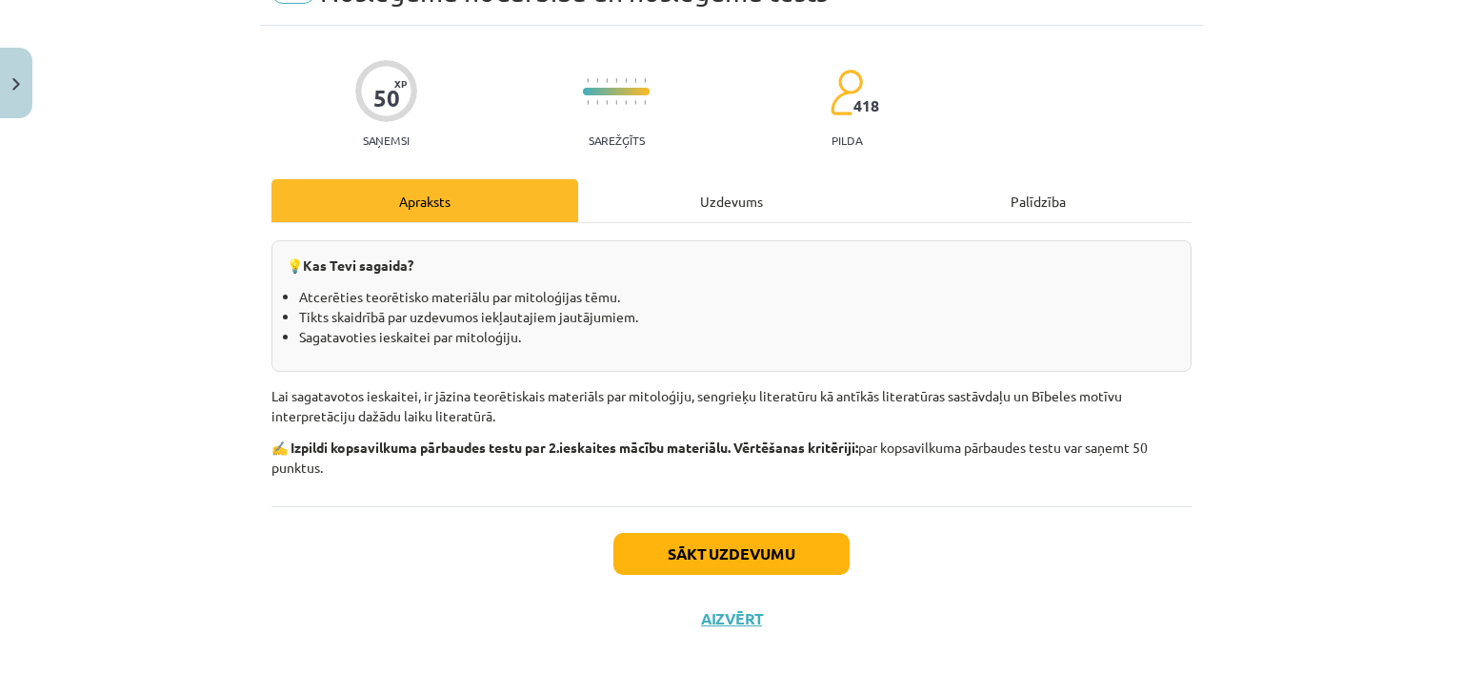
scroll to position [103, 0]
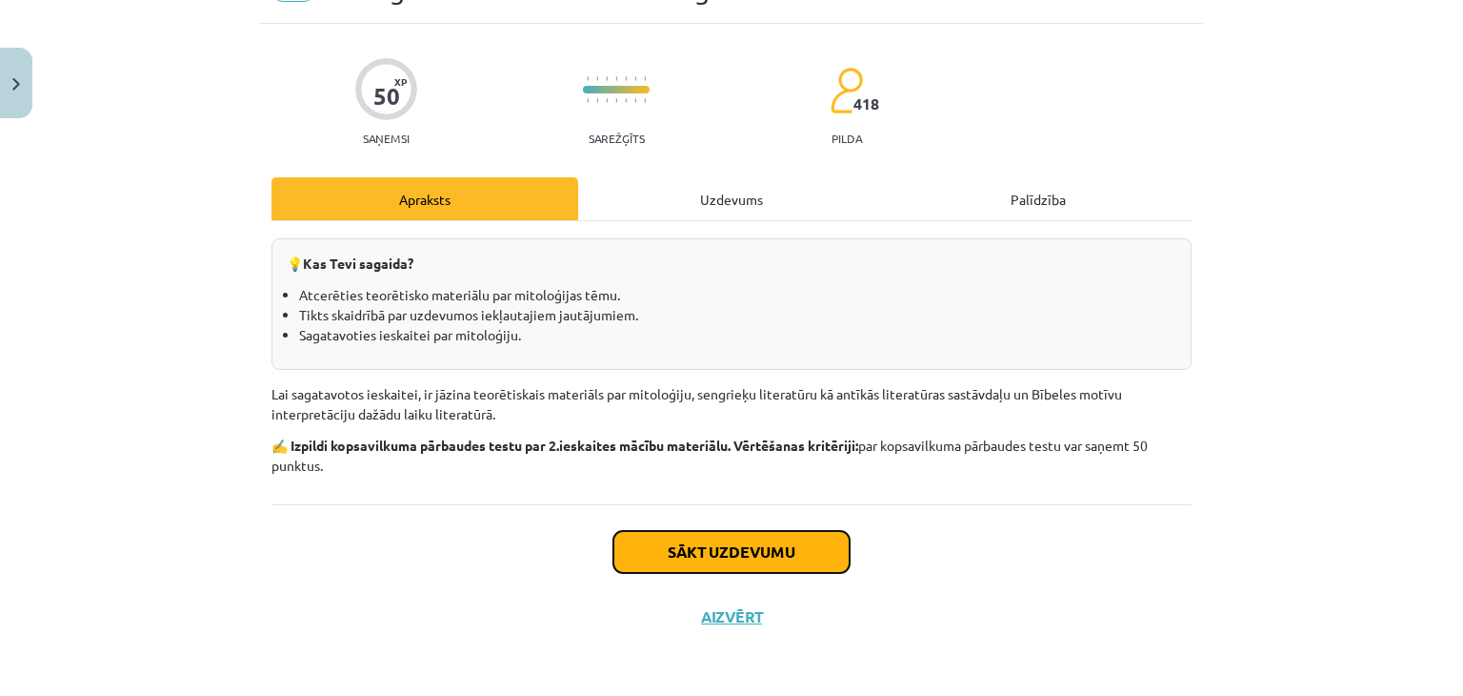
click at [835, 534] on button "Sākt uzdevumu" at bounding box center [732, 552] width 236 height 42
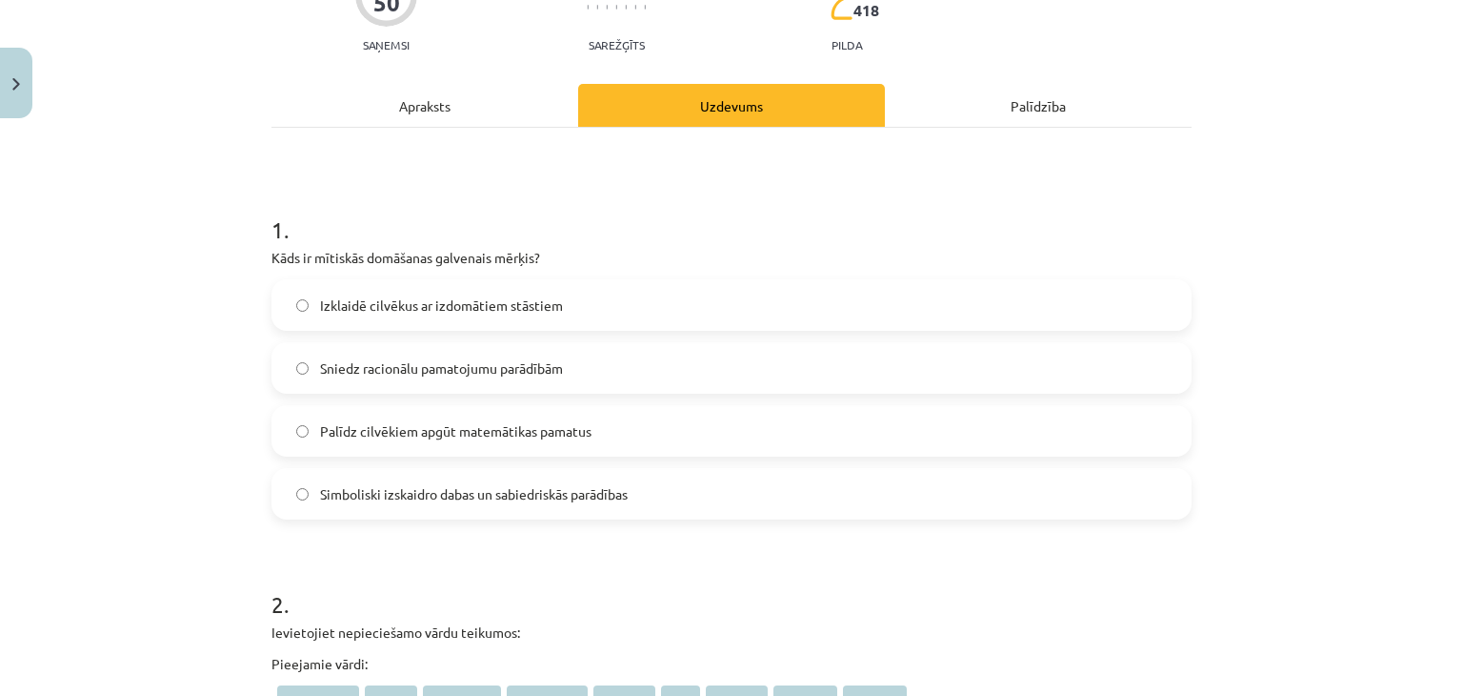
scroll to position [143, 0]
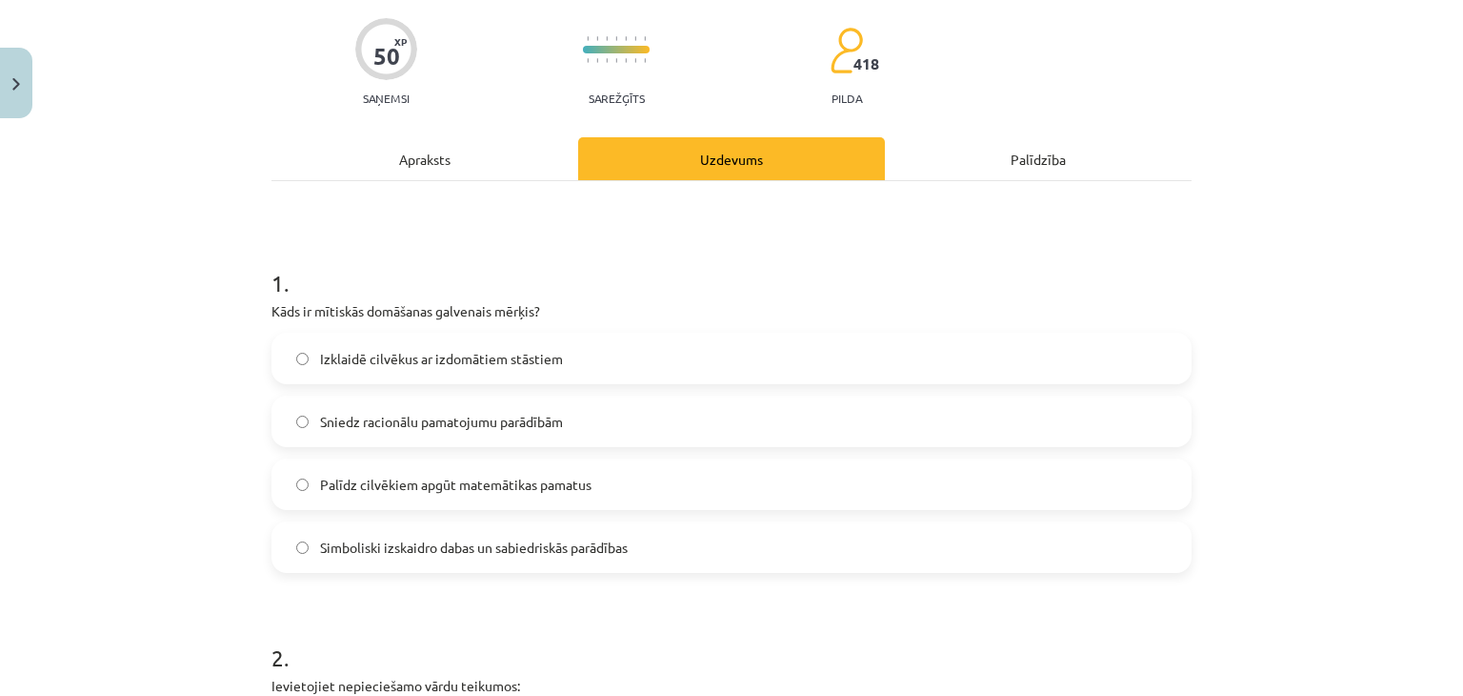
click at [598, 546] on span "Simboliski izskaidro dabas un sabiedriskās parādības" at bounding box center [474, 547] width 308 height 20
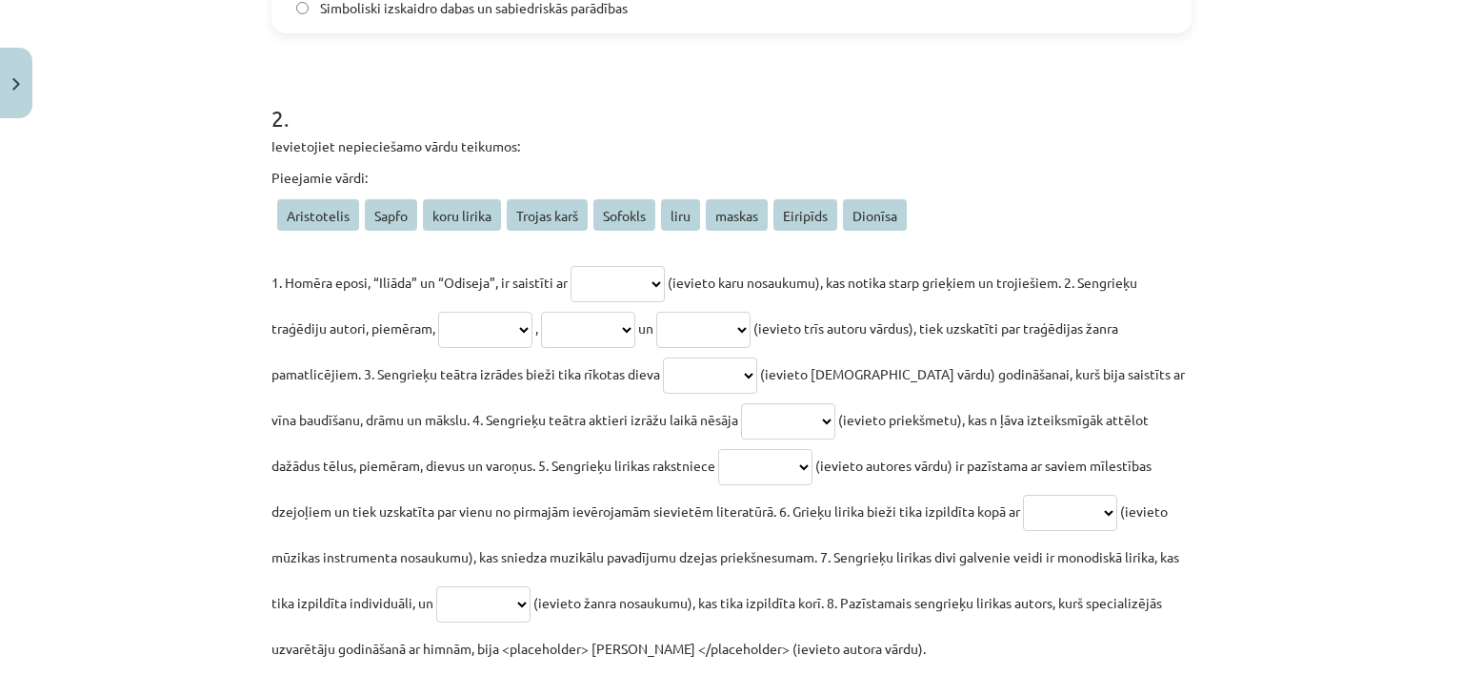
scroll to position [715, 0]
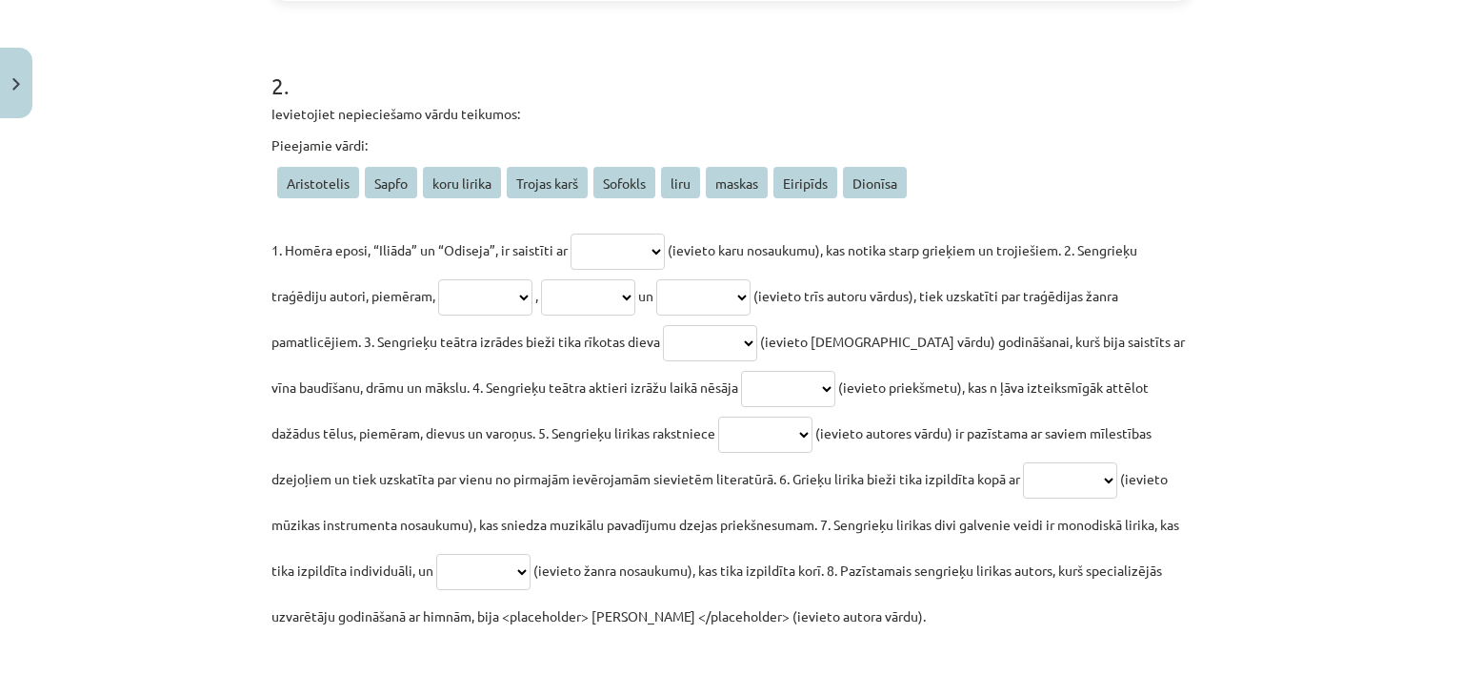
click at [611, 255] on select "**********" at bounding box center [618, 251] width 94 height 36
select select "**********"
click at [571, 233] on select "**********" at bounding box center [618, 251] width 94 height 36
click at [507, 298] on select "**********" at bounding box center [485, 297] width 94 height 36
click at [633, 188] on span "Sofokls" at bounding box center [625, 182] width 62 height 31
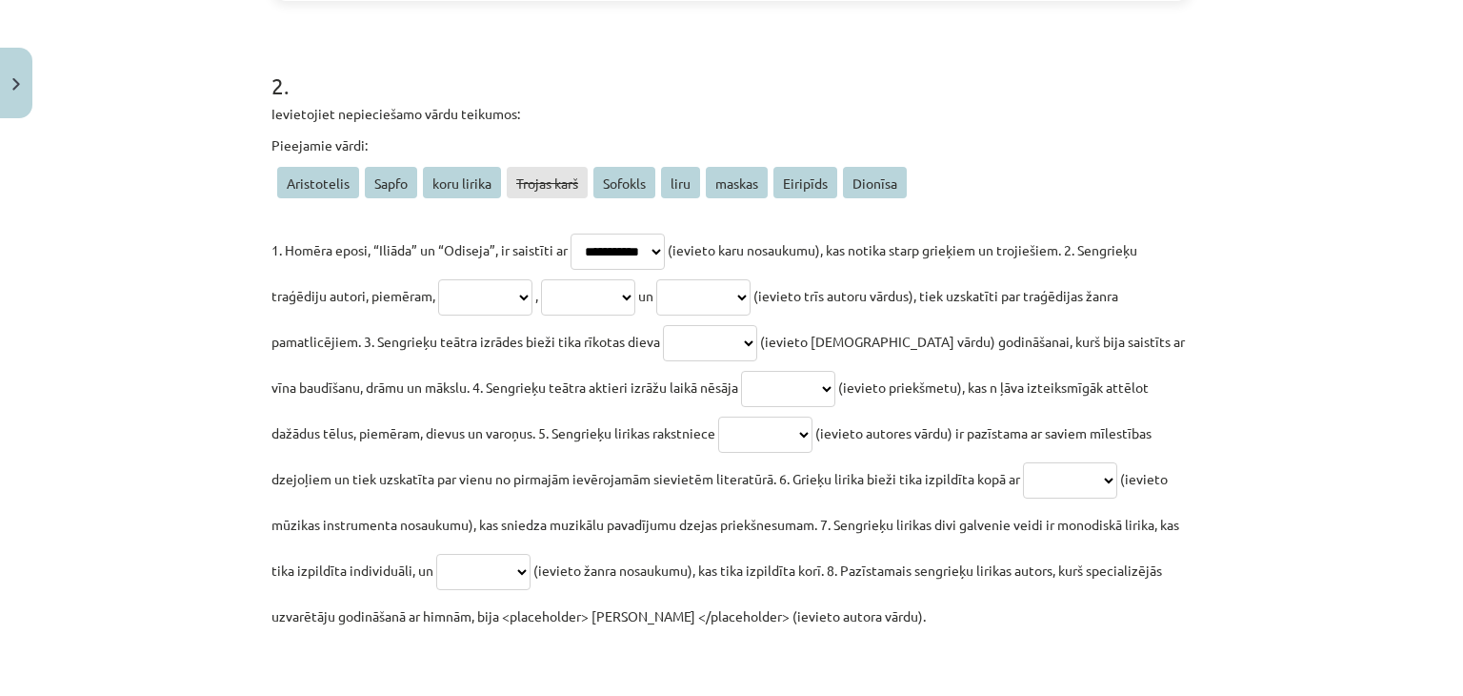
click at [530, 289] on select "**********" at bounding box center [485, 297] width 94 height 36
select select "*******"
click at [438, 279] on select "**********" at bounding box center [485, 297] width 94 height 36
click at [621, 292] on select "**********" at bounding box center [588, 297] width 94 height 36
select select "********"
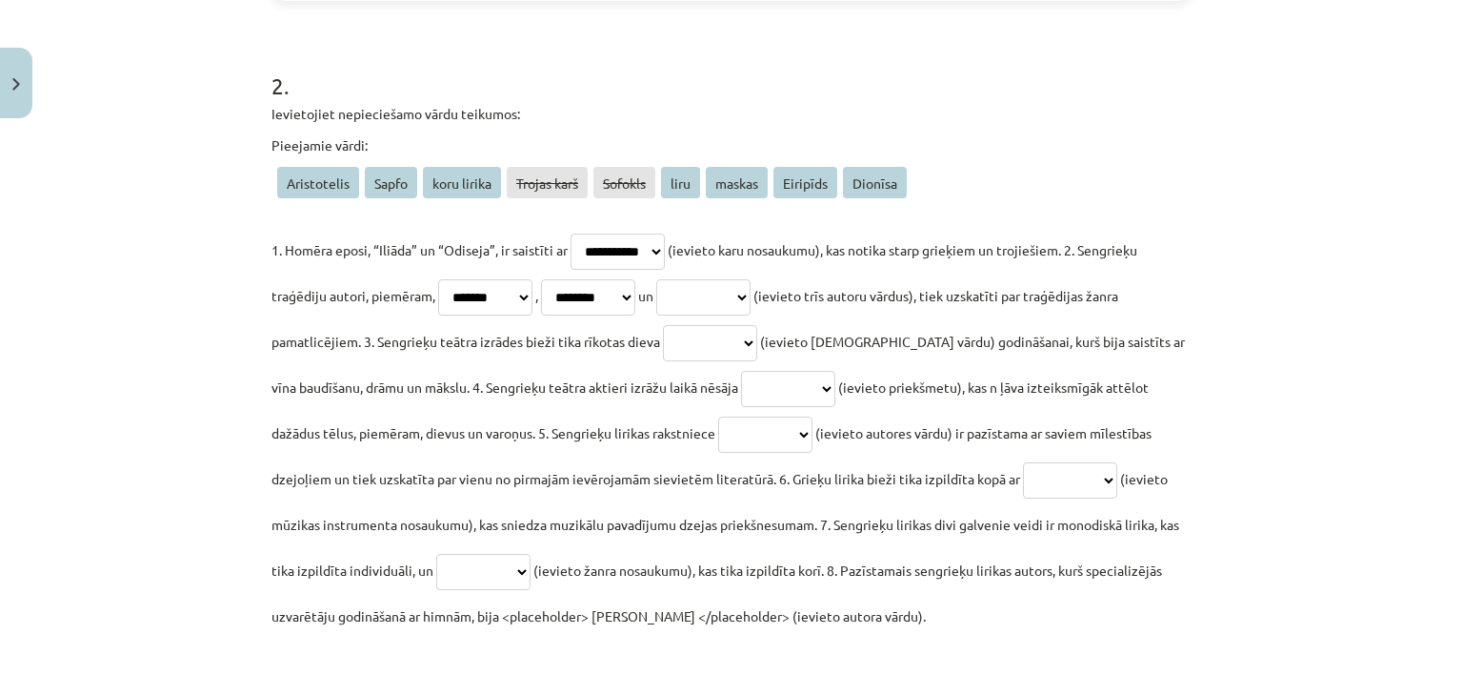
click at [552, 279] on select "**********" at bounding box center [588, 297] width 94 height 36
click at [708, 294] on select "**********" at bounding box center [703, 297] width 94 height 36
select select "**********"
click at [683, 279] on select "**********" at bounding box center [703, 297] width 94 height 36
click at [736, 349] on select "**********" at bounding box center [710, 343] width 94 height 36
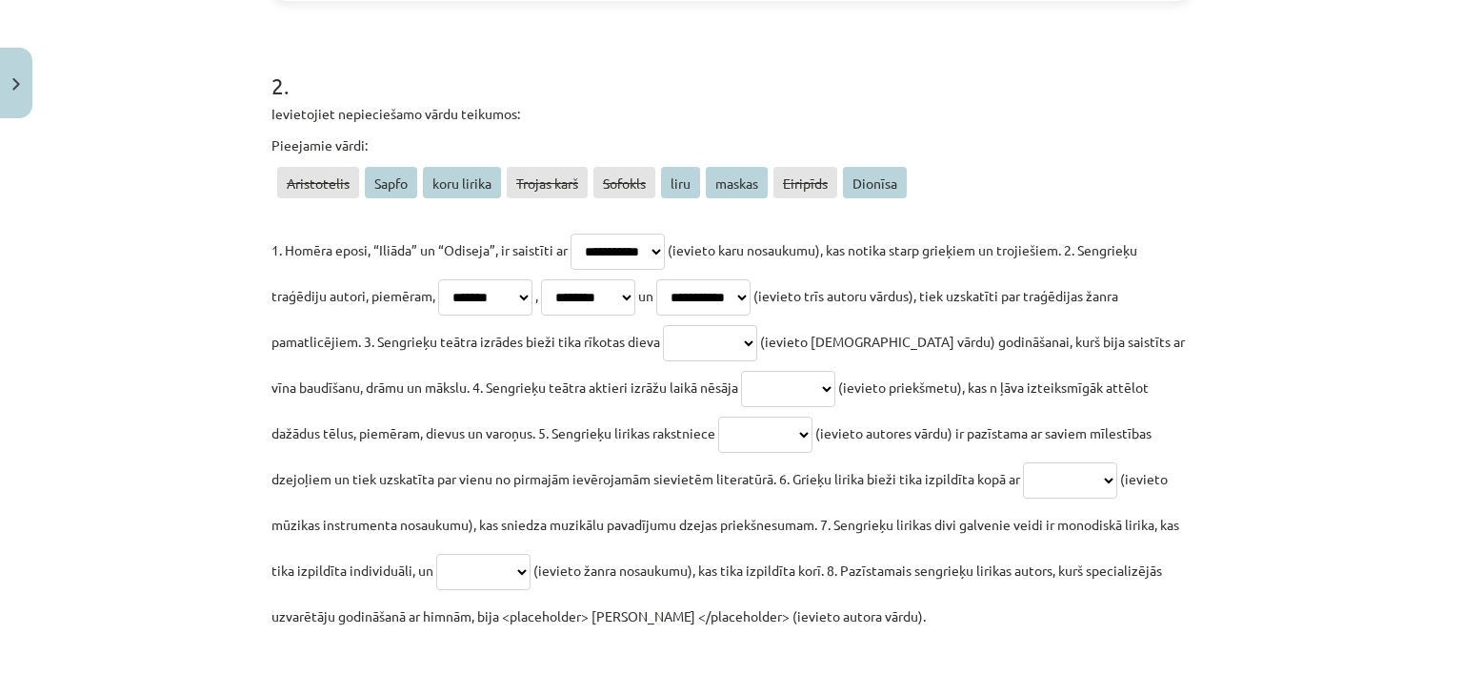
select select "*******"
click at [663, 325] on select "**********" at bounding box center [710, 343] width 94 height 36
click at [741, 388] on select "**********" at bounding box center [788, 389] width 94 height 36
select select "******"
click at [741, 371] on select "**********" at bounding box center [788, 389] width 94 height 36
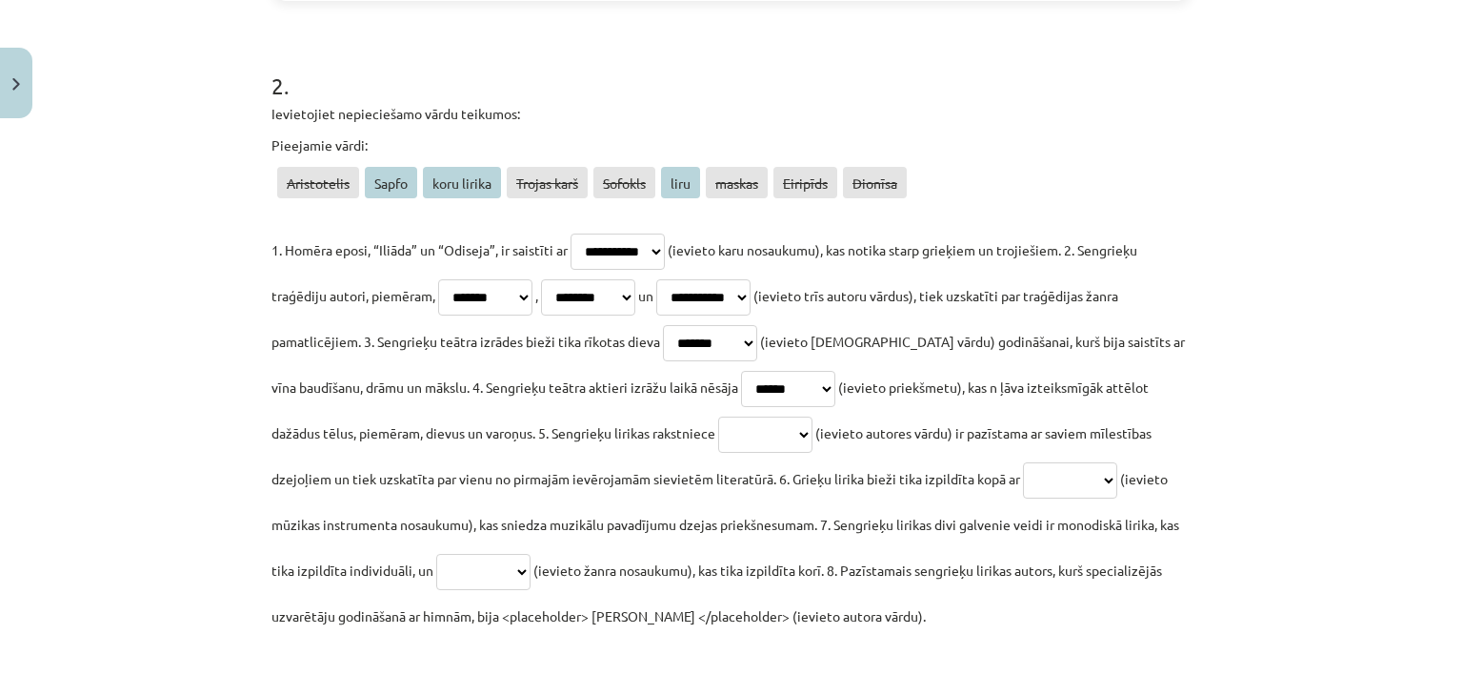
click at [718, 432] on select "**********" at bounding box center [765, 434] width 94 height 36
select select "*****"
click at [718, 416] on select "**********" at bounding box center [765, 434] width 94 height 36
click at [1023, 488] on select "**********" at bounding box center [1070, 480] width 94 height 36
select select "****"
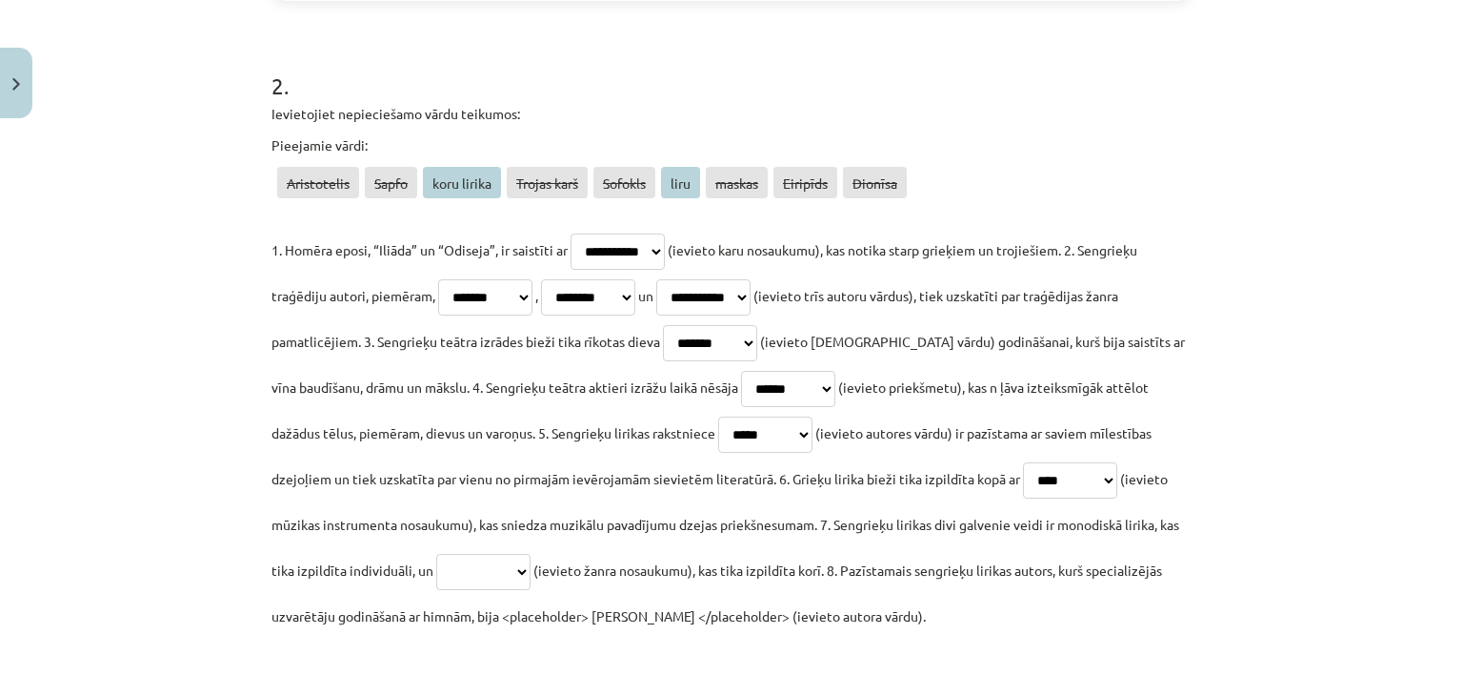
click at [1023, 462] on select "**********" at bounding box center [1070, 480] width 94 height 36
click at [445, 573] on select "**********" at bounding box center [483, 572] width 94 height 36
select select "**********"
click at [436, 554] on select "**********" at bounding box center [483, 572] width 94 height 36
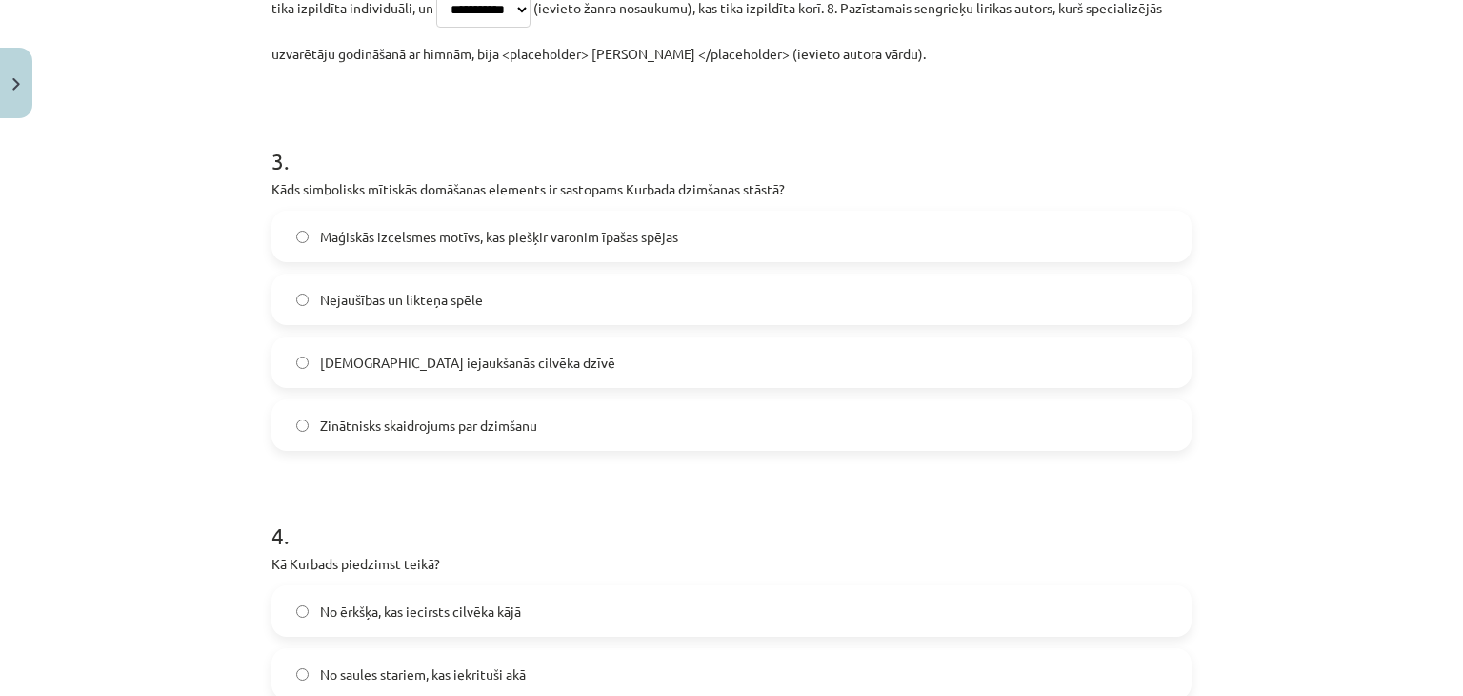
scroll to position [1286, 0]
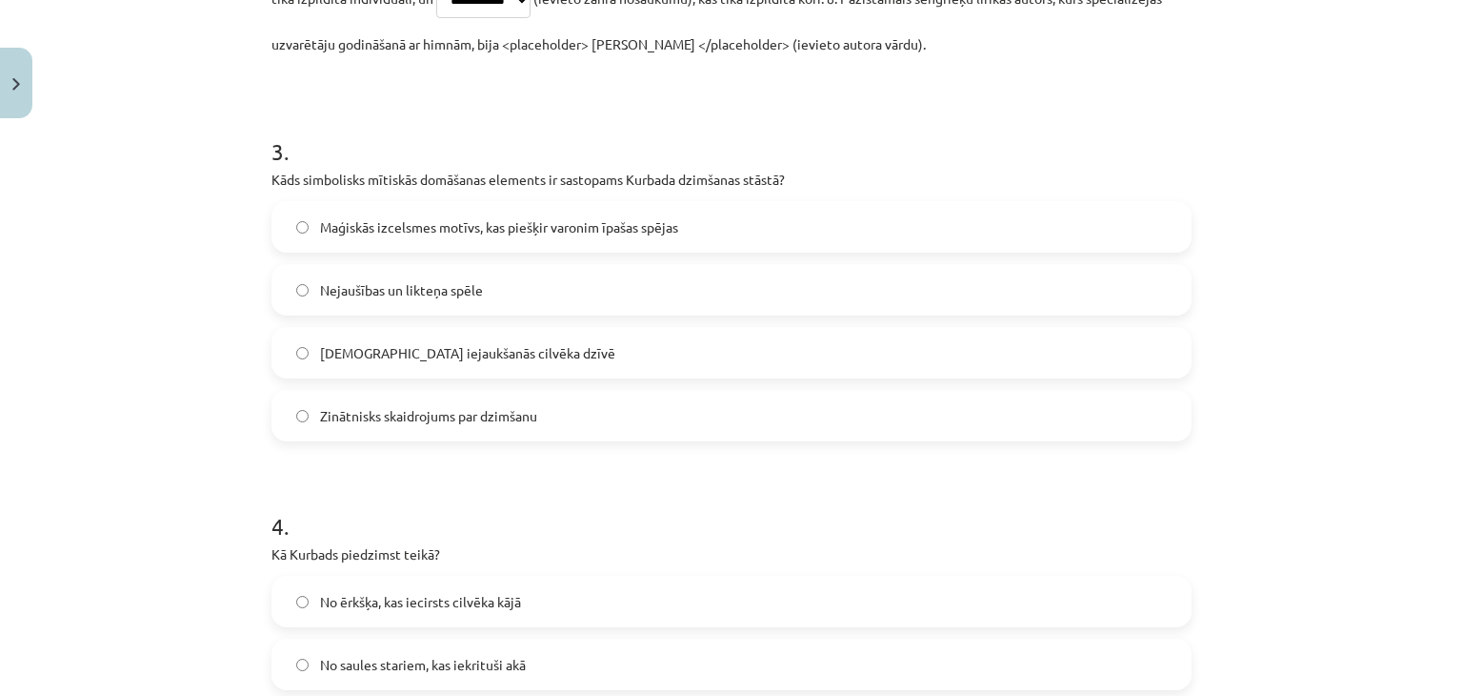
click at [499, 241] on label "Maģiskās izcelsmes motīvs, kas piešķir varonim īpašas spējas" at bounding box center [731, 227] width 917 height 48
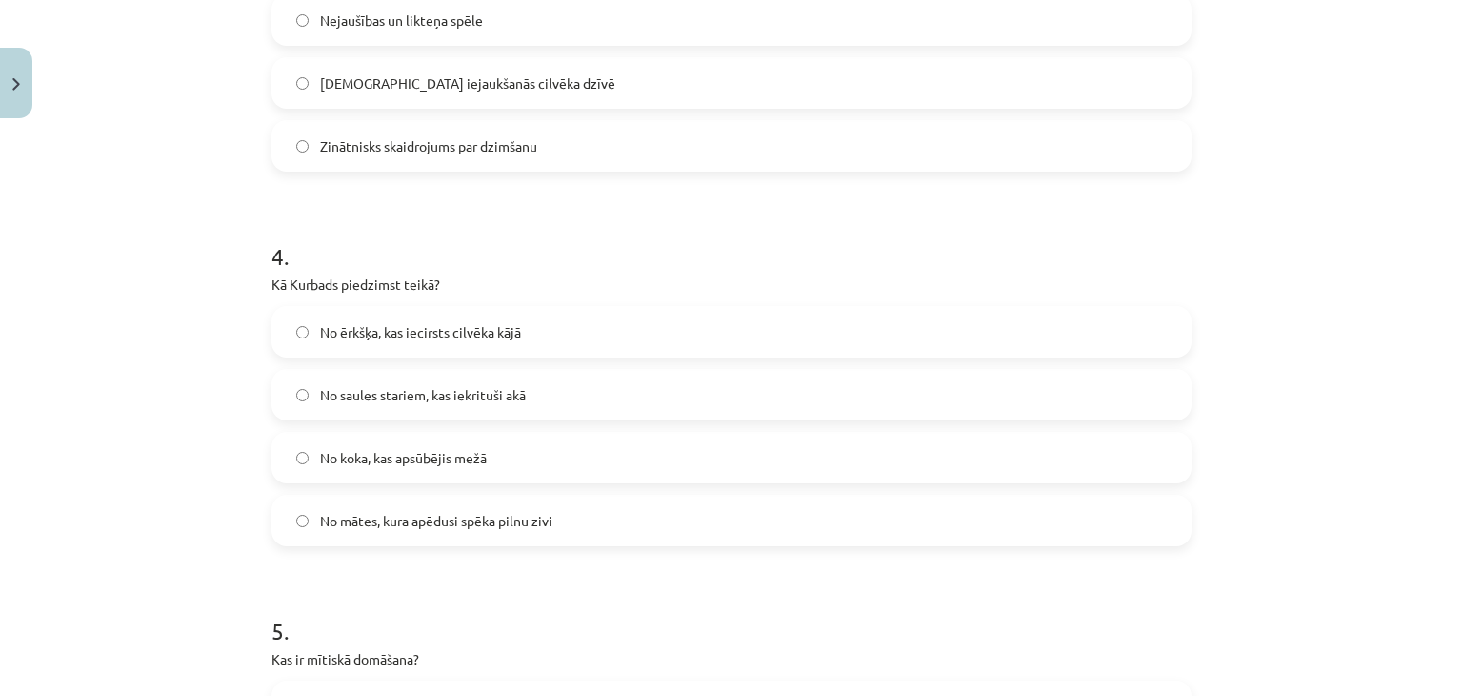
scroll to position [1572, 0]
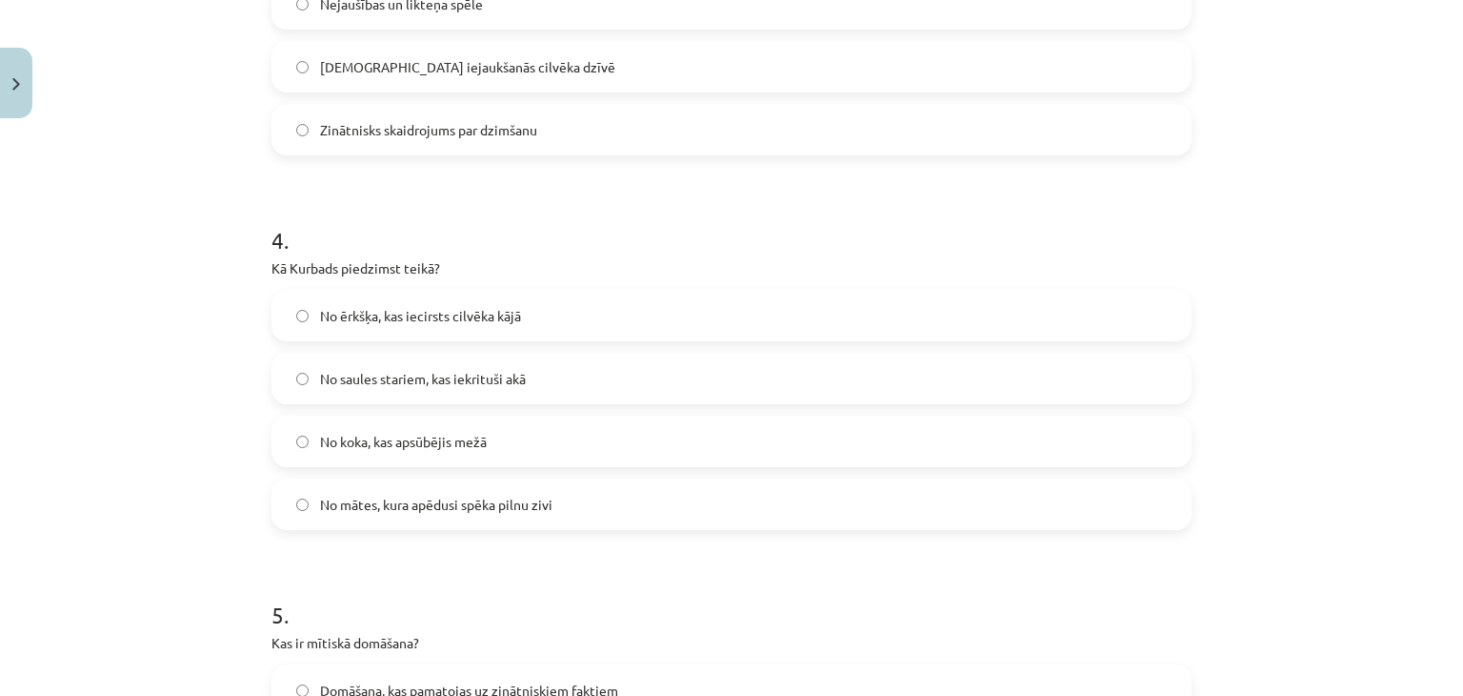
click at [363, 306] on span "No ērkšķa, kas iecirsts cilvēka kājā" at bounding box center [420, 316] width 201 height 20
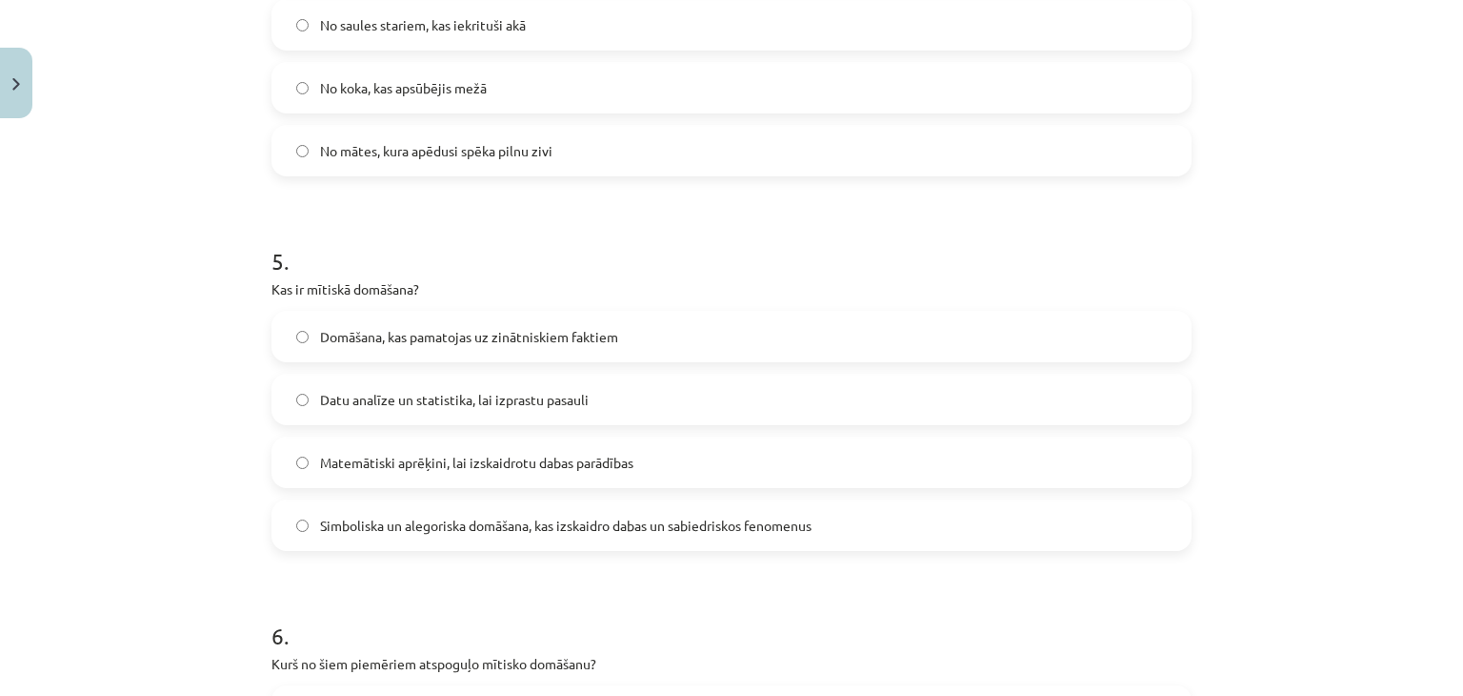
scroll to position [1953, 0]
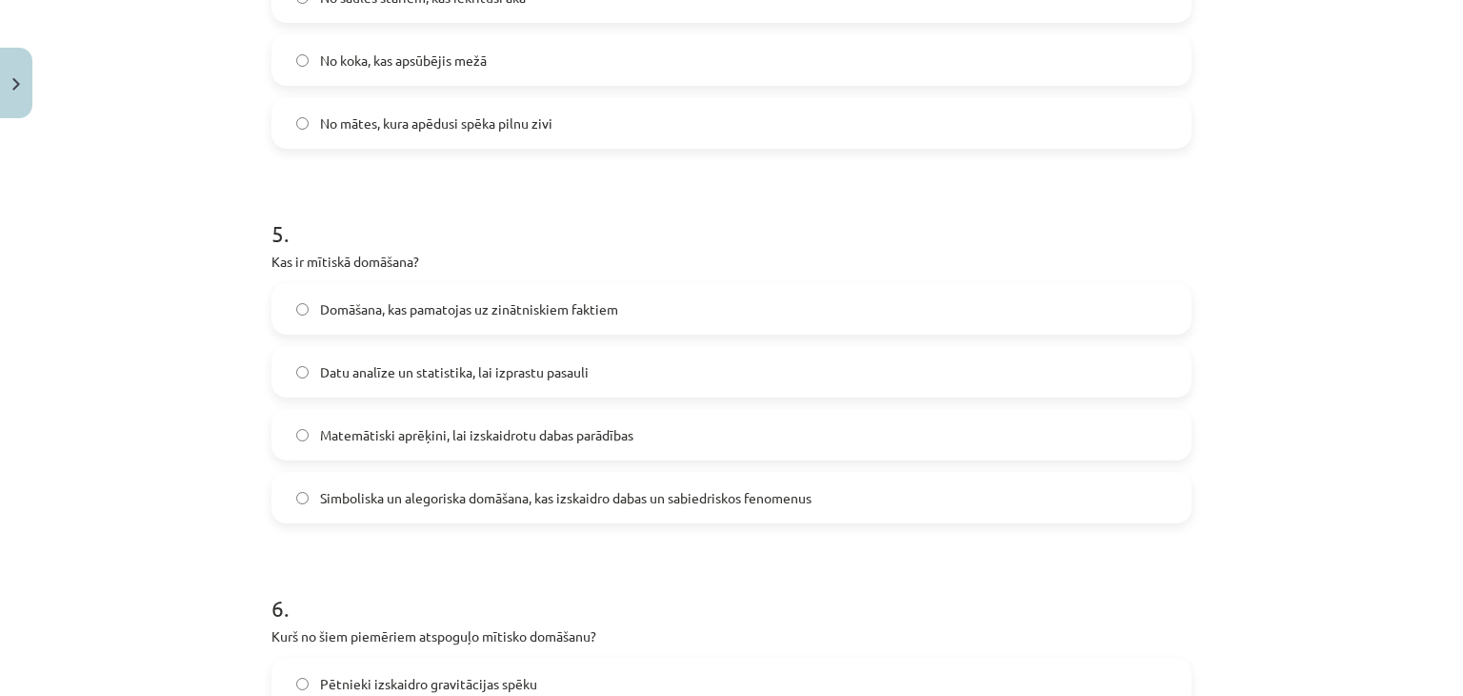
click at [718, 490] on span "Simboliska un alegoriska domāšana, kas izskaidro dabas un sabiedriskos fenomenus" at bounding box center [566, 498] width 492 height 20
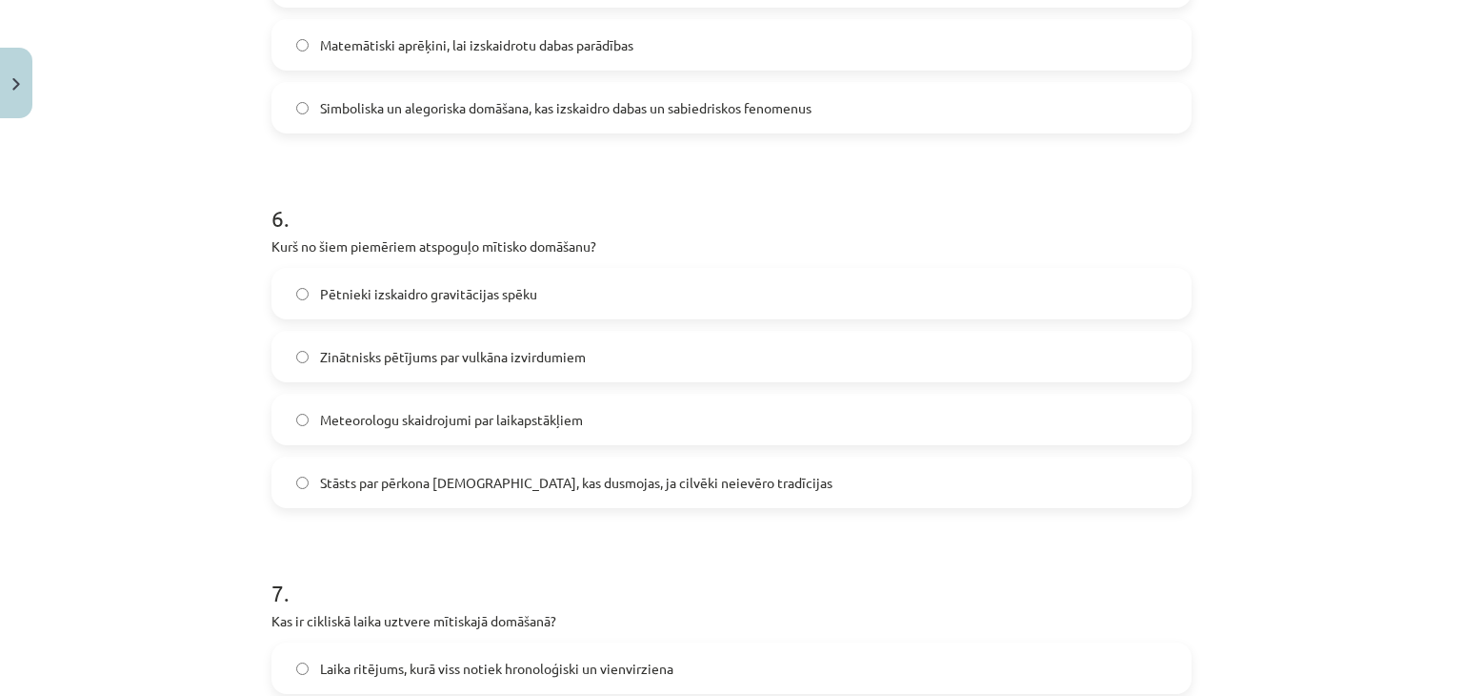
scroll to position [2334, 0]
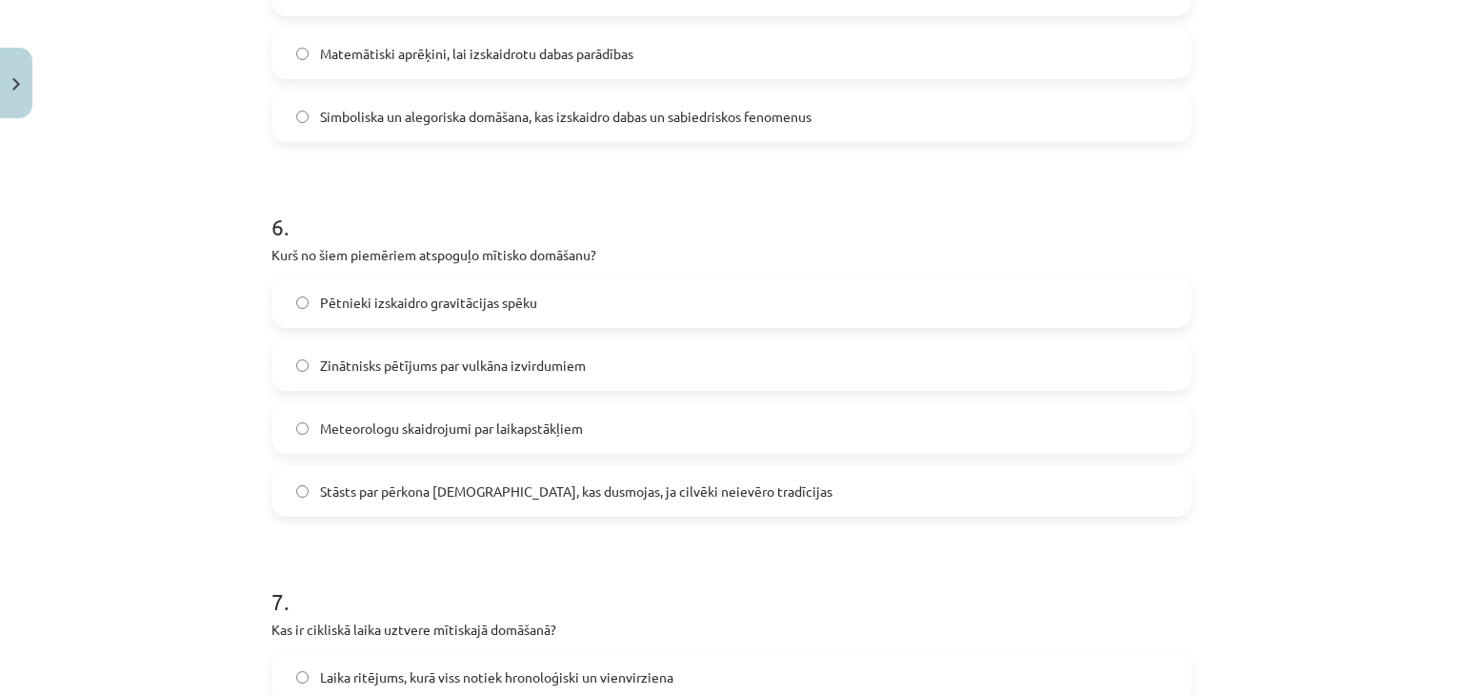
click at [457, 481] on span "Stāsts par pērkona dievu, kas dusmojas, ja cilvēki neievēro tradīcijas" at bounding box center [576, 491] width 513 height 20
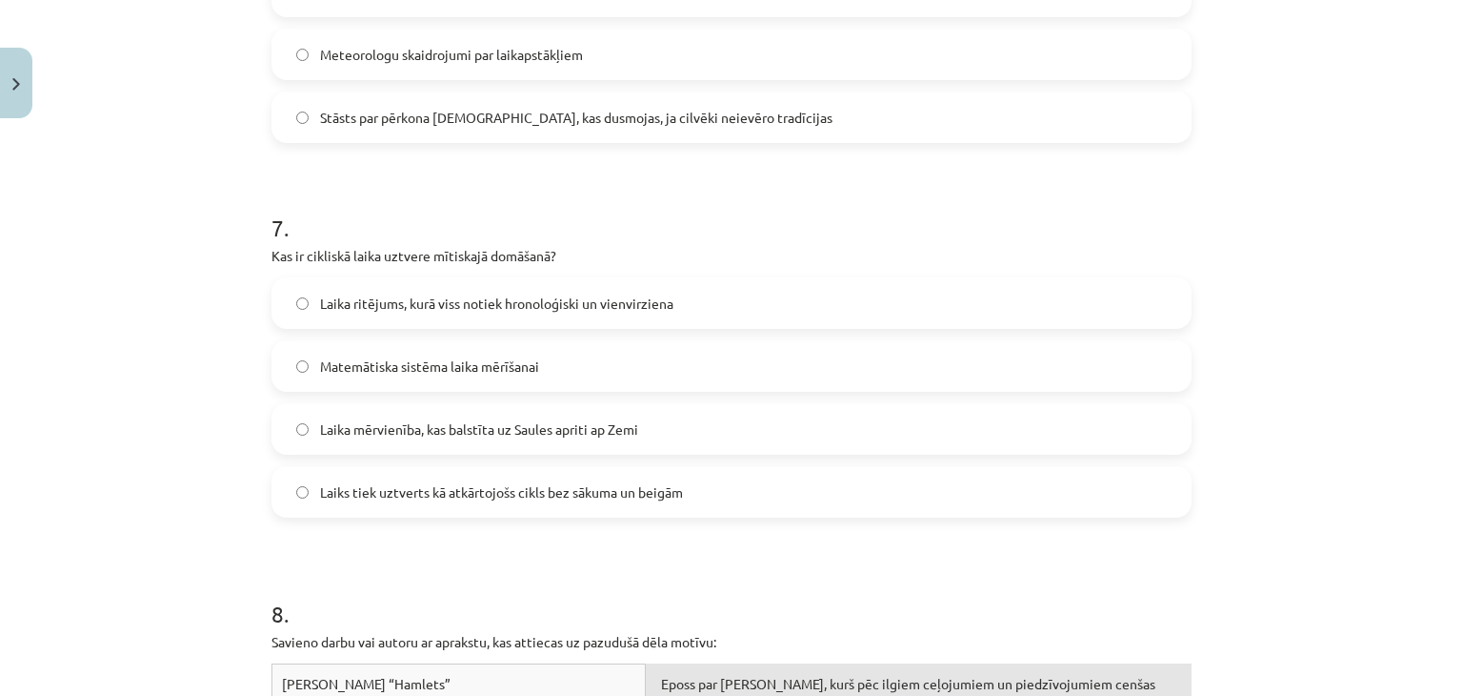
scroll to position [2715, 0]
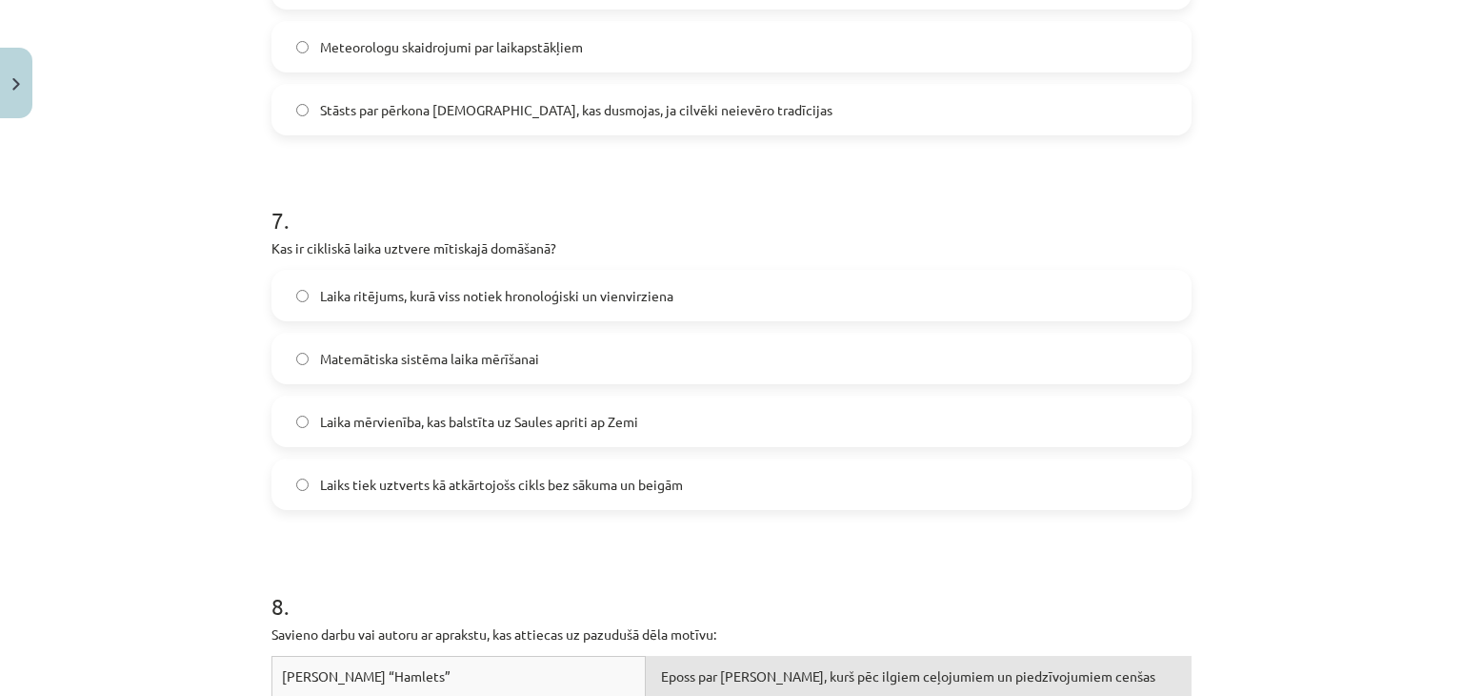
click at [417, 485] on span "Laiks tiek uztverts kā atkārtojošs cikls bez sākuma un beigām" at bounding box center [501, 484] width 363 height 20
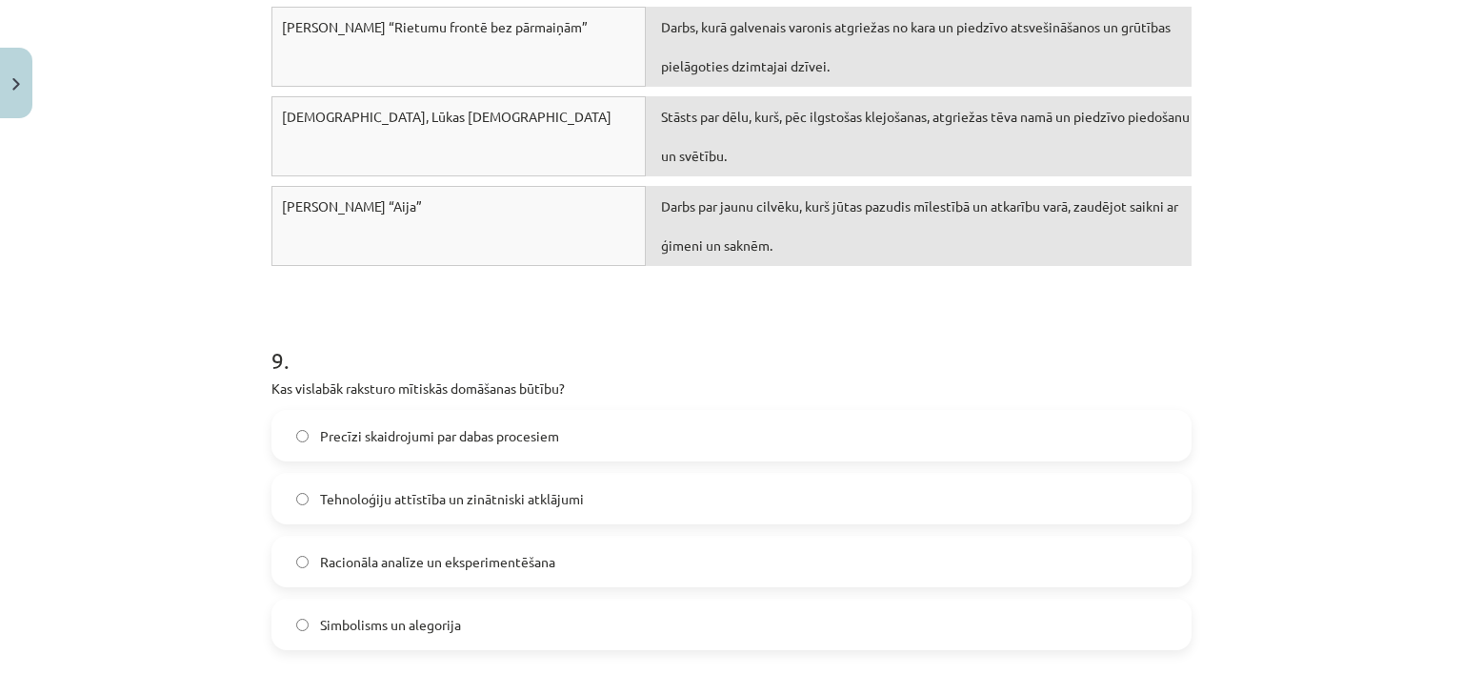
scroll to position [3668, 0]
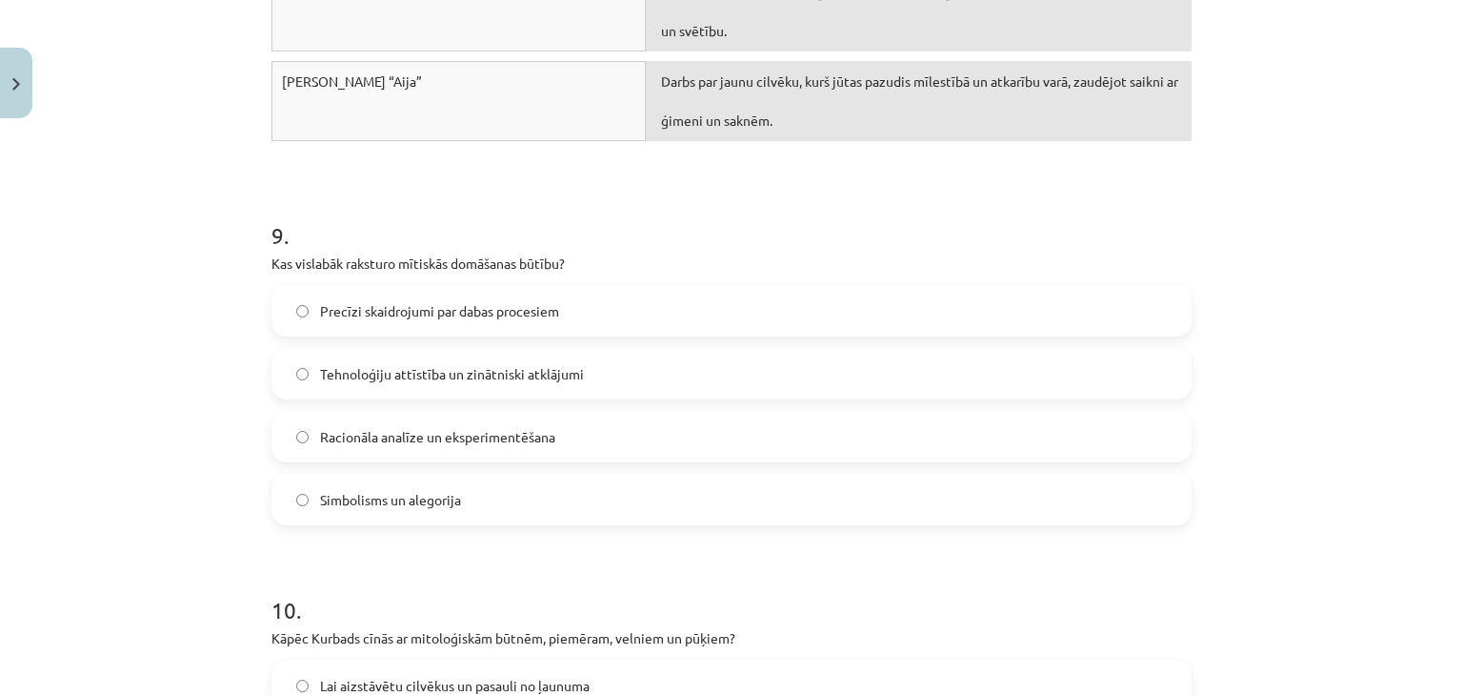
click at [428, 503] on span "Simbolisms un alegorija" at bounding box center [390, 500] width 141 height 20
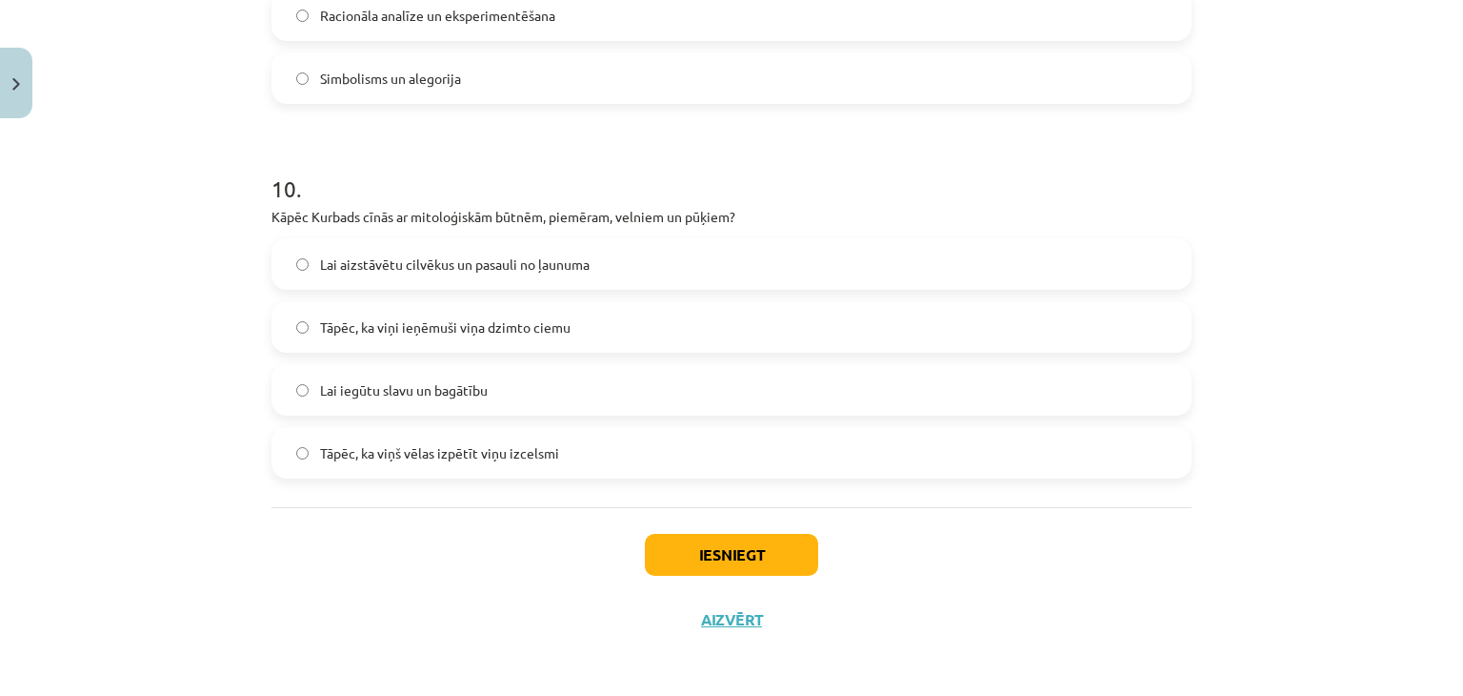
scroll to position [4090, 0]
drag, startPoint x: 394, startPoint y: 252, endPoint x: 387, endPoint y: 241, distance: 13.7
click at [391, 246] on label "Lai aizstāvētu cilvēkus un pasauli no ļaunuma" at bounding box center [731, 263] width 917 height 48
click at [474, 254] on span "Lai aizstāvētu cilvēkus un pasauli no ļaunuma" at bounding box center [455, 263] width 270 height 20
click at [714, 554] on button "Iesniegt" at bounding box center [731, 554] width 173 height 42
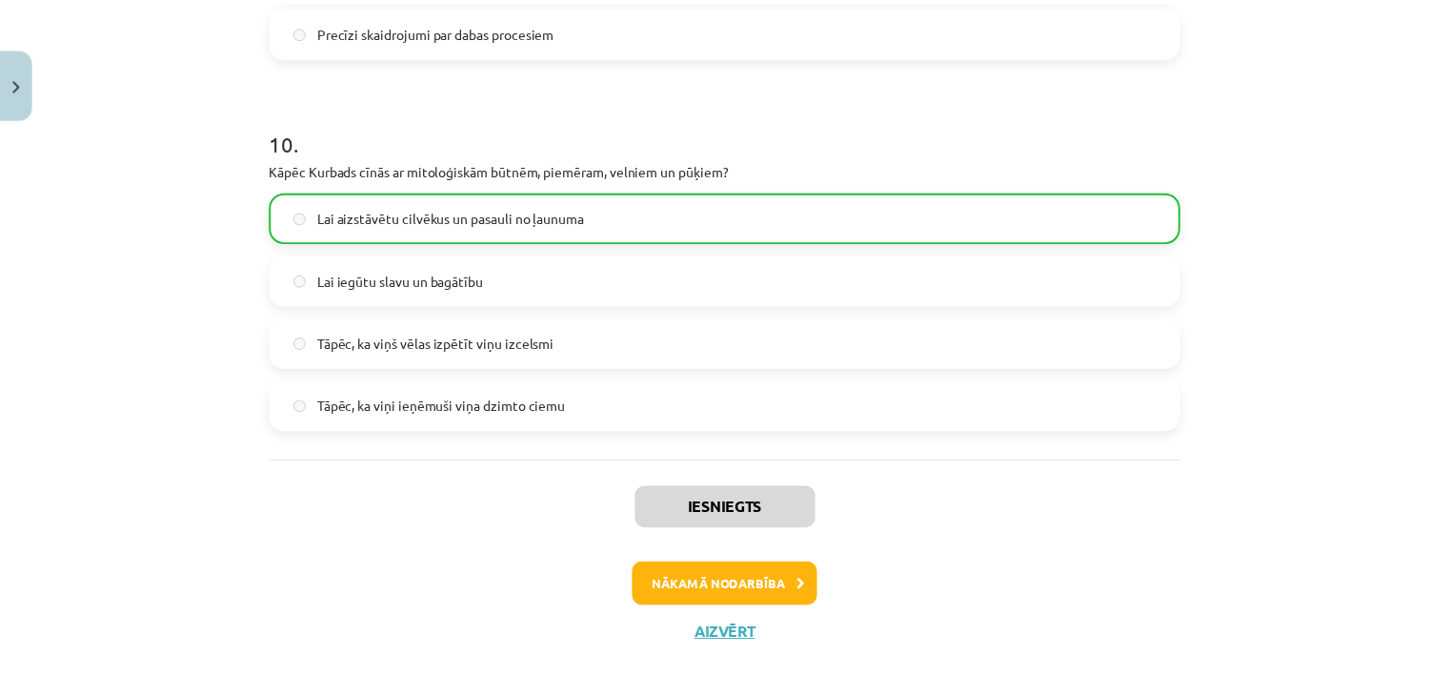
scroll to position [4150, 0]
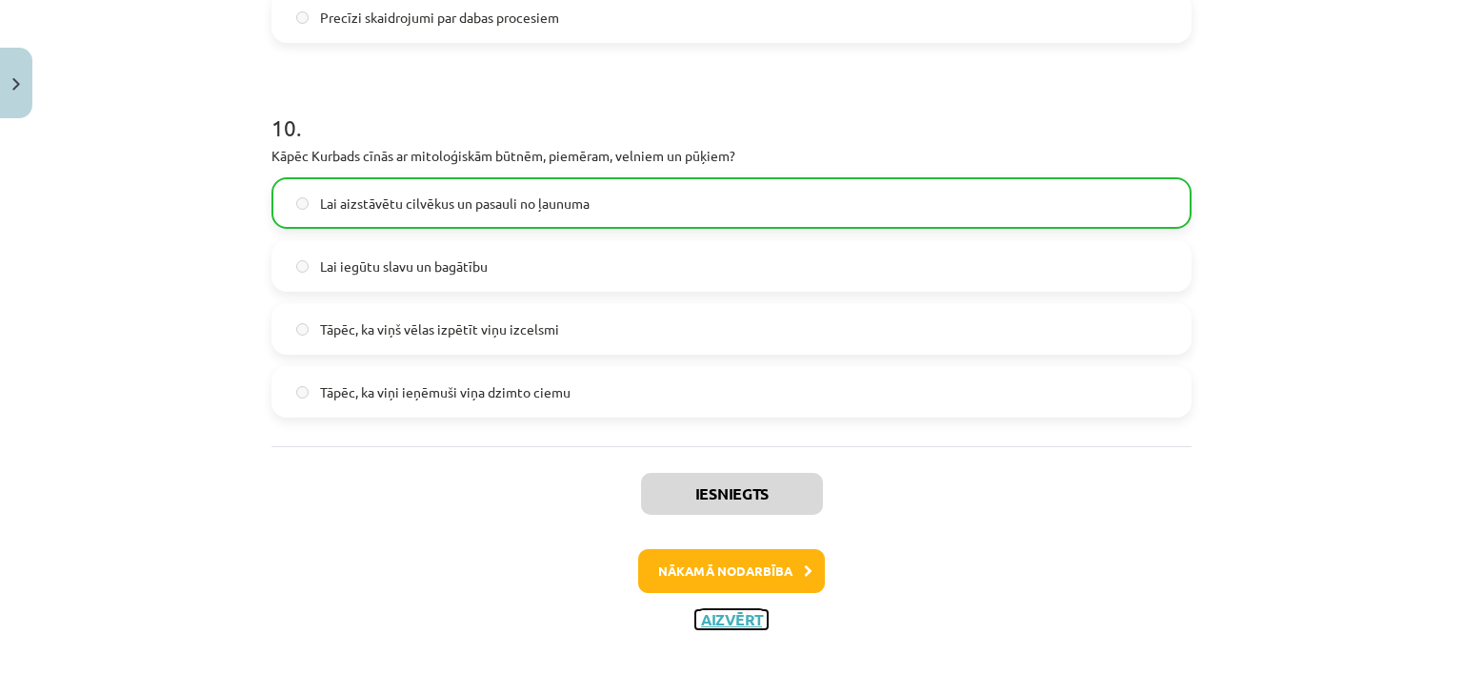
click at [709, 610] on button "Aizvērt" at bounding box center [732, 619] width 72 height 19
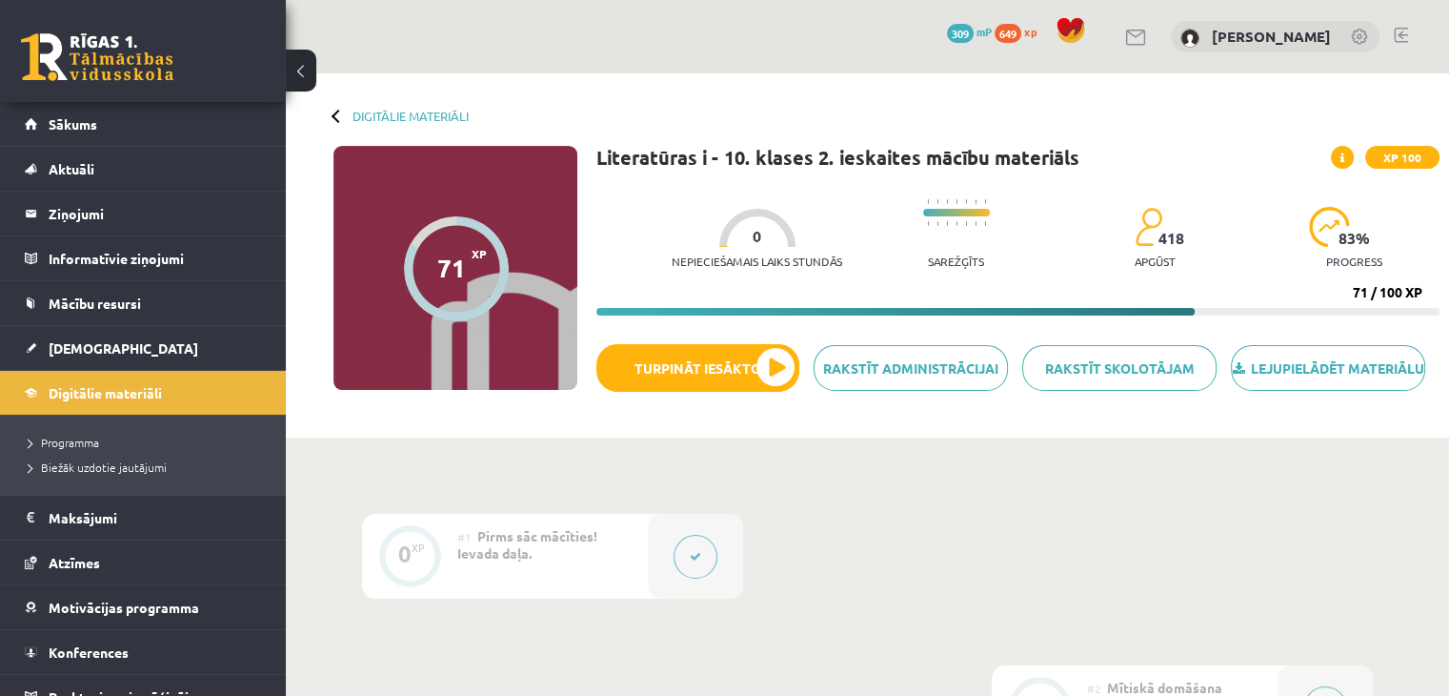
scroll to position [0, 0]
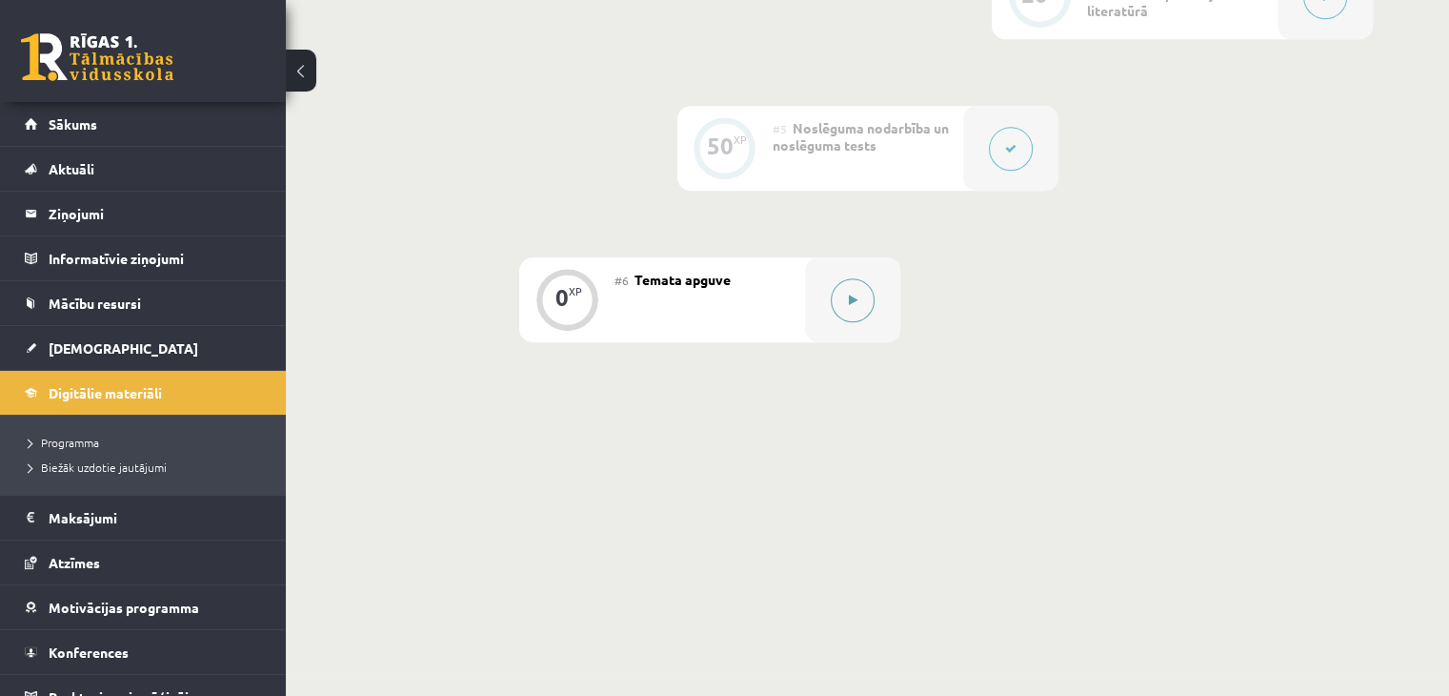
click at [839, 321] on button at bounding box center [853, 300] width 44 height 44
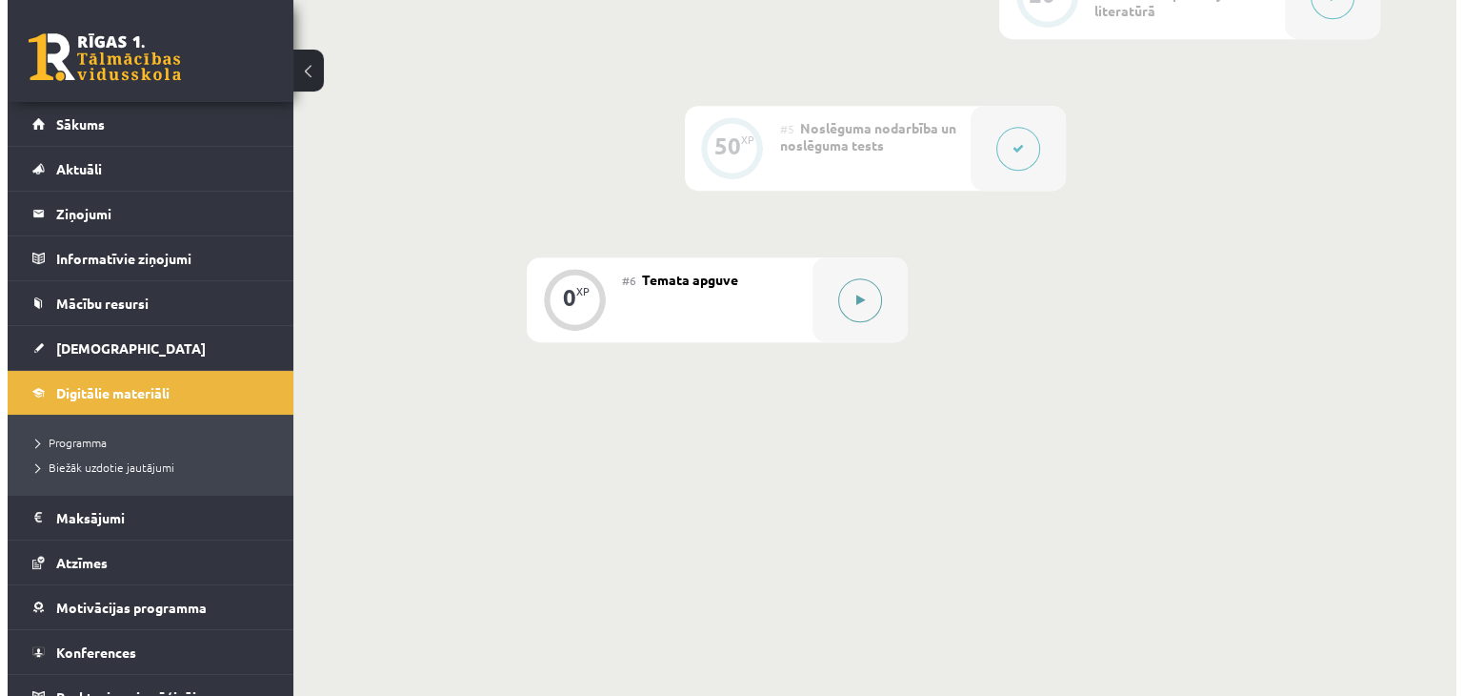
scroll to position [994, 0]
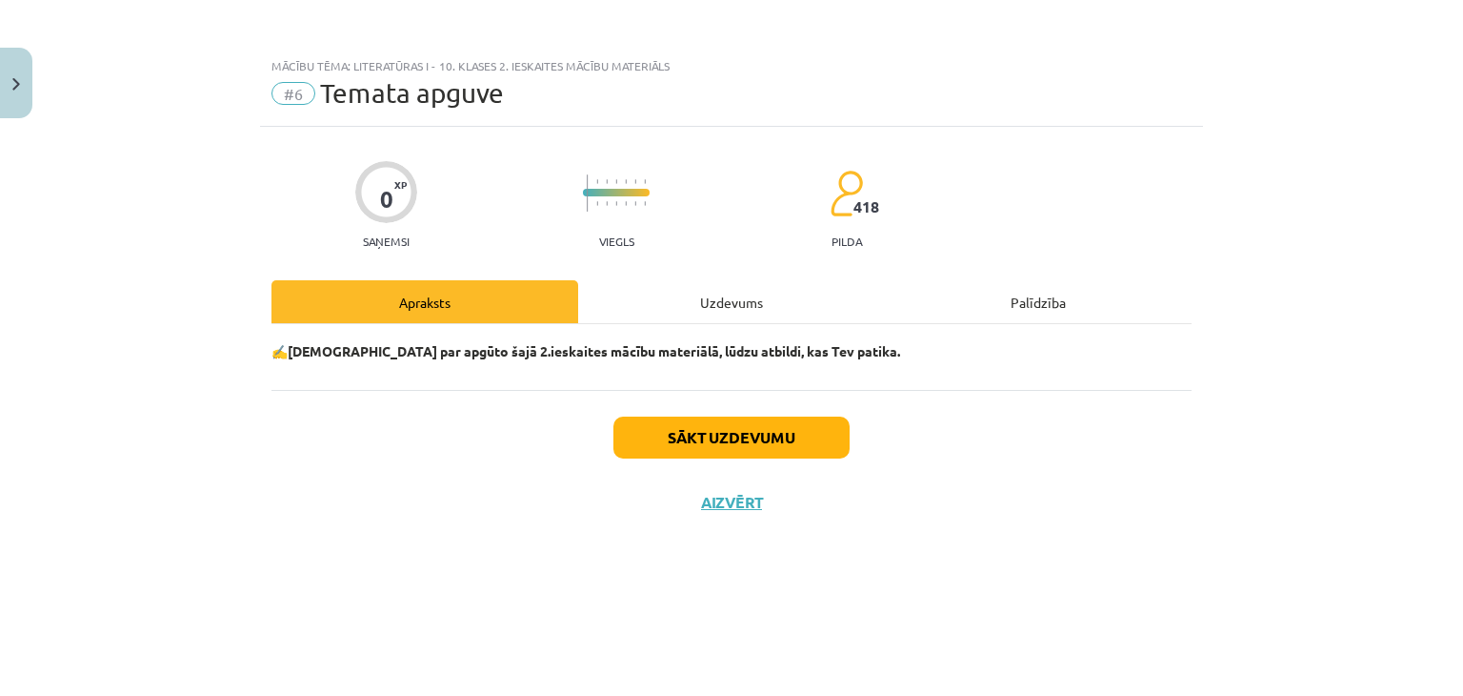
click at [762, 298] on div "Uzdevums" at bounding box center [731, 301] width 307 height 43
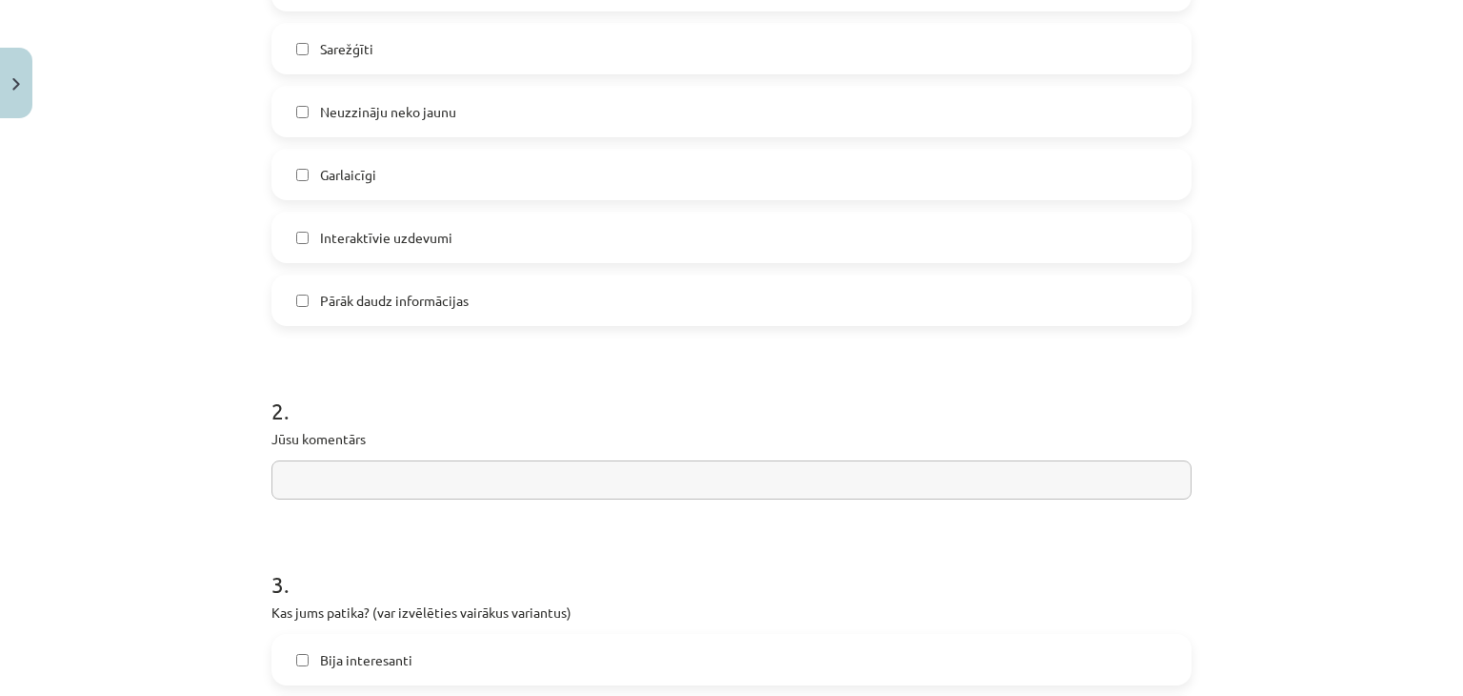
scroll to position [572, 0]
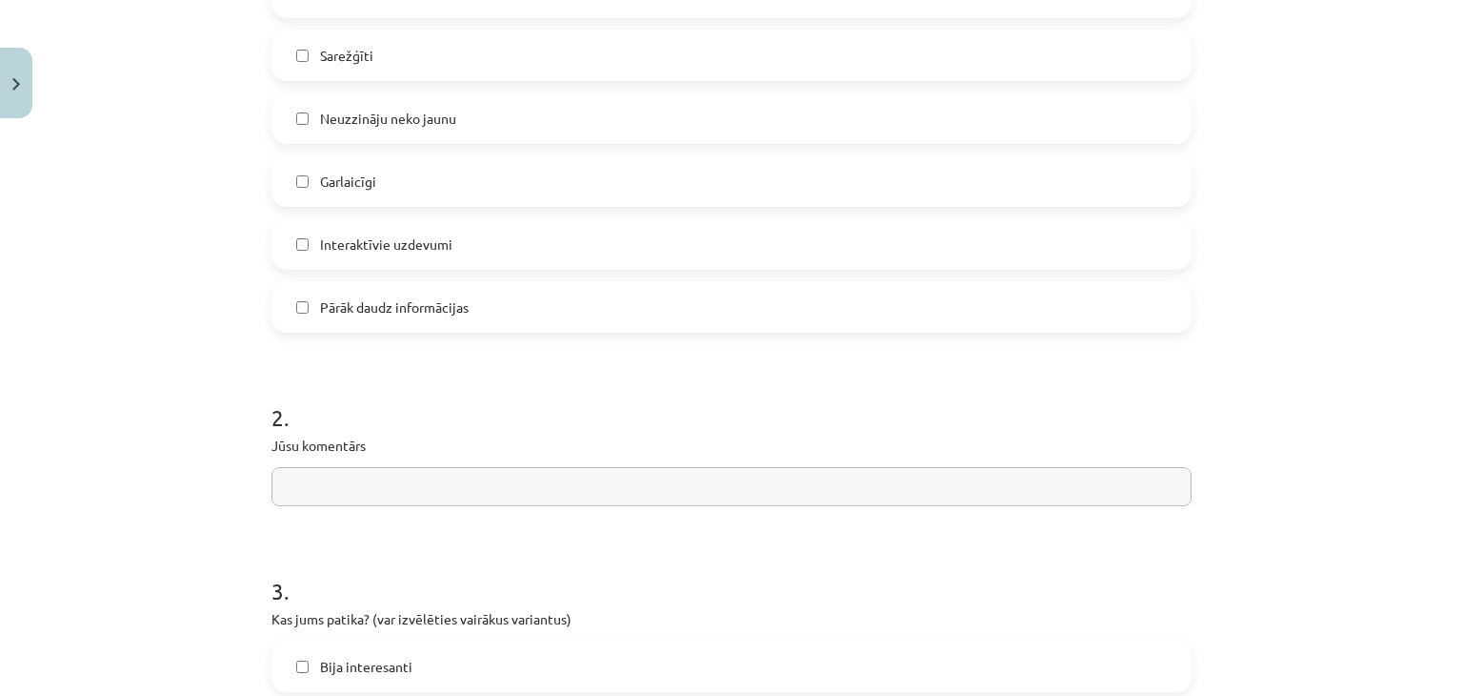
click at [359, 485] on input "text" at bounding box center [732, 486] width 920 height 39
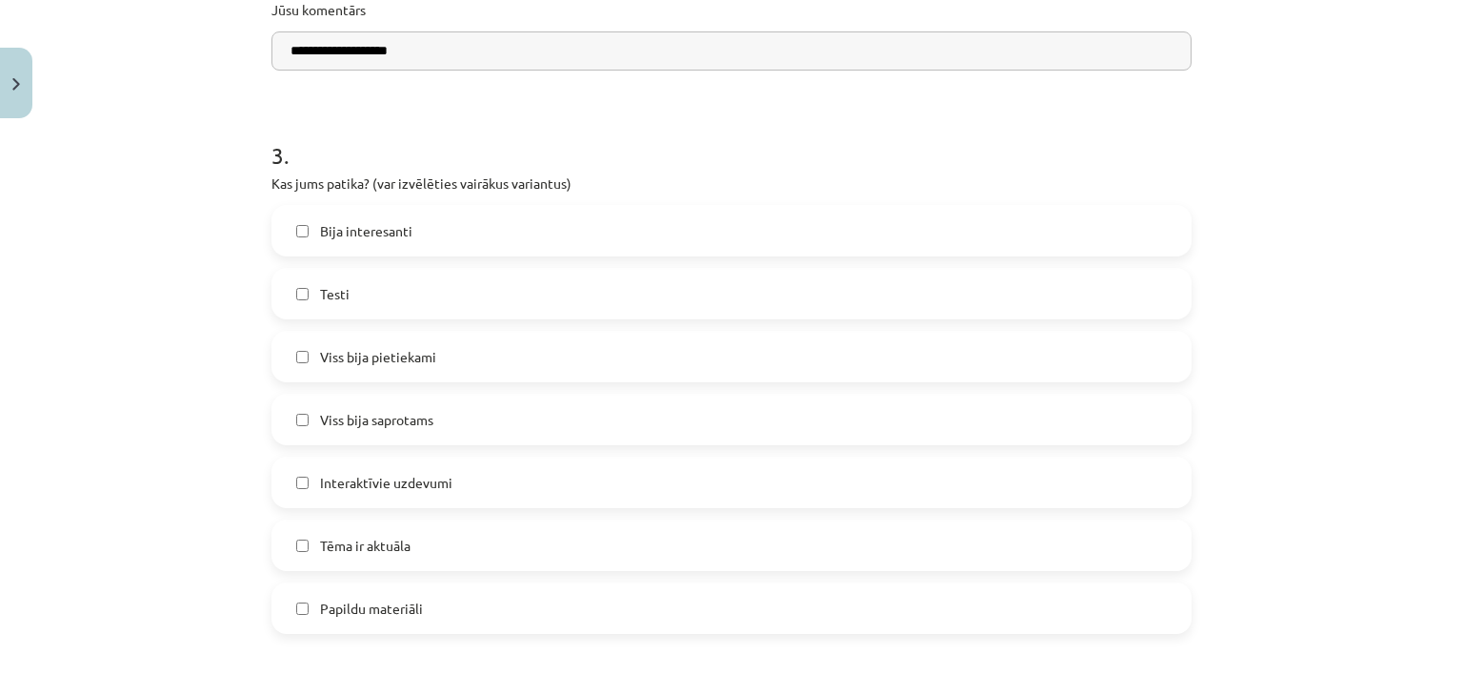
scroll to position [1048, 0]
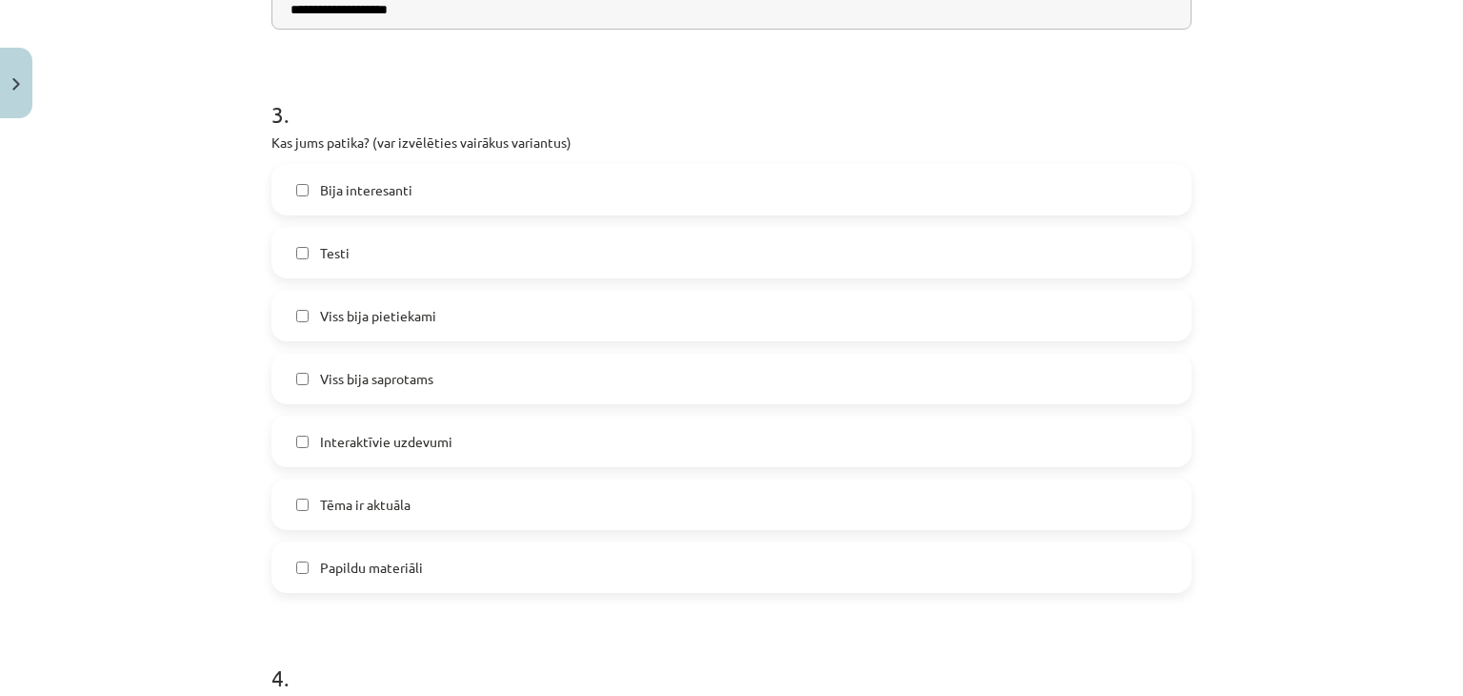
type input "**********"
click at [312, 193] on label "Bija interesanti" at bounding box center [731, 190] width 917 height 48
click at [366, 376] on span "Viss bija saprotams" at bounding box center [376, 379] width 113 height 20
click at [358, 562] on span "Papildu materiāli" at bounding box center [371, 567] width 103 height 20
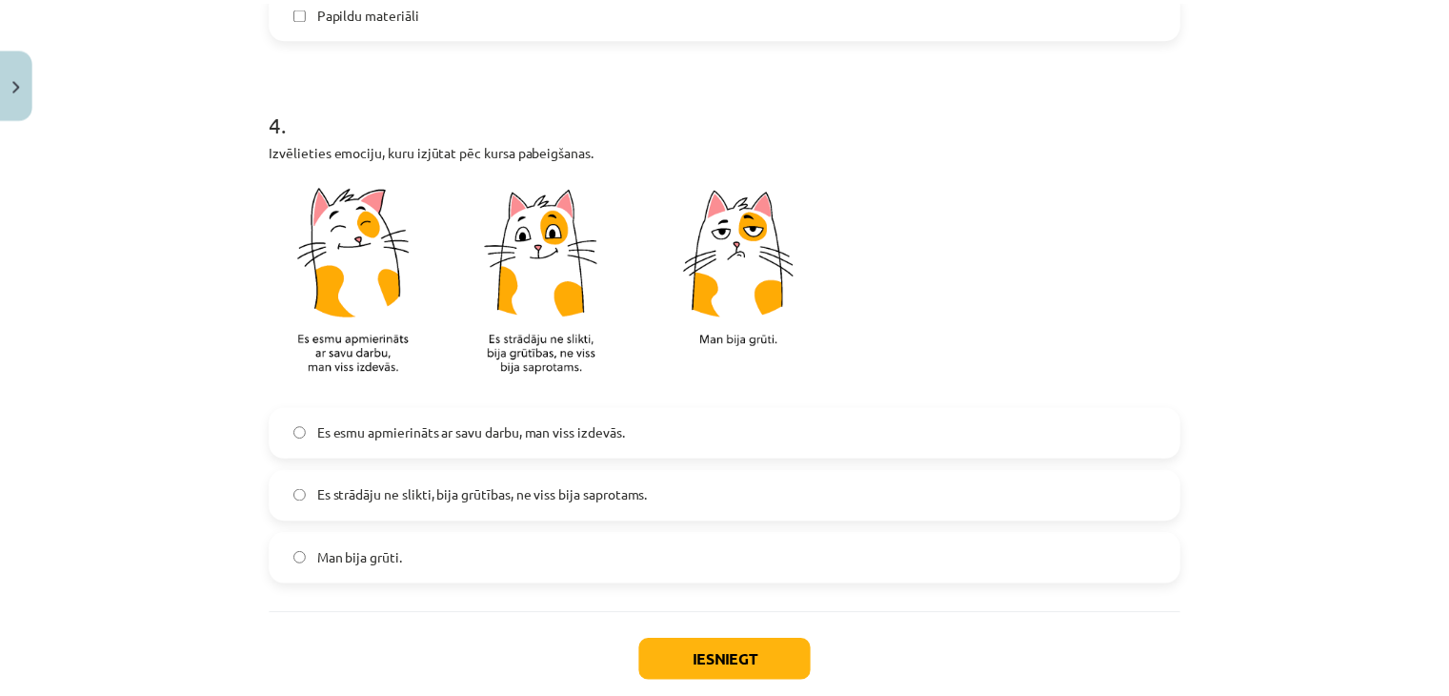
scroll to position [1712, 0]
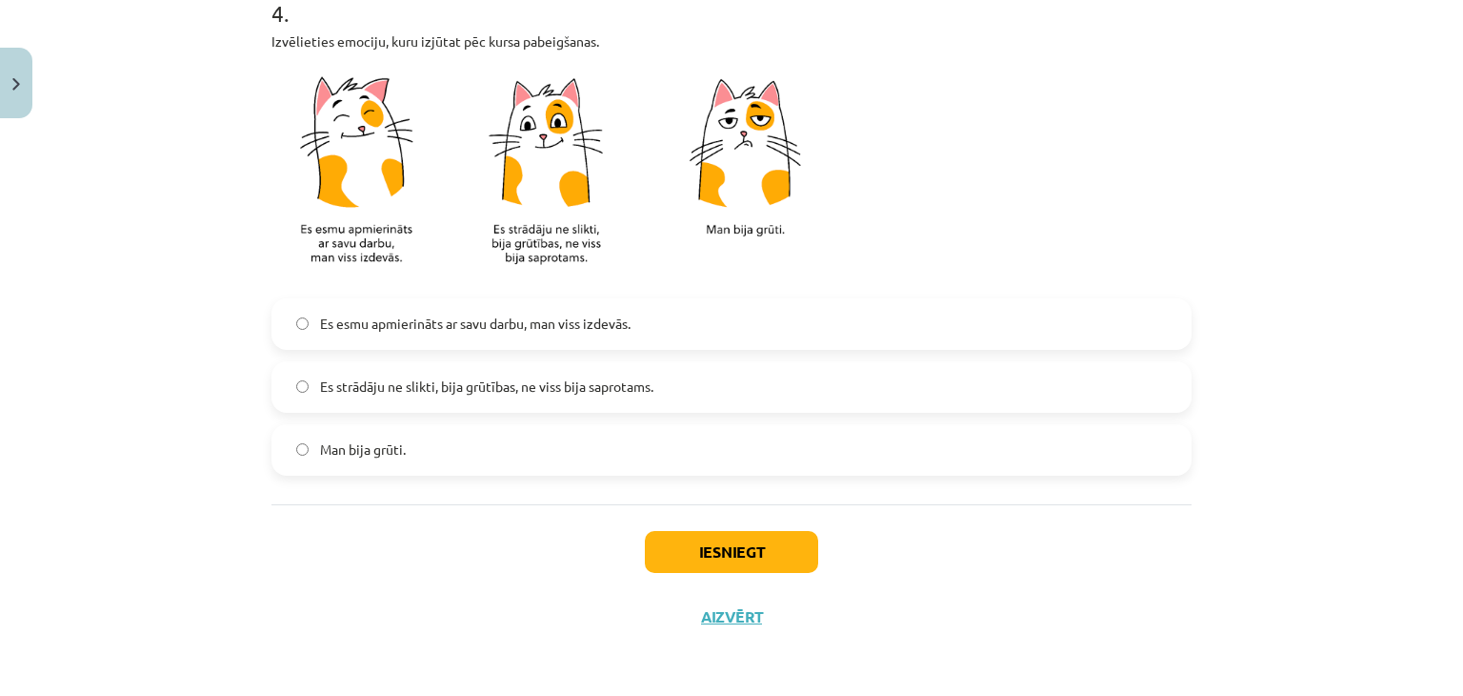
click at [377, 394] on span "Es strādāju ne slikti, bija grūtības, ne viss bija saprotams." at bounding box center [486, 386] width 333 height 20
click at [461, 323] on span "Es esmu apmierināts ar savu darbu, man viss izdevās." at bounding box center [475, 323] width 311 height 20
click at [675, 545] on button "Iesniegt" at bounding box center [731, 552] width 173 height 42
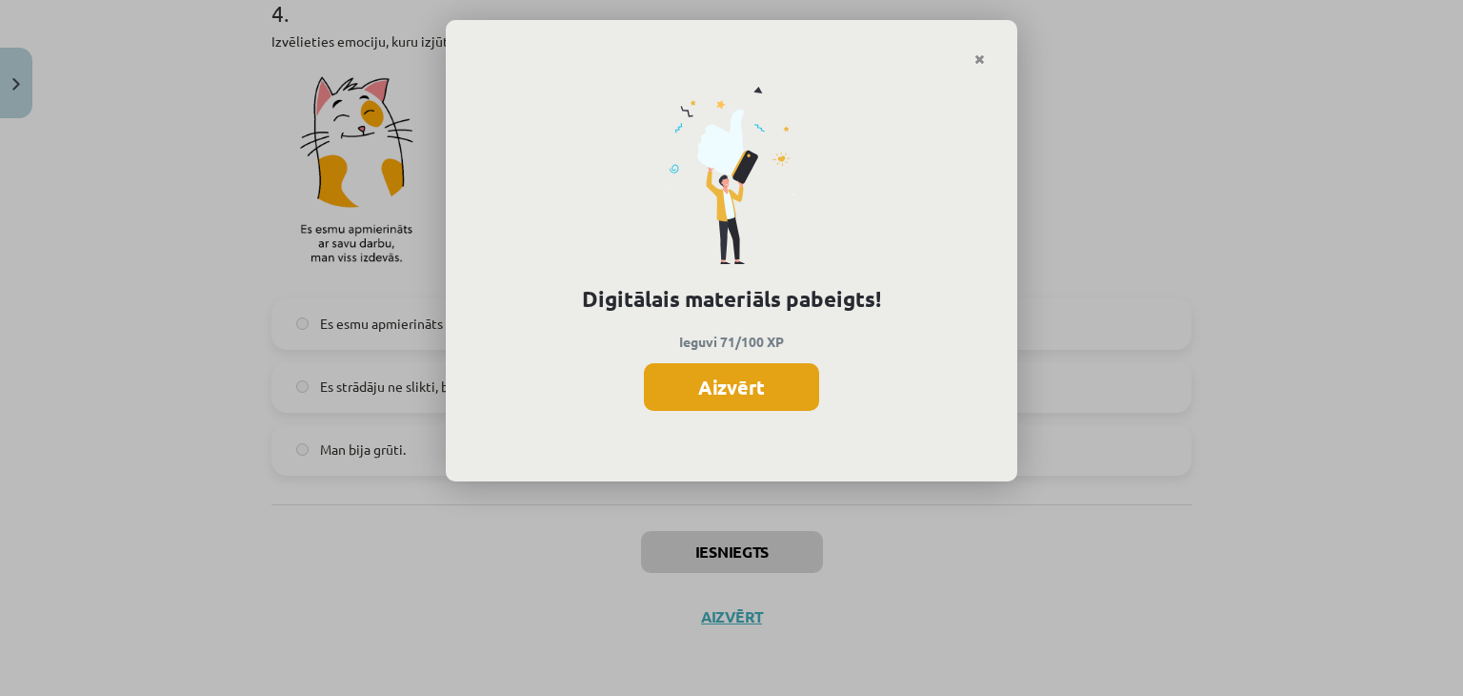
click at [722, 386] on button "Aizvērt" at bounding box center [731, 387] width 175 height 48
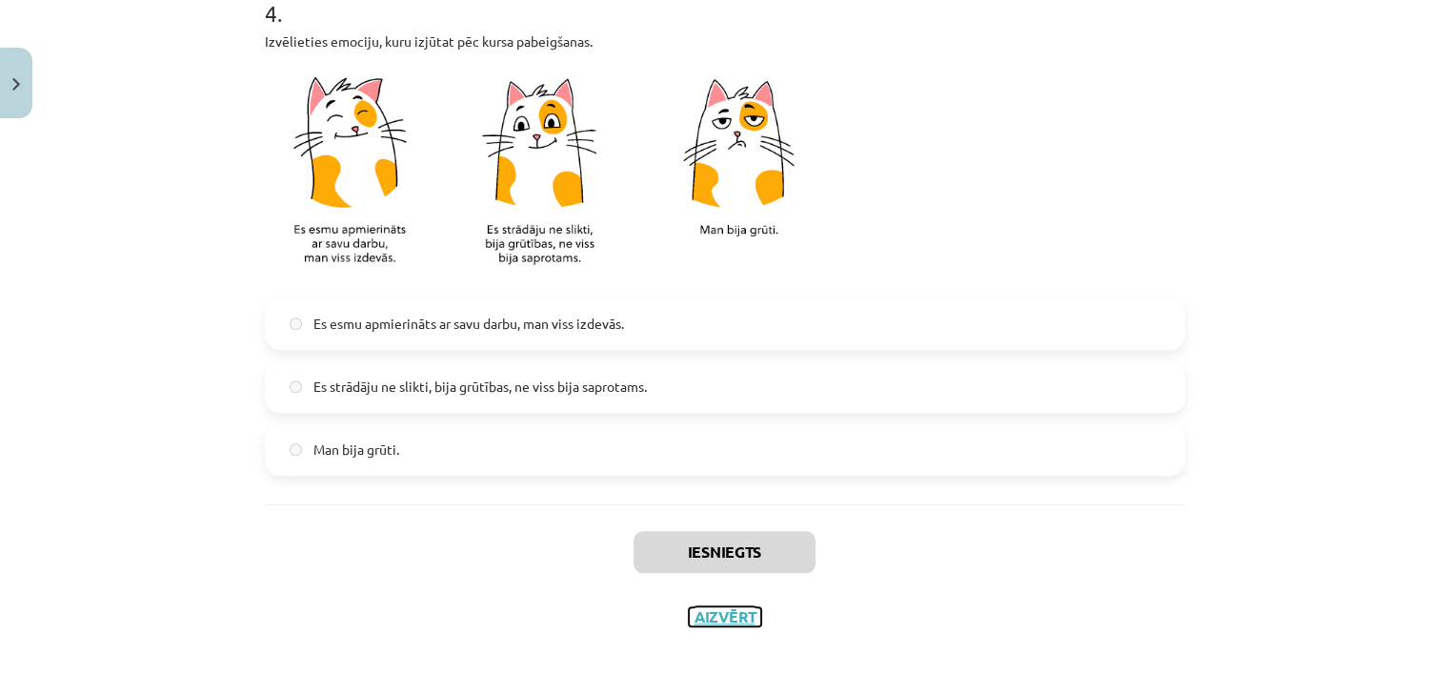
click at [736, 609] on button "Aizvērt" at bounding box center [725, 616] width 72 height 19
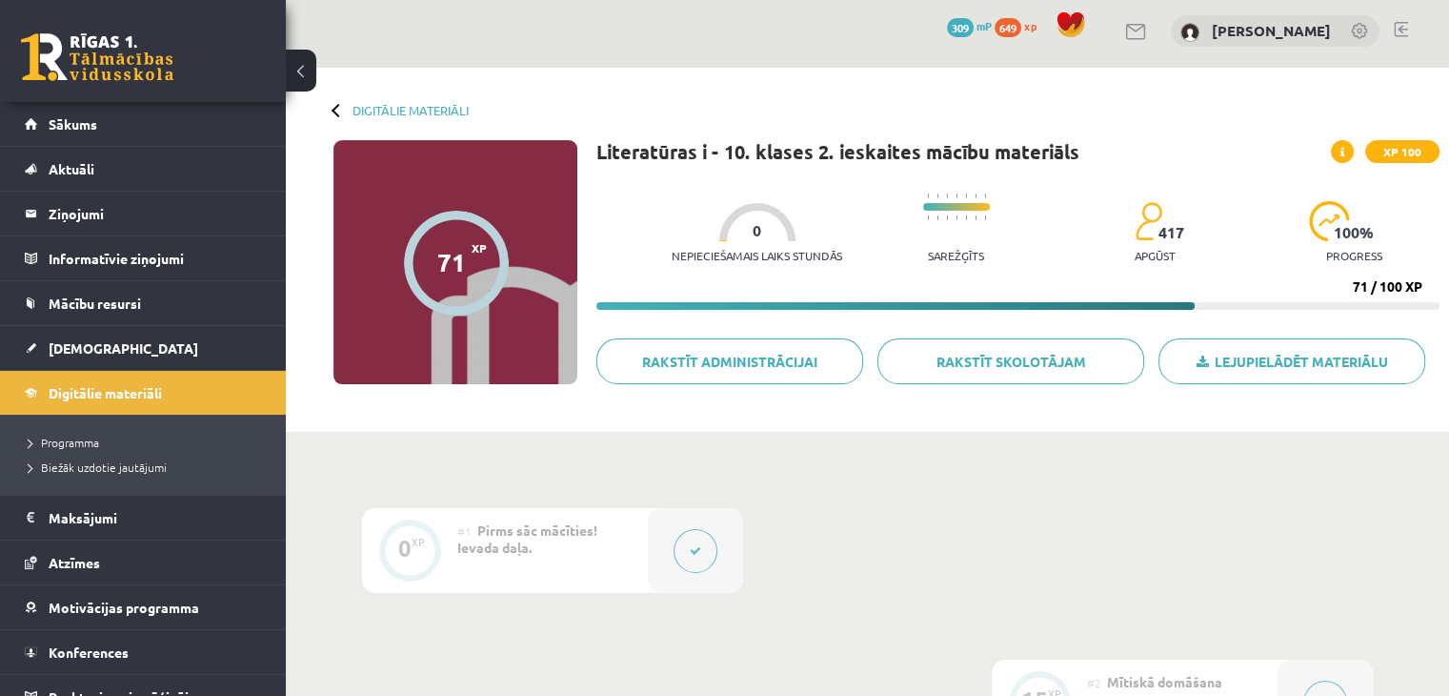
scroll to position [0, 0]
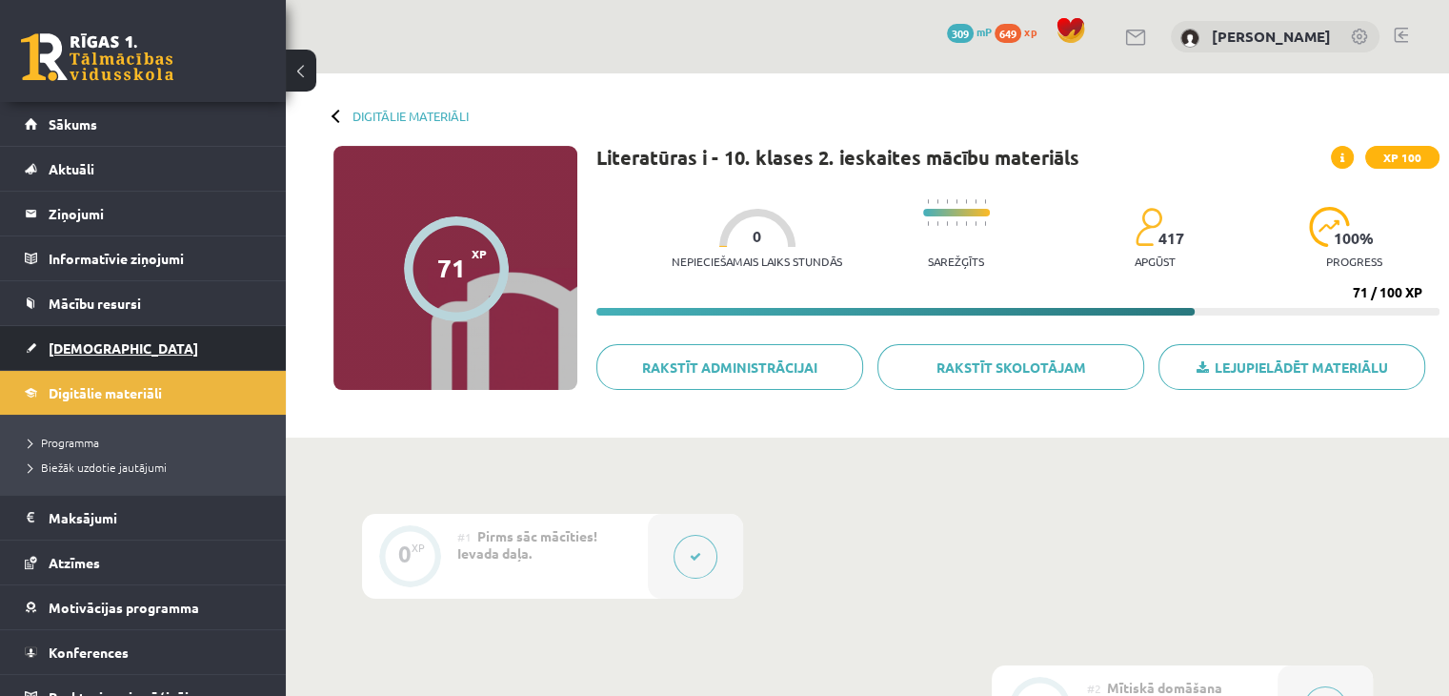
click at [99, 333] on link "[DEMOGRAPHIC_DATA]" at bounding box center [143, 348] width 237 height 44
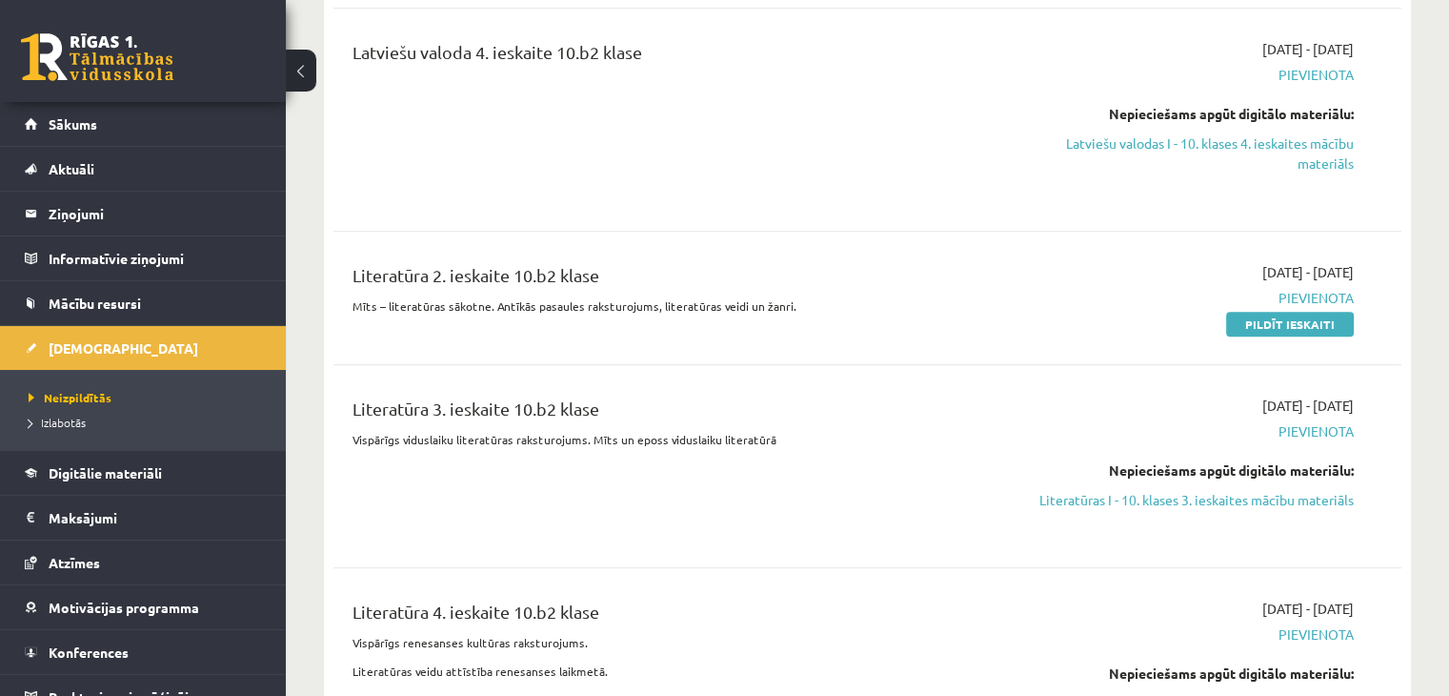
scroll to position [1906, 0]
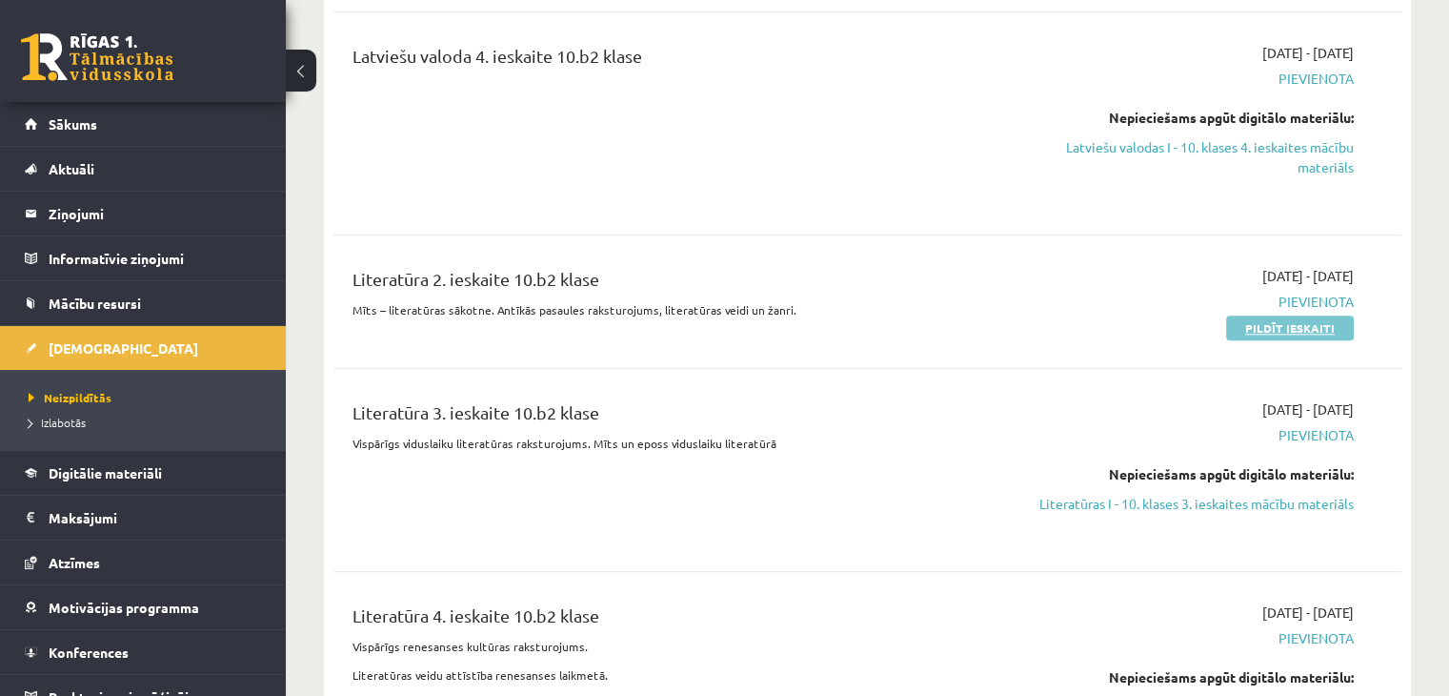
click at [1302, 315] on link "Pildīt ieskaiti" at bounding box center [1290, 327] width 128 height 25
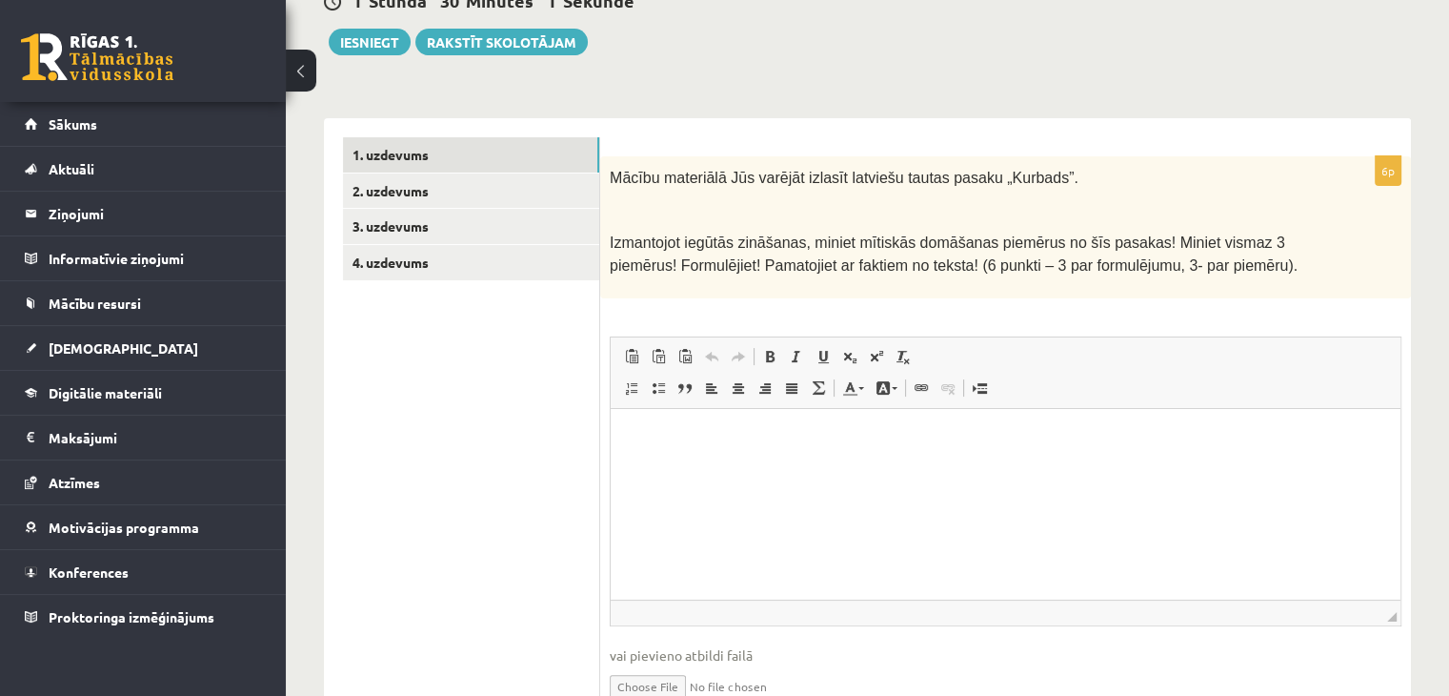
scroll to position [226, 0]
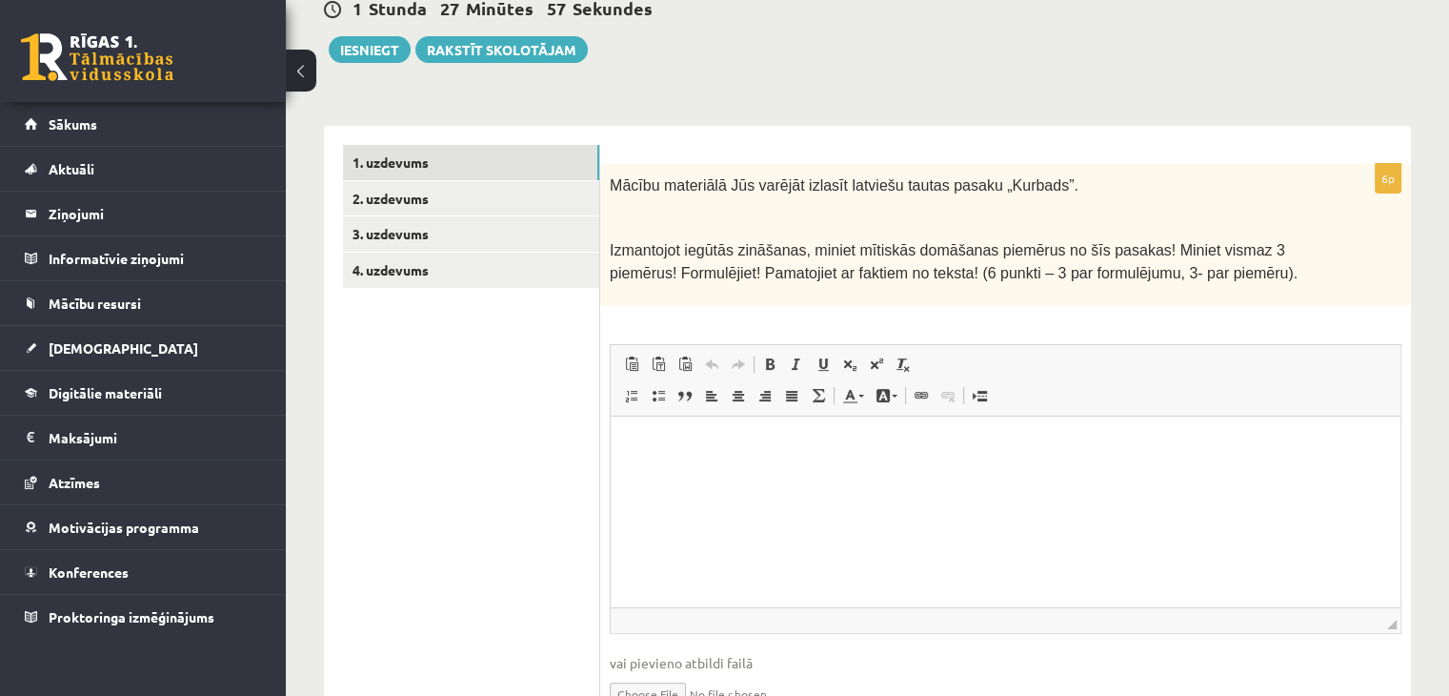
click at [660, 457] on html at bounding box center [1006, 444] width 790 height 58
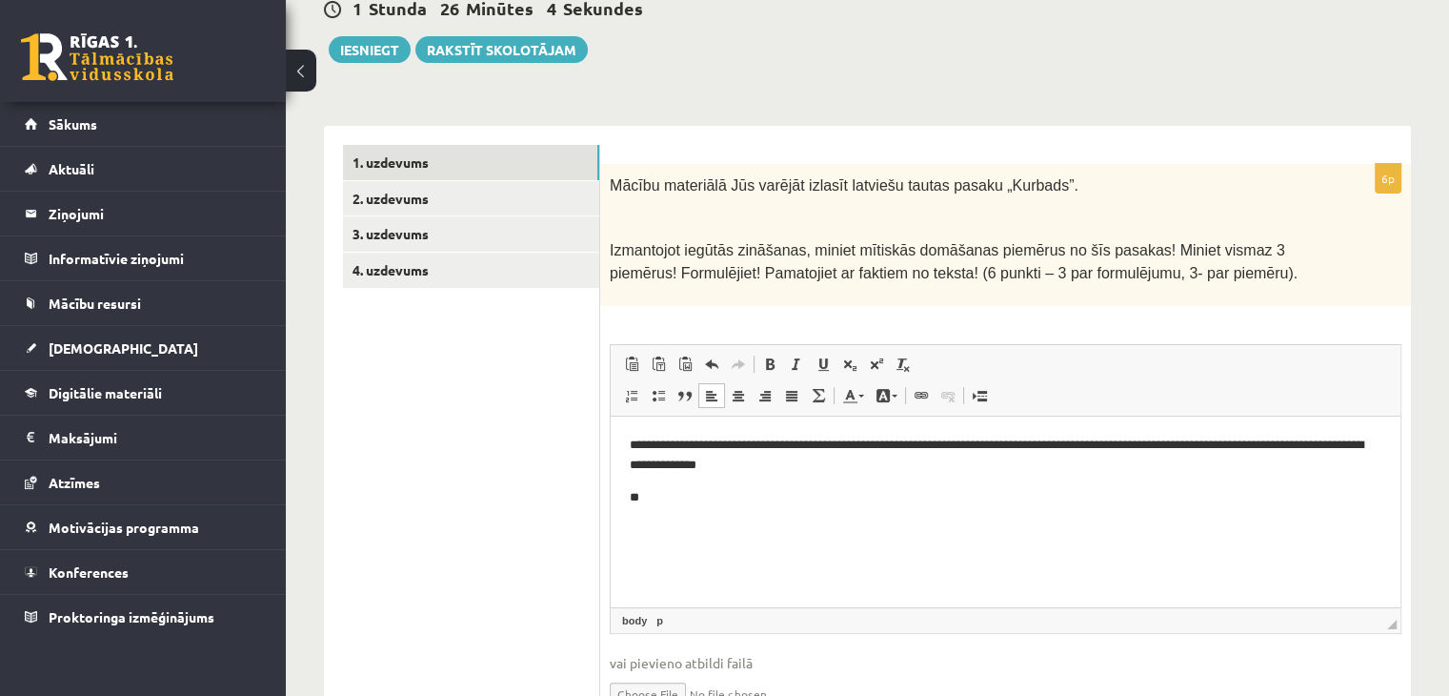
click at [713, 453] on p "**********" at bounding box center [1006, 454] width 753 height 40
click at [736, 493] on p "**" at bounding box center [1006, 497] width 753 height 20
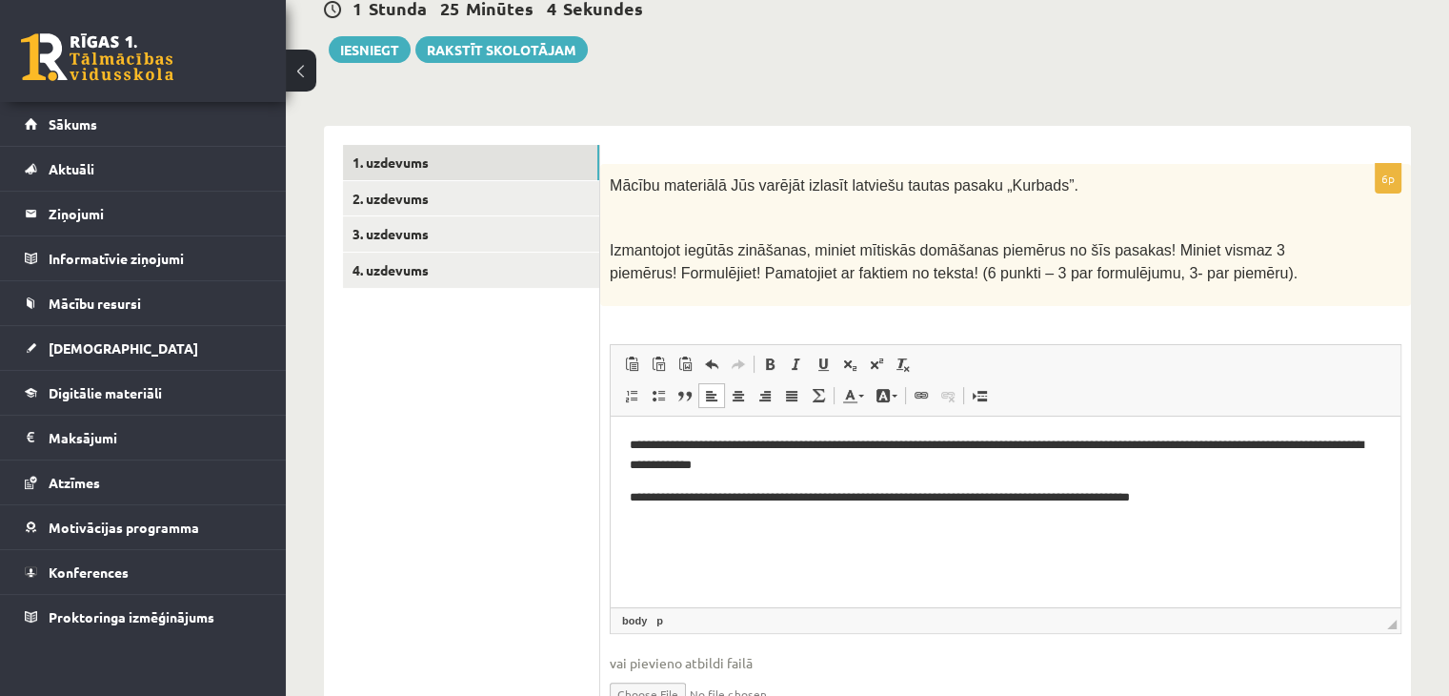
click at [964, 495] on p "**********" at bounding box center [1006, 497] width 753 height 20
click at [1263, 508] on html "**********" at bounding box center [1006, 470] width 790 height 110
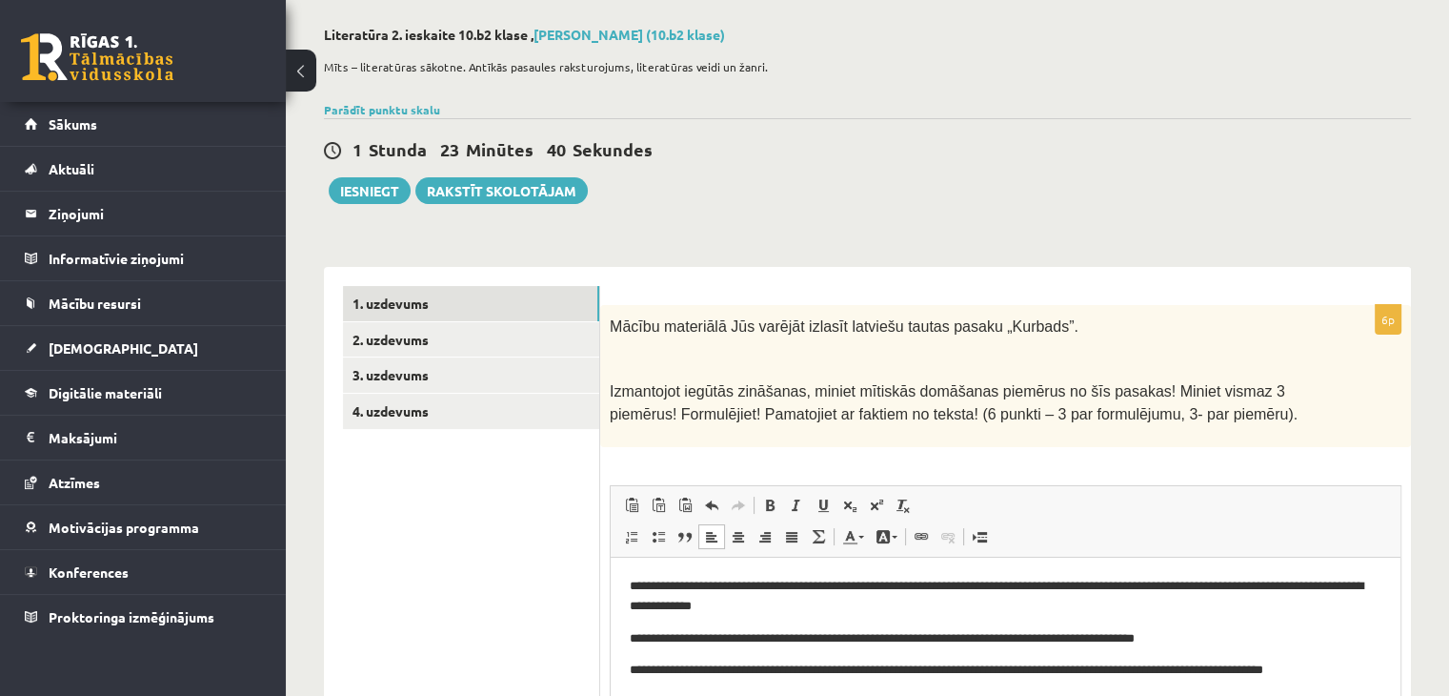
scroll to position [35, 0]
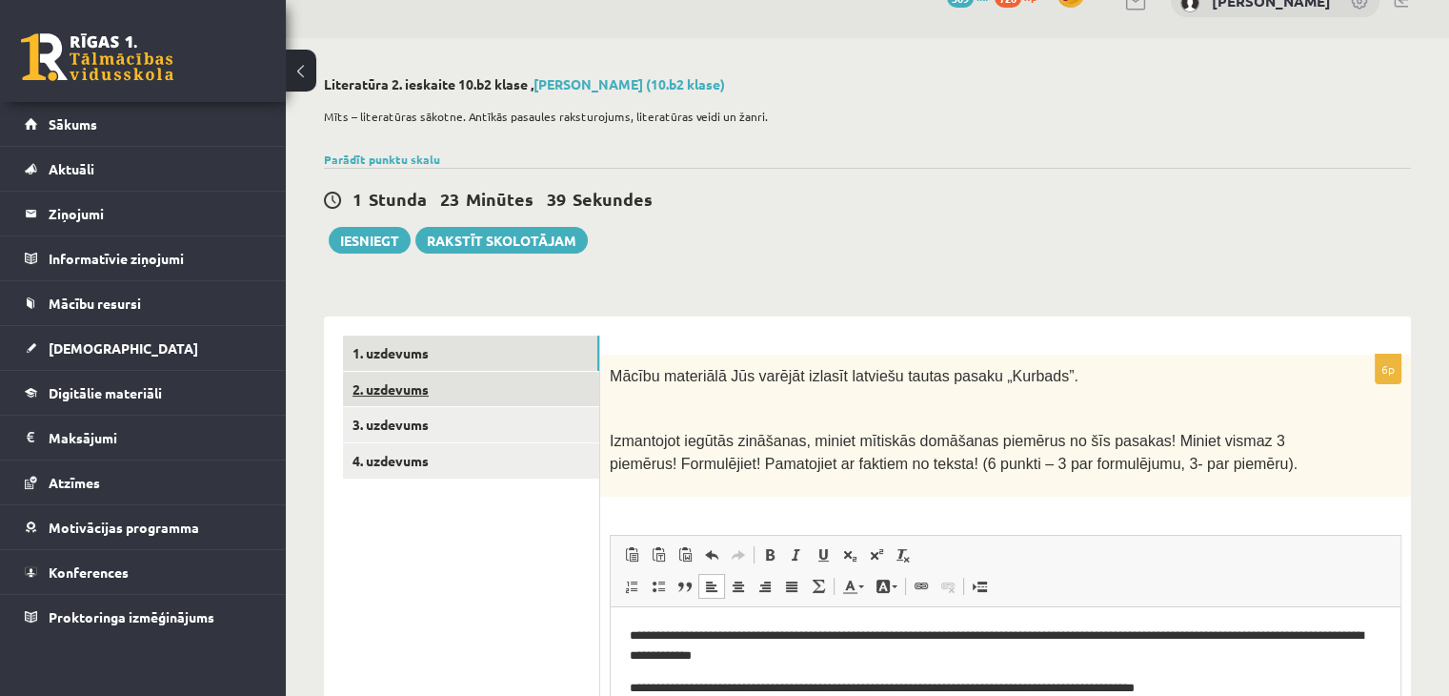
click at [439, 380] on link "2. uzdevums" at bounding box center [471, 389] width 256 height 35
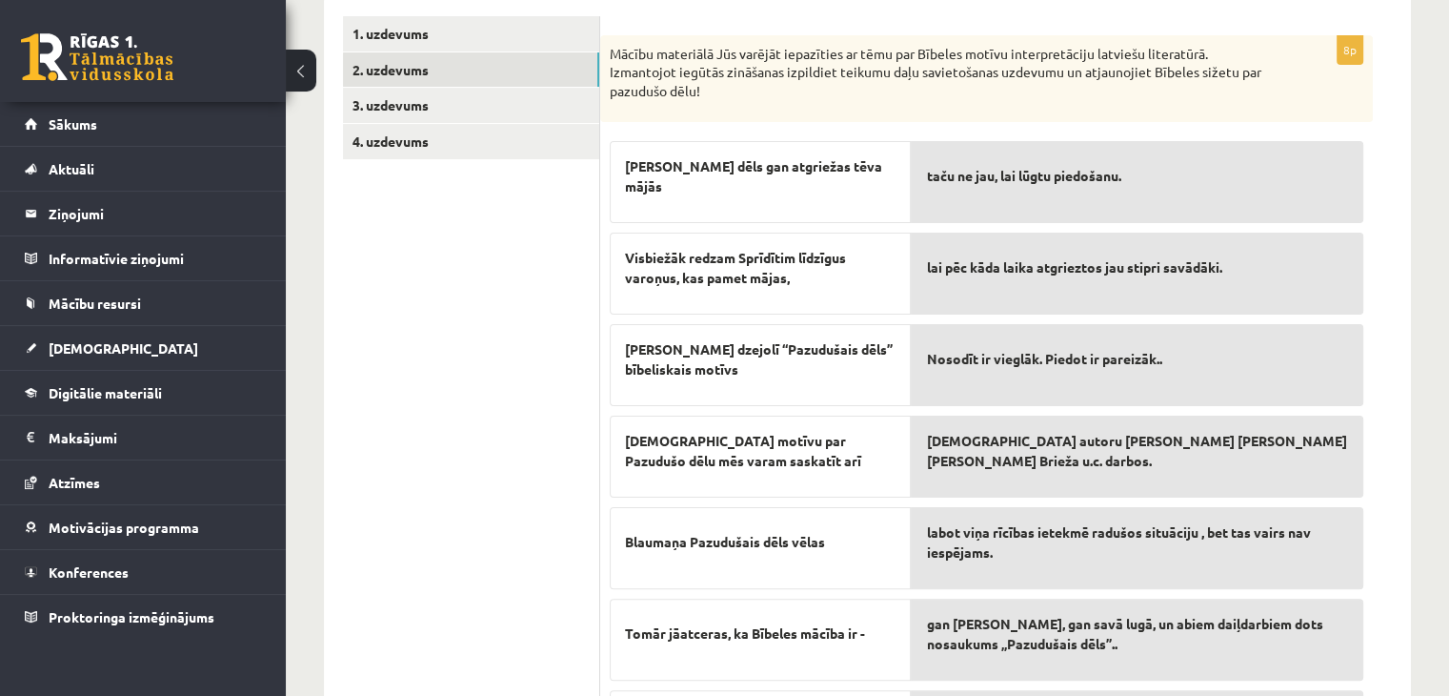
scroll to position [111, 0]
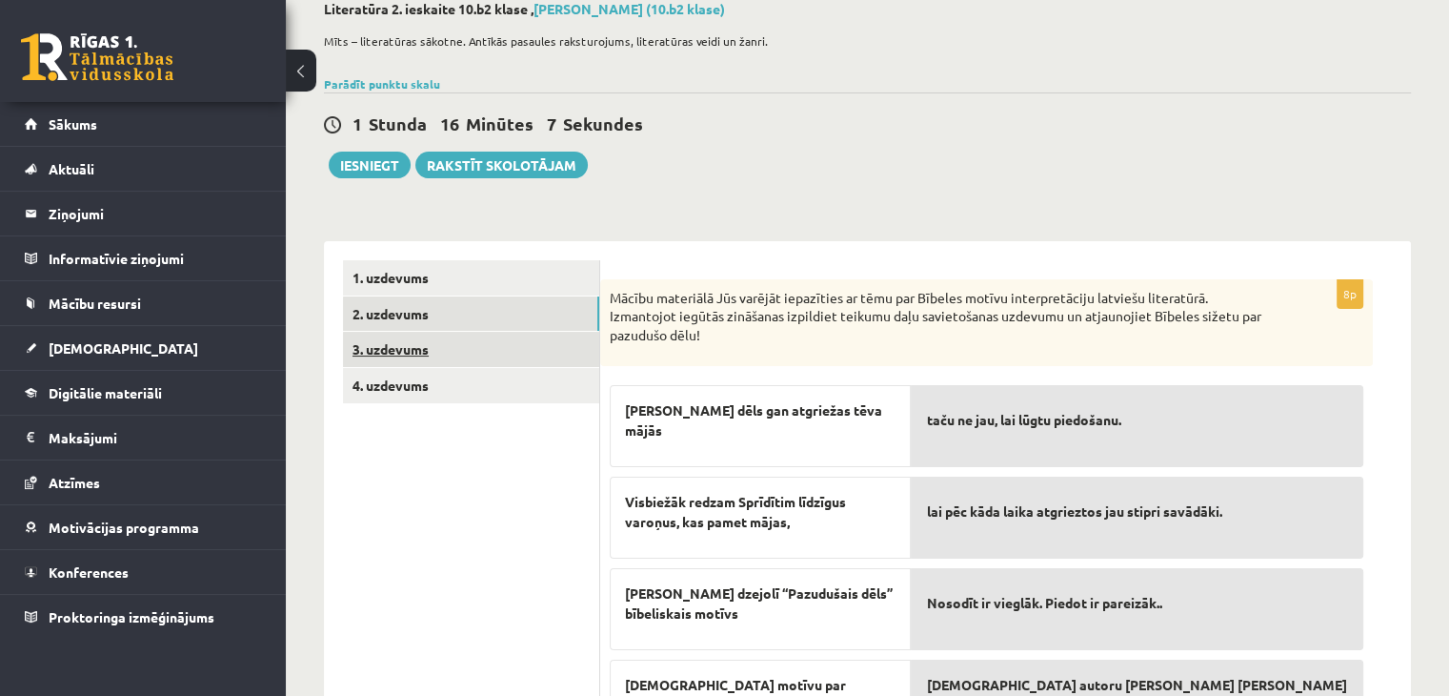
click at [432, 351] on link "3. uzdevums" at bounding box center [471, 349] width 256 height 35
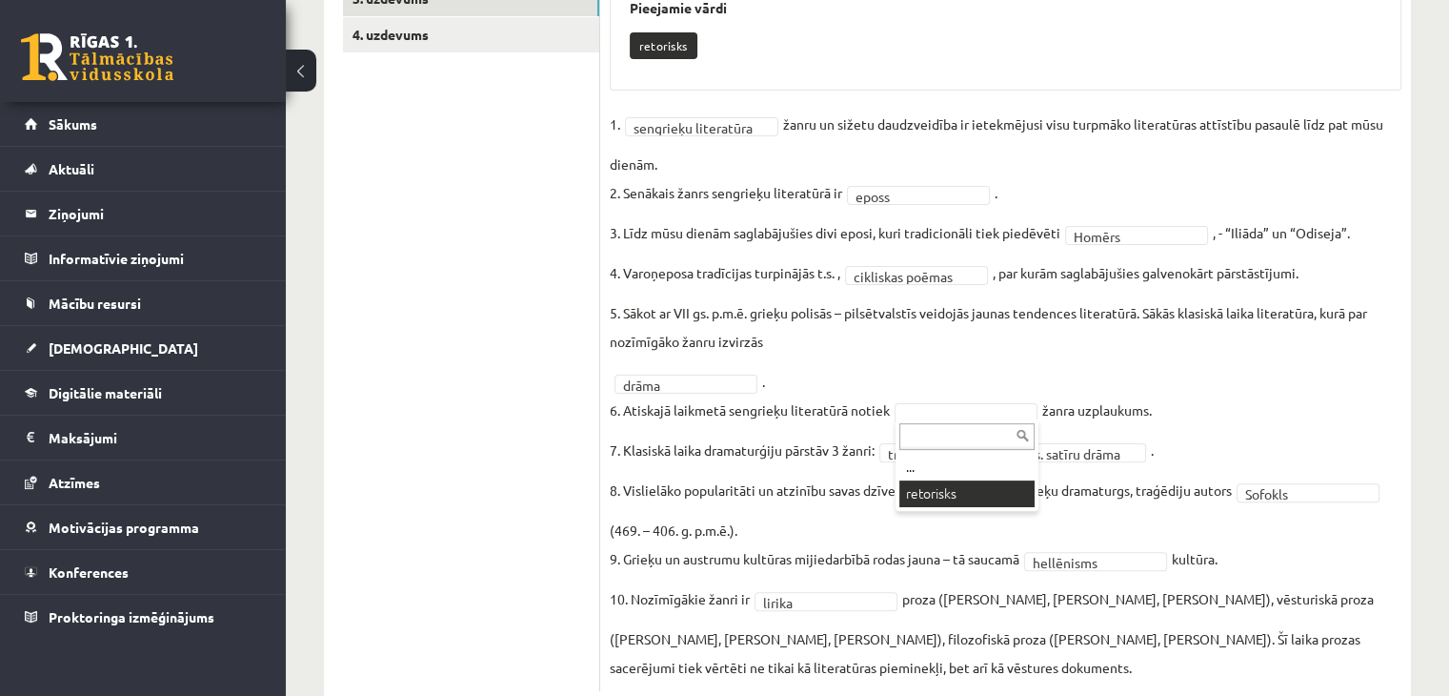
scroll to position [514, 0]
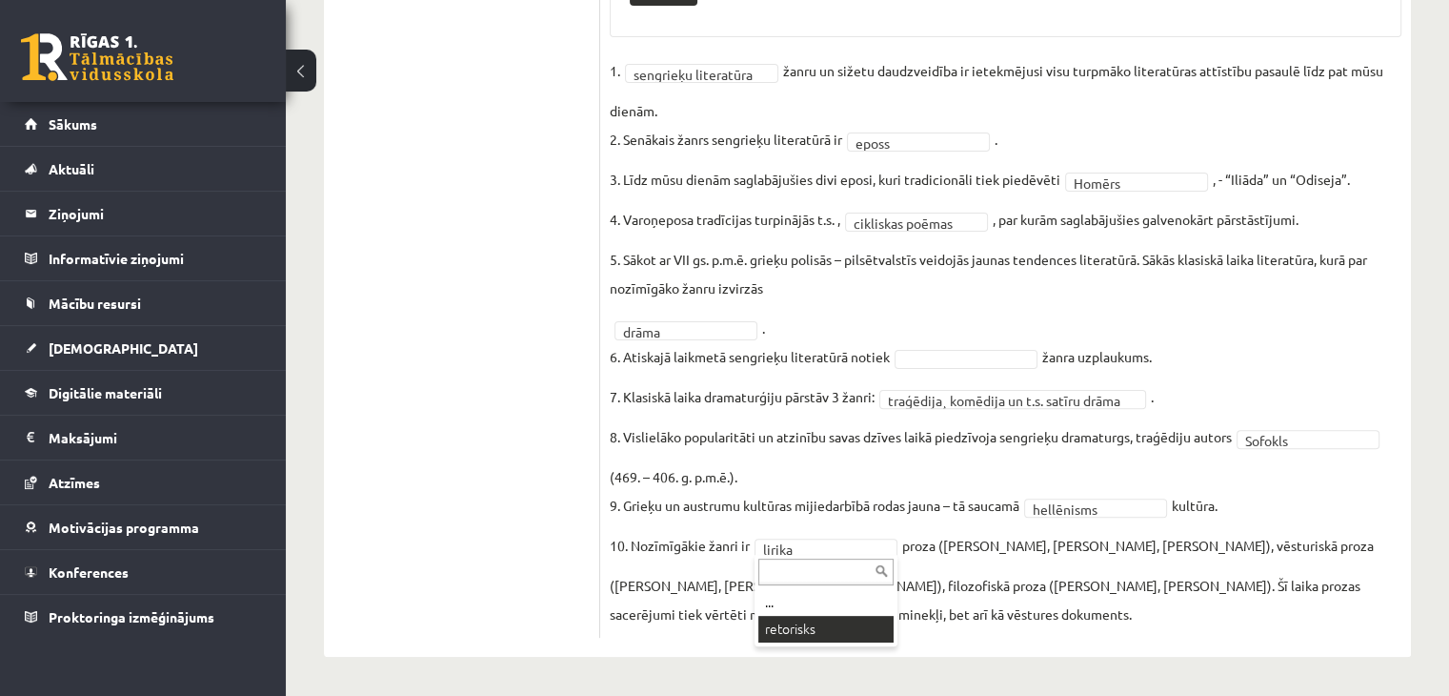
drag, startPoint x: 823, startPoint y: 628, endPoint x: 833, endPoint y: 606, distance: 23.9
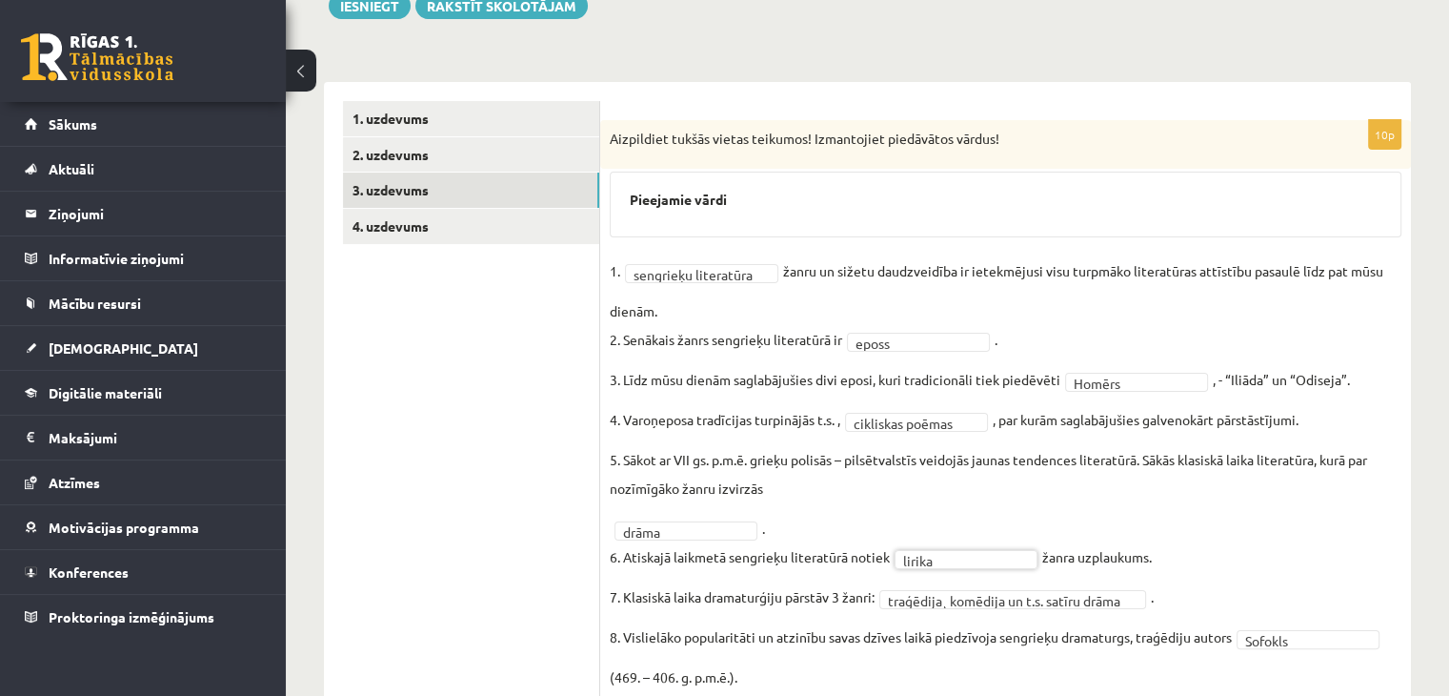
scroll to position [184, 0]
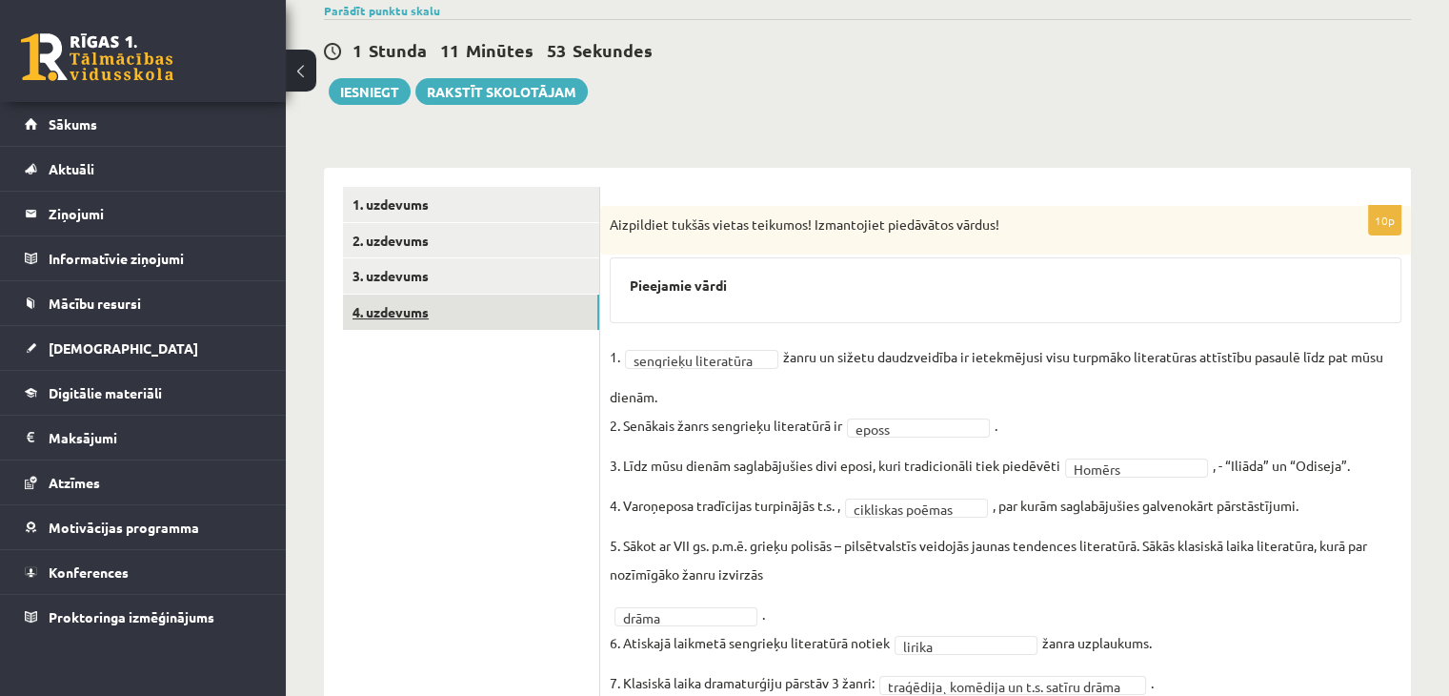
click at [474, 315] on link "4. uzdevums" at bounding box center [471, 311] width 256 height 35
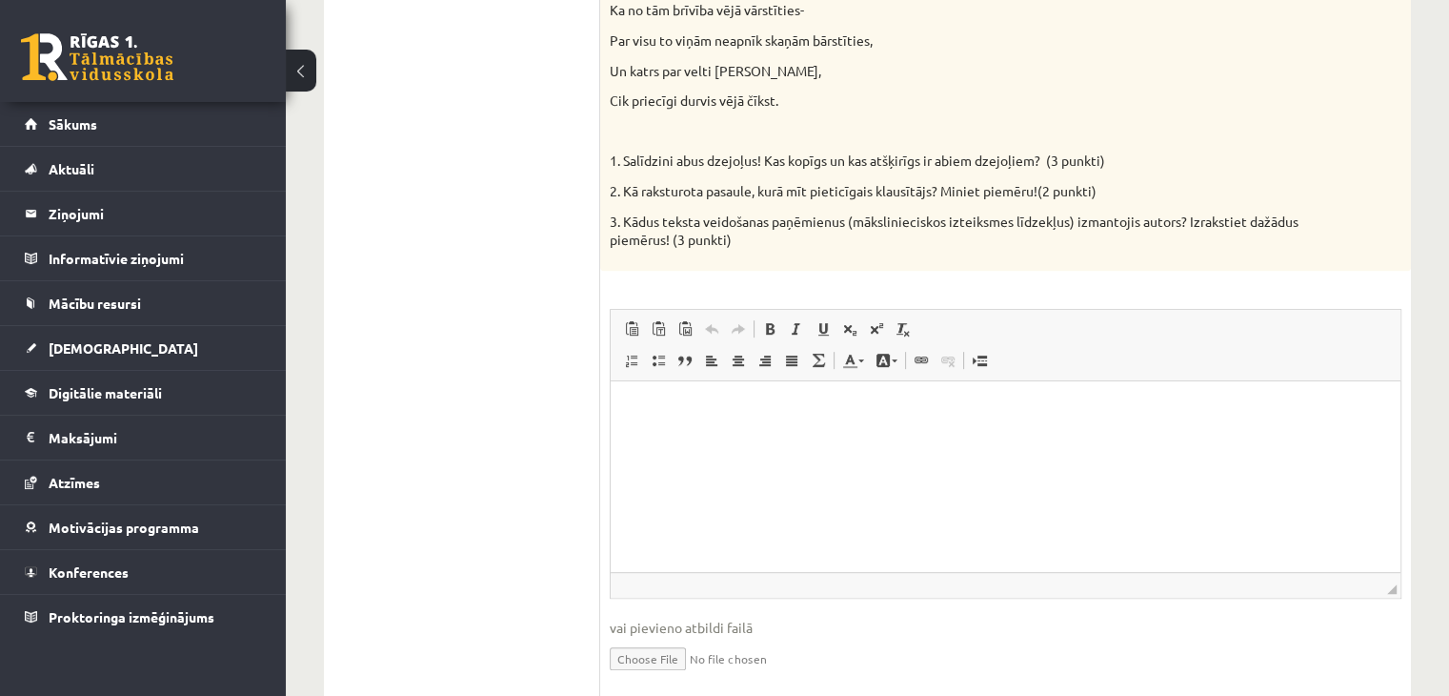
scroll to position [929, 0]
click at [922, 437] on html at bounding box center [1006, 408] width 790 height 58
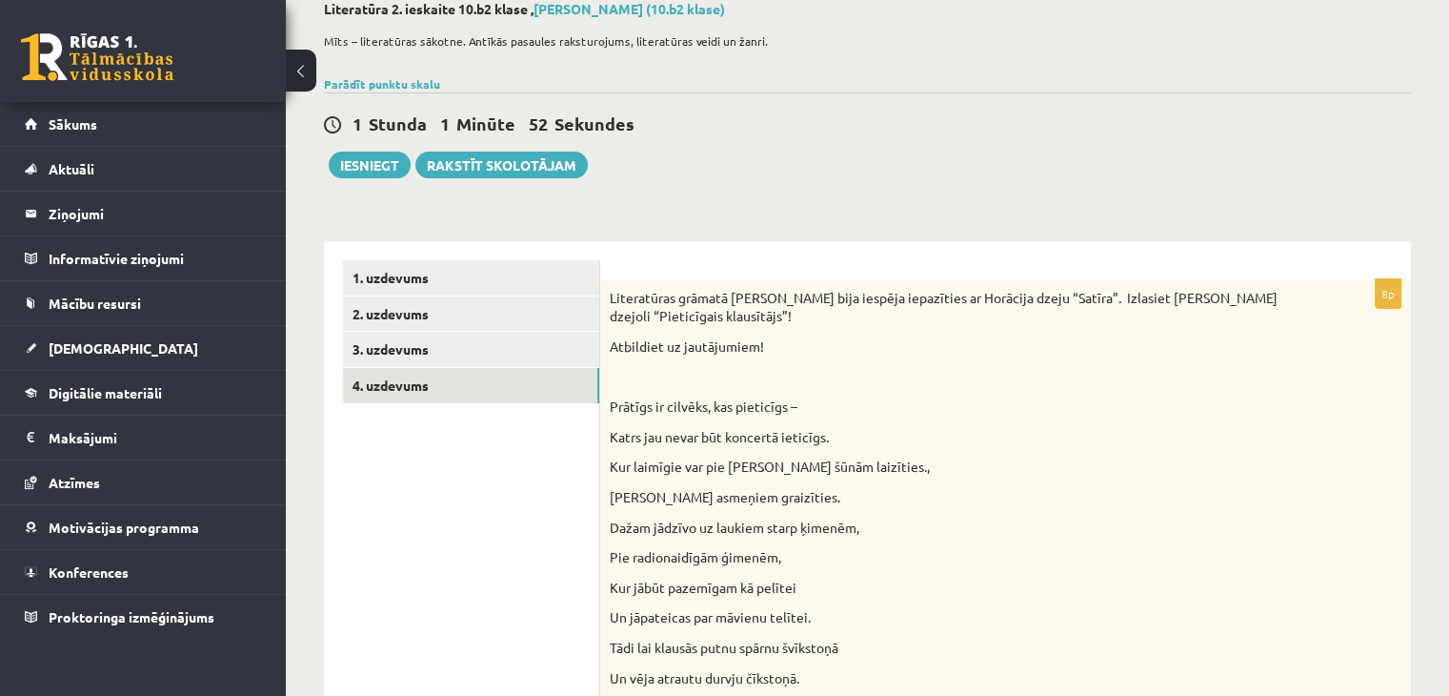
scroll to position [86, 0]
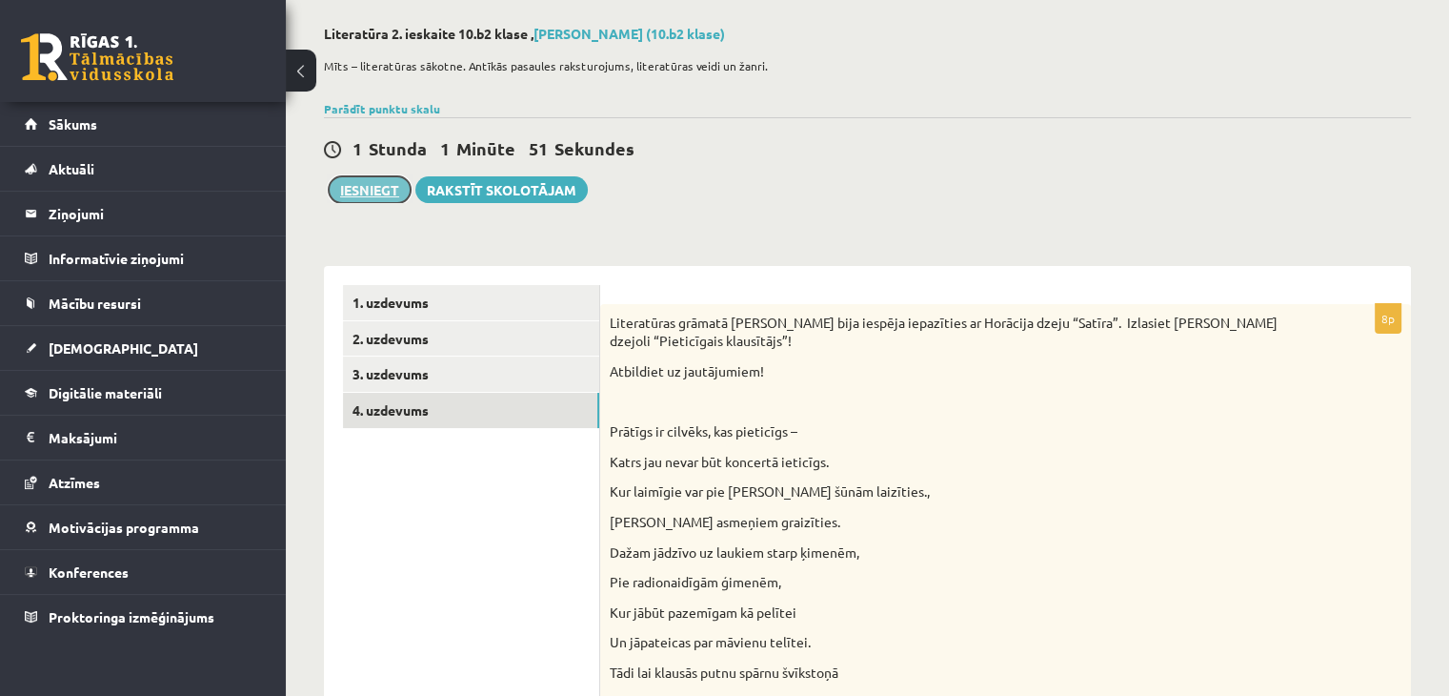
click at [388, 189] on button "Iesniegt" at bounding box center [370, 189] width 82 height 27
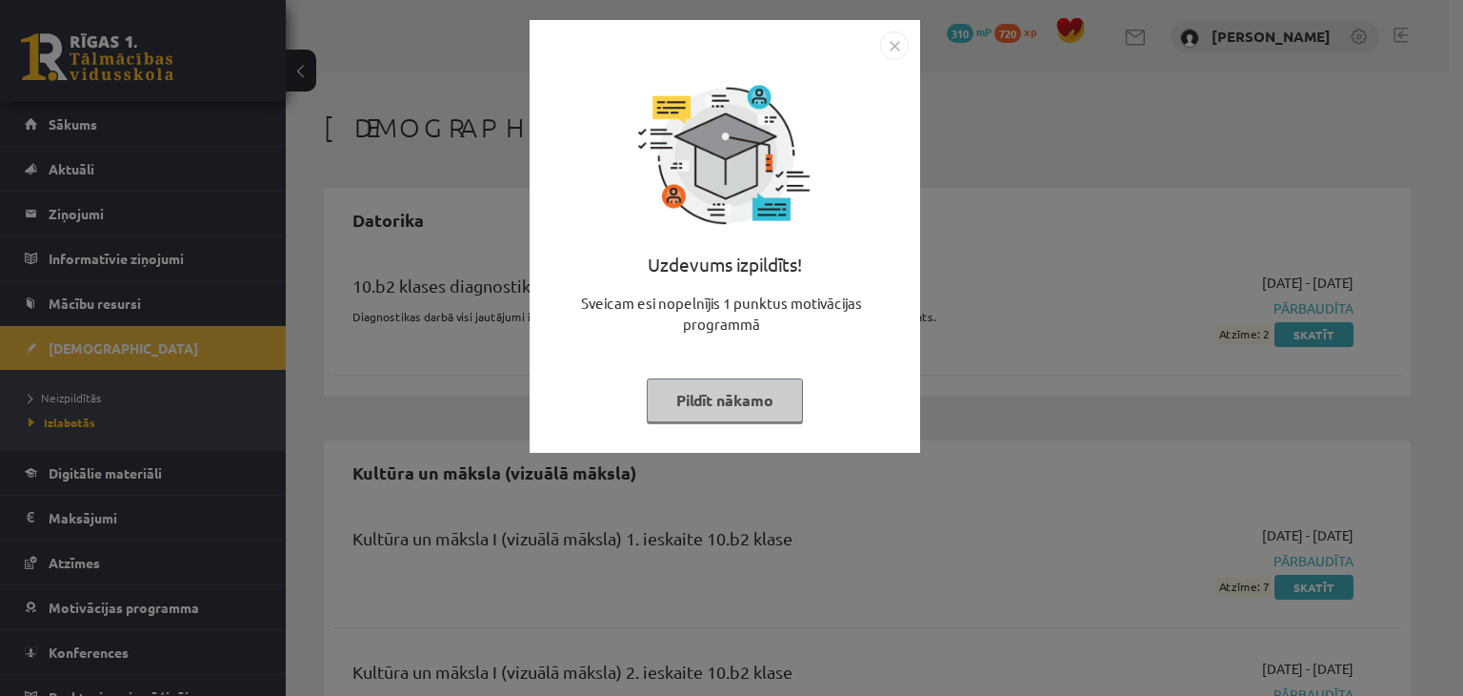
click at [748, 390] on button "Pildīt nākamo" at bounding box center [725, 400] width 156 height 44
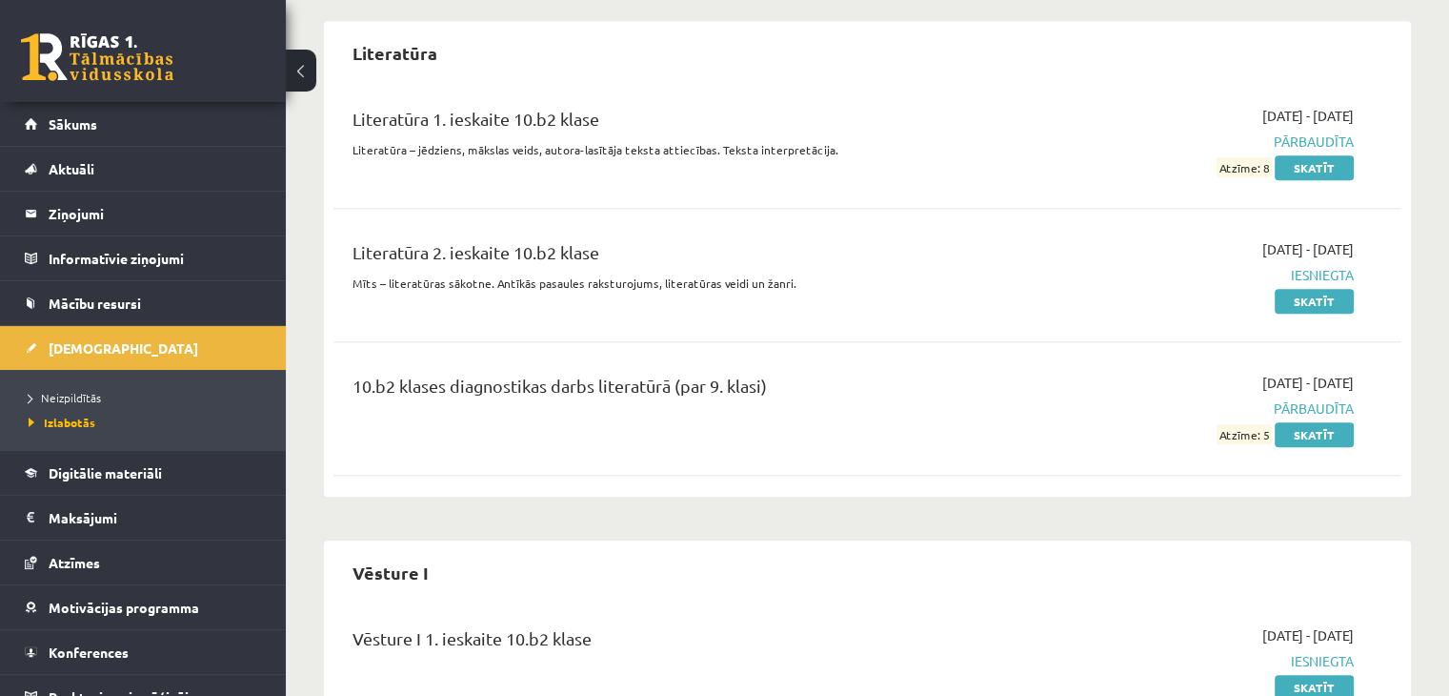
scroll to position [1973, 0]
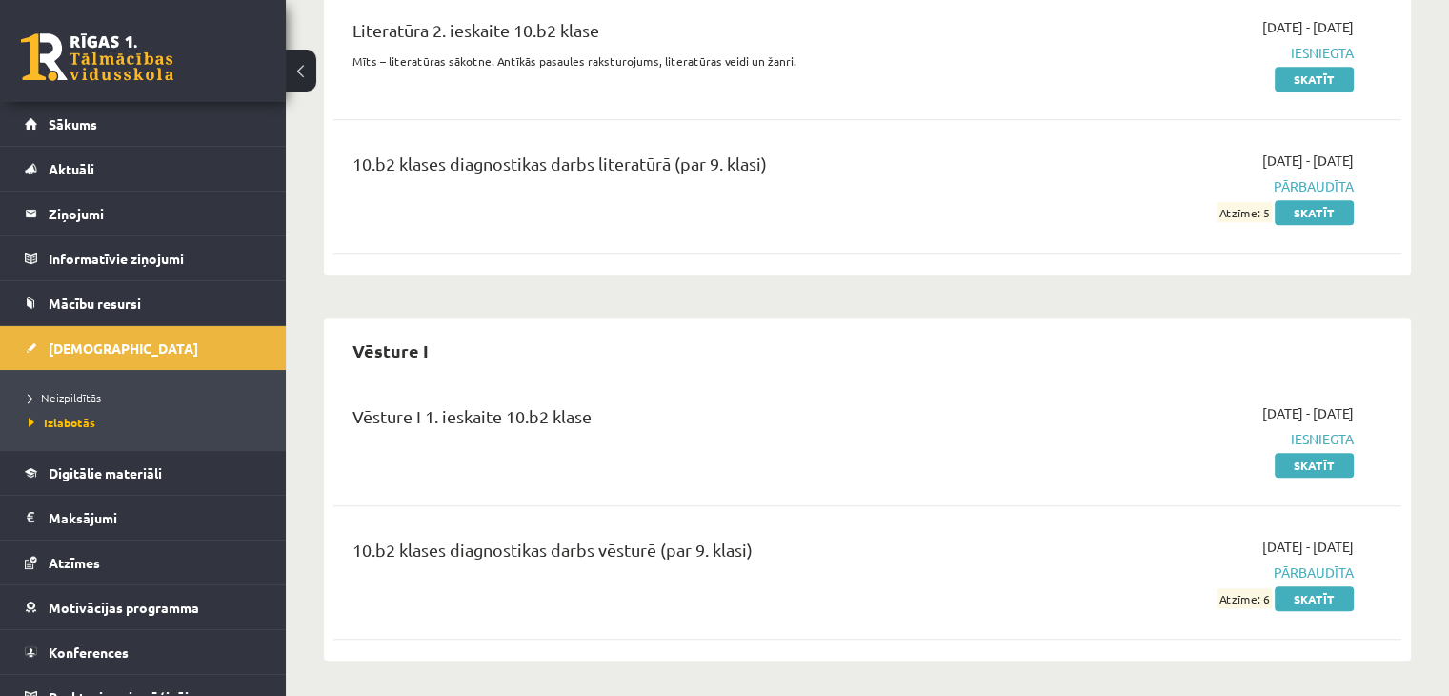
drag, startPoint x: 880, startPoint y: 377, endPoint x: 1462, endPoint y: 402, distance: 582.7
click at [1379, 361] on div "Vēsture I Vēsture I 1. ieskaite 10.b2 klase 2025-10-01 - 2025-10-31 Iesniegta S…" at bounding box center [867, 489] width 1087 height 342
click at [1193, 340] on div "Vēsture I" at bounding box center [867, 350] width 1068 height 45
click at [175, 108] on link "Sākums" at bounding box center [143, 124] width 237 height 44
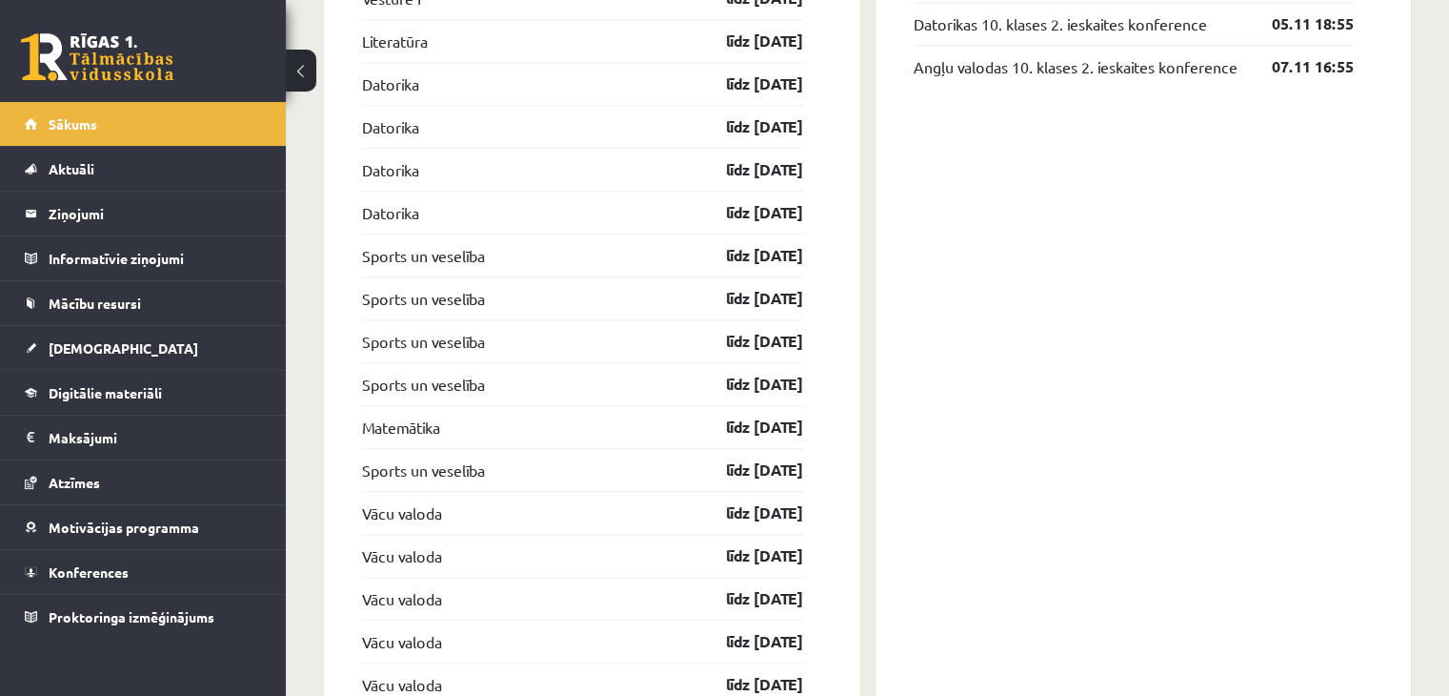
scroll to position [2304, 0]
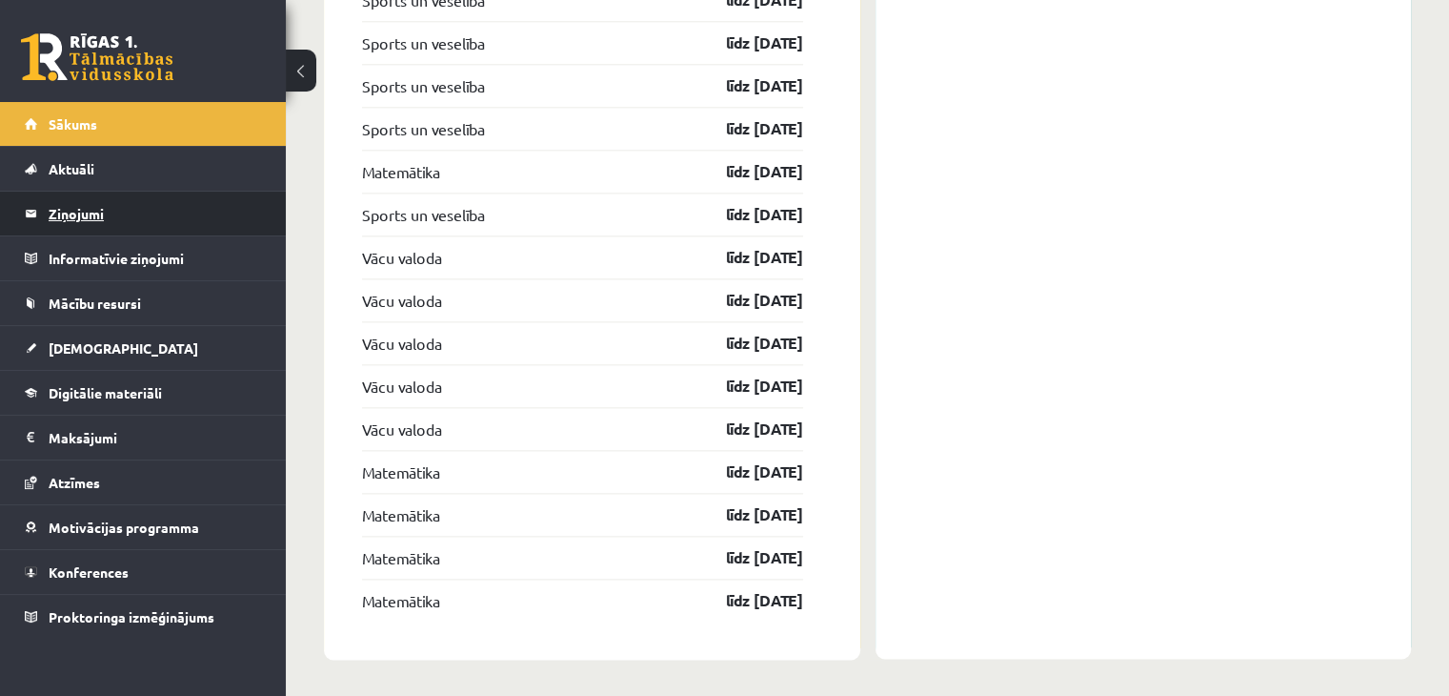
click at [192, 218] on legend "Ziņojumi 0" at bounding box center [155, 214] width 213 height 44
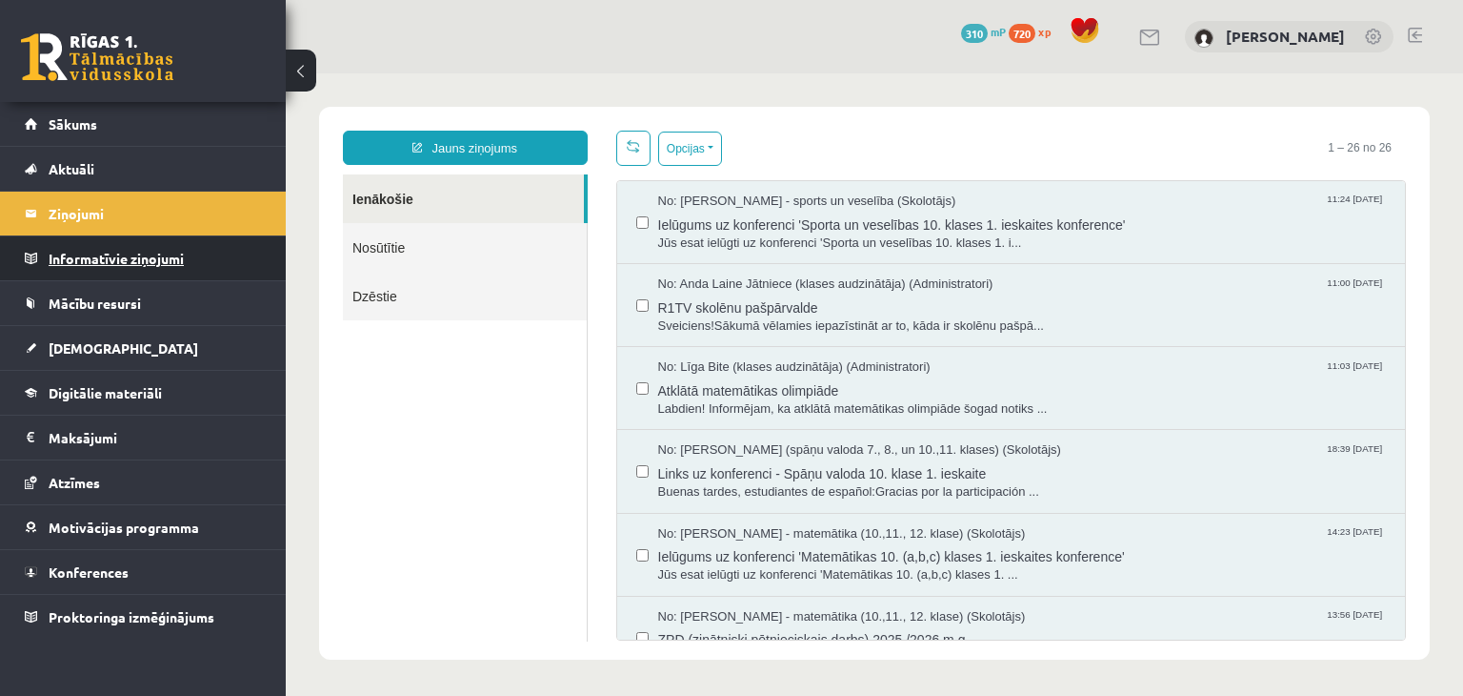
click at [224, 260] on legend "Informatīvie ziņojumi 0" at bounding box center [155, 258] width 213 height 44
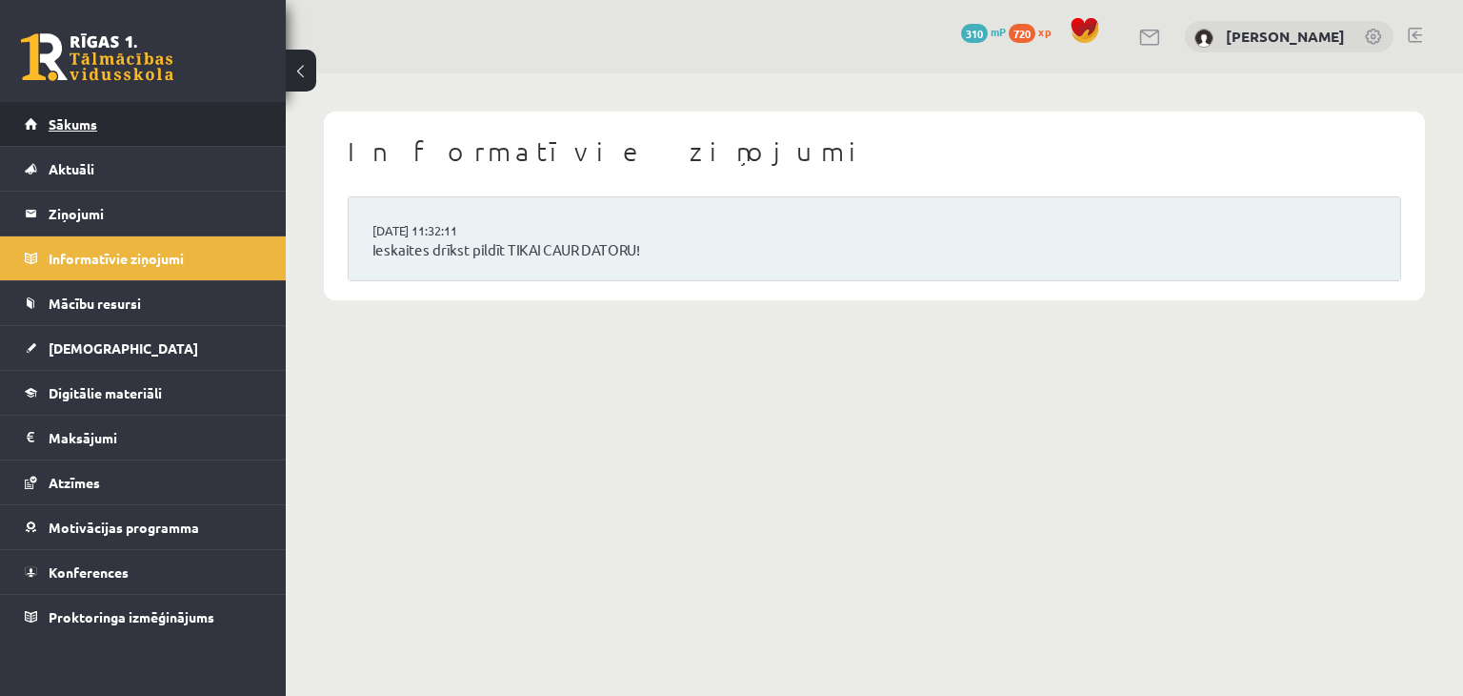
click at [153, 117] on link "Sākums" at bounding box center [143, 124] width 237 height 44
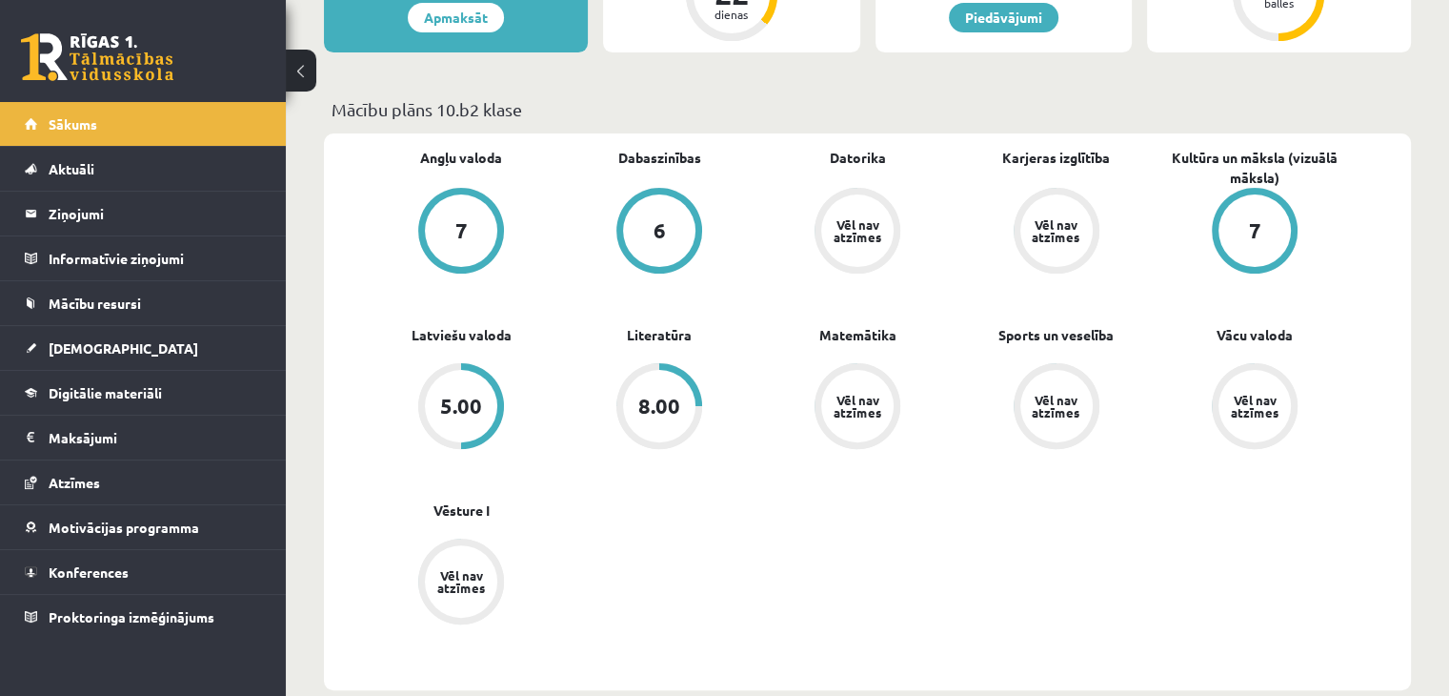
scroll to position [484, 0]
